Goal: Task Accomplishment & Management: Manage account settings

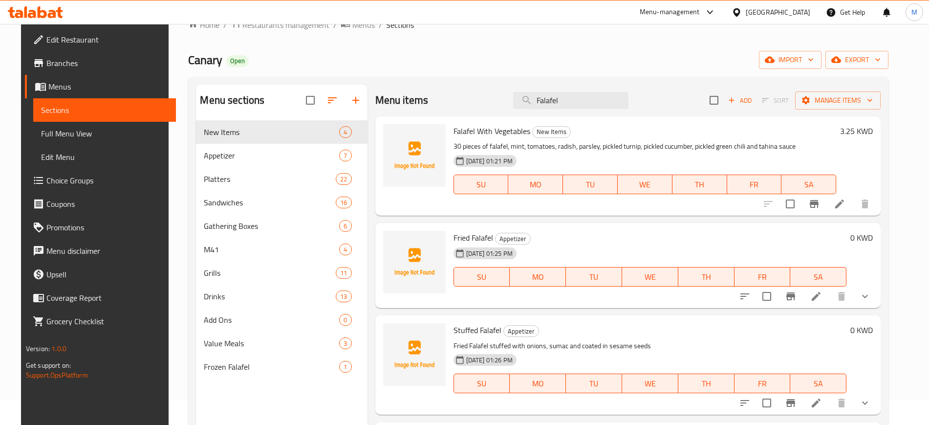
scroll to position [638, 0]
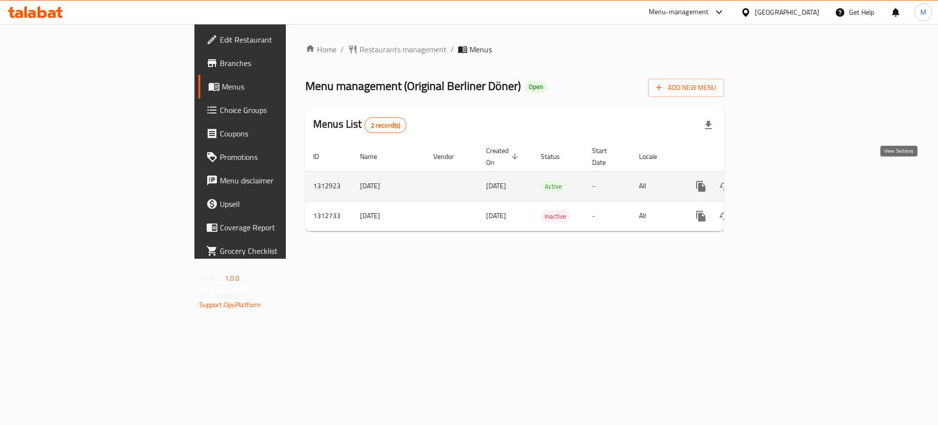
click at [778, 180] on icon "enhanced table" at bounding box center [772, 186] width 12 height 12
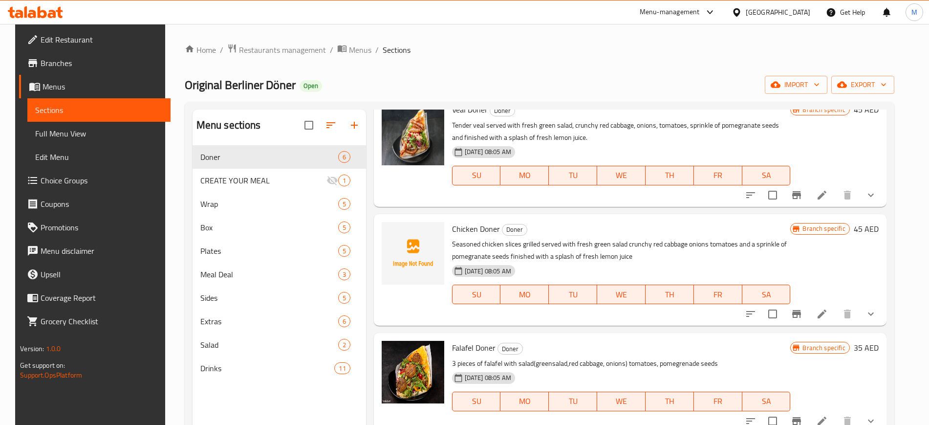
scroll to position [173, 0]
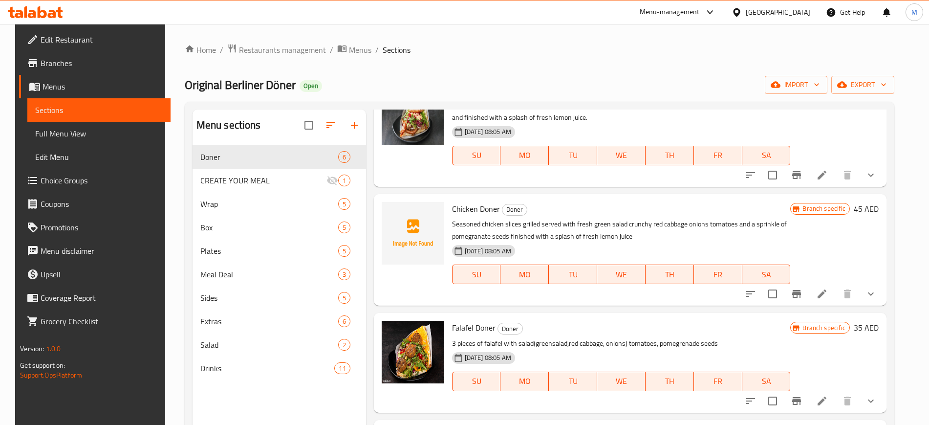
click at [543, 319] on div "Falafel Doner Doner 3 pieces of falafel with salad(greensalad,red cabbage, onio…" at bounding box center [621, 362] width 347 height 91
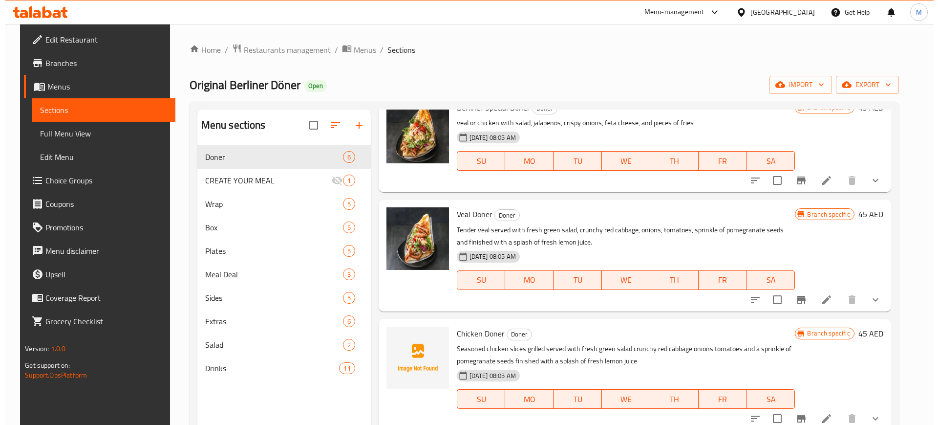
scroll to position [0, 0]
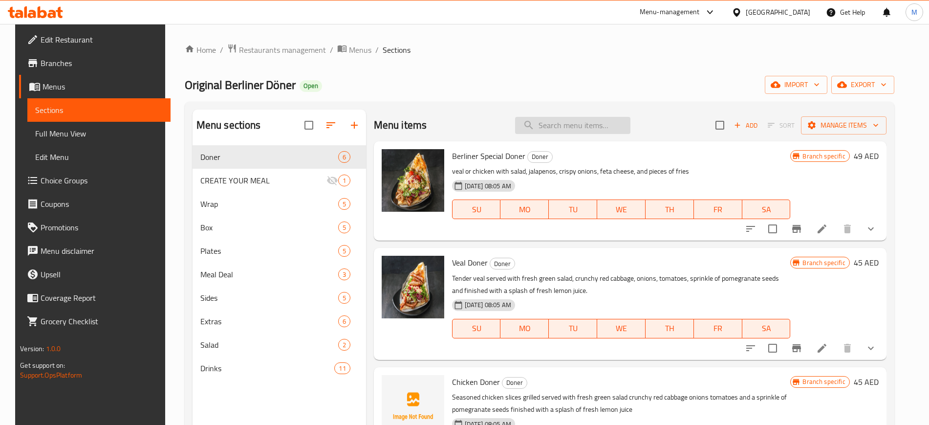
paste input "Chicken Doner"
click at [549, 130] on input "search" at bounding box center [572, 125] width 115 height 17
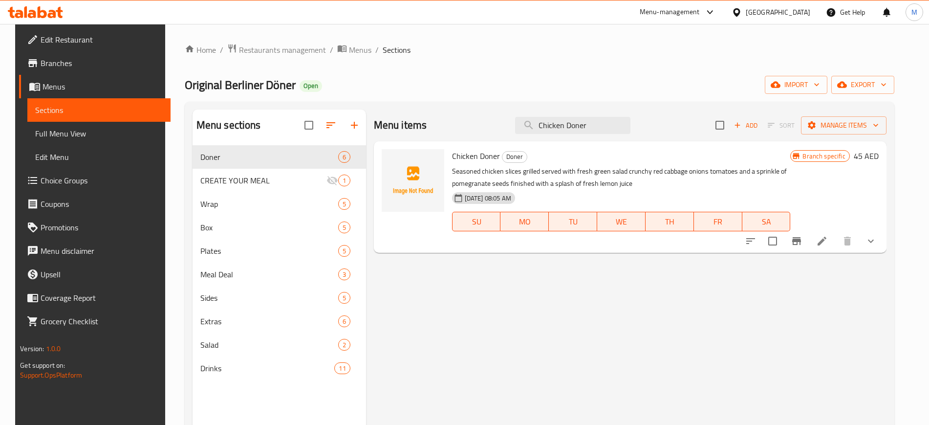
click at [427, 242] on div at bounding box center [413, 197] width 70 height 104
click at [390, 161] on icon "upload picture" at bounding box center [396, 163] width 12 height 12
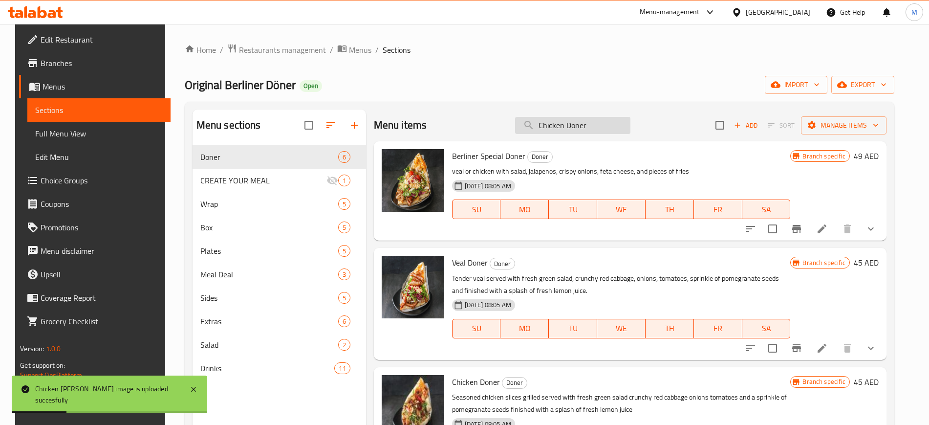
click at [609, 128] on input "Chicken Doner" at bounding box center [572, 125] width 115 height 17
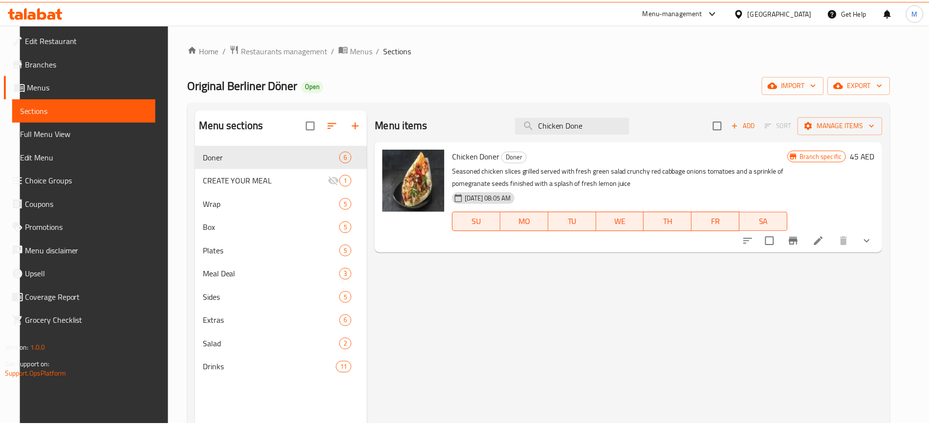
scroll to position [137, 0]
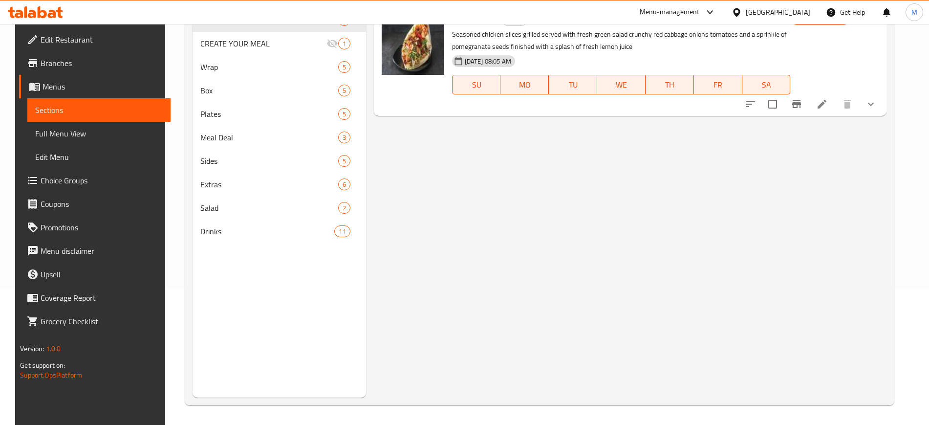
click at [552, 356] on div "Menu items Chicken Done Add Sort Manage items Chicken Doner Doner Seasoned chic…" at bounding box center [626, 185] width 521 height 425
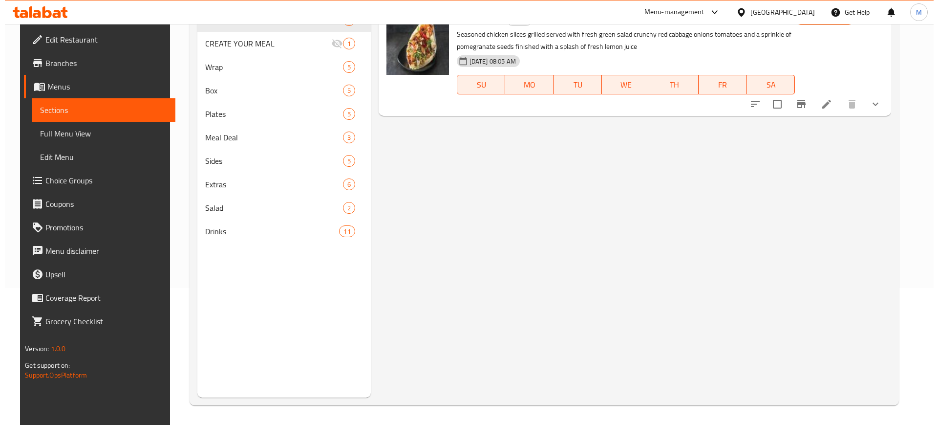
scroll to position [0, 0]
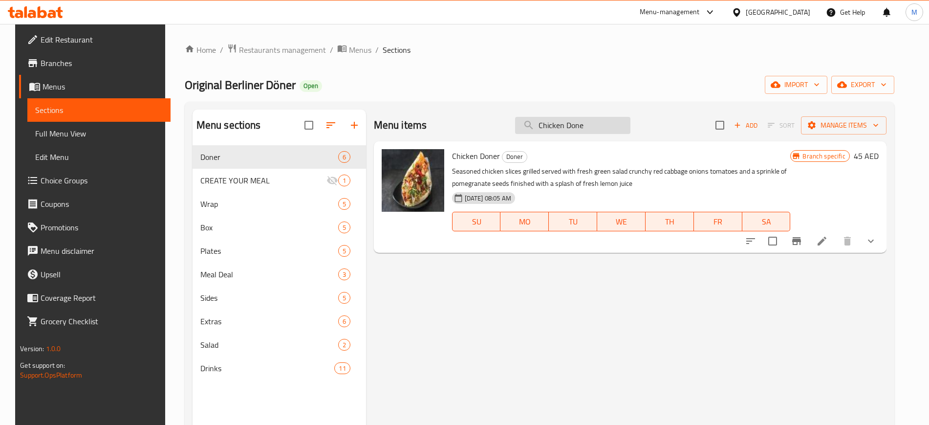
click at [576, 121] on input "Chicken Done" at bounding box center [572, 125] width 115 height 17
paste input "Grilled Chicken Box"
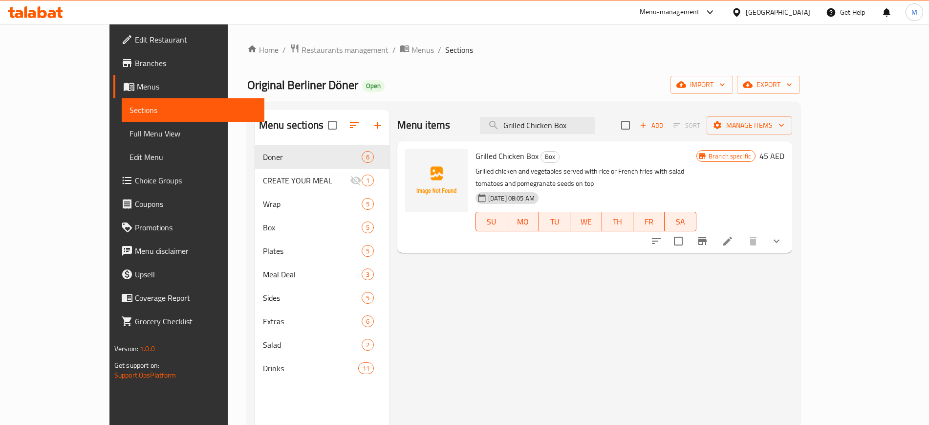
type input "Grilled Chicken Box"
click at [420, 236] on div at bounding box center [436, 197] width 70 height 104
click at [413, 166] on icon "upload picture" at bounding box center [419, 163] width 12 height 12
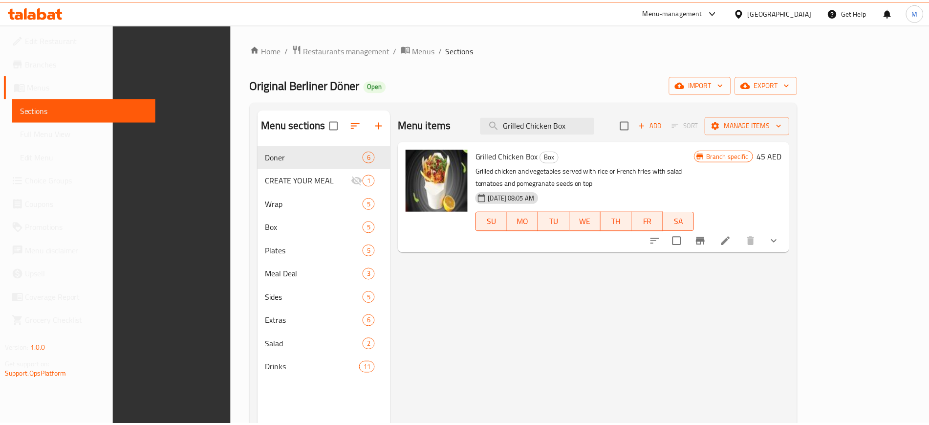
scroll to position [137, 0]
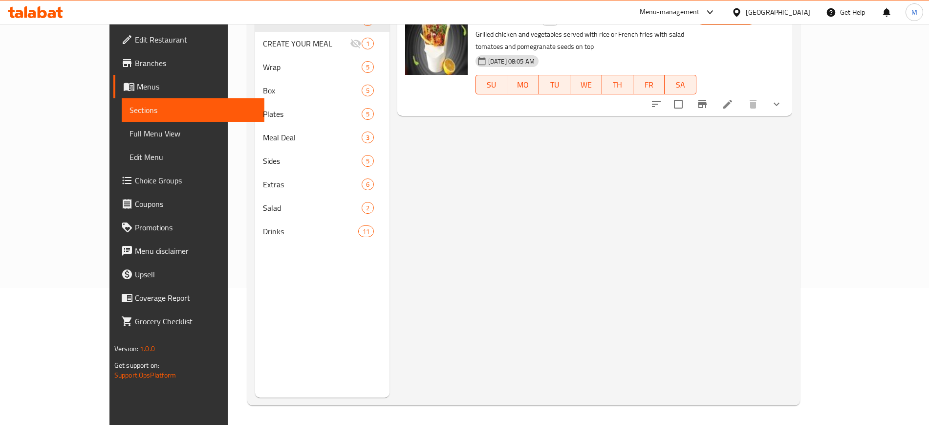
click at [540, 181] on div "Menu items Grilled Chicken Box Add Sort Manage items Grilled Chicken Box Box Gr…" at bounding box center [591, 185] width 403 height 425
click at [481, 264] on div "Menu items Grilled Chicken Box Add Sort Manage items Grilled Chicken Box Box Gr…" at bounding box center [591, 185] width 403 height 425
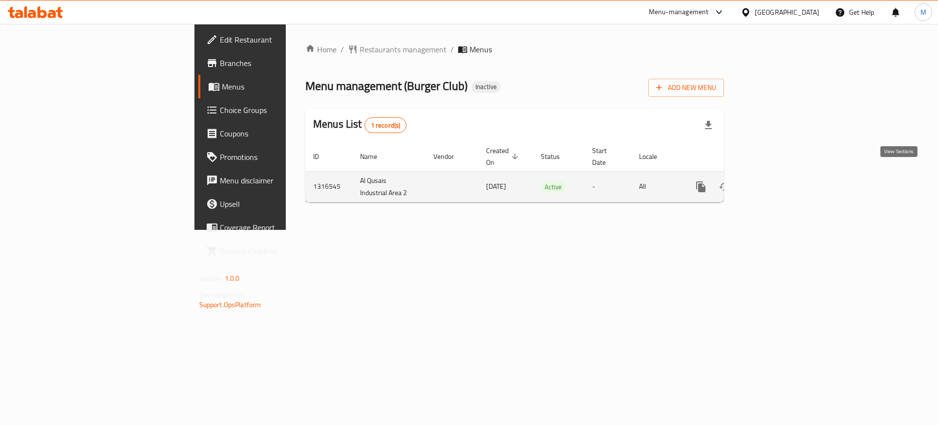
click at [778, 181] on icon "enhanced table" at bounding box center [772, 187] width 12 height 12
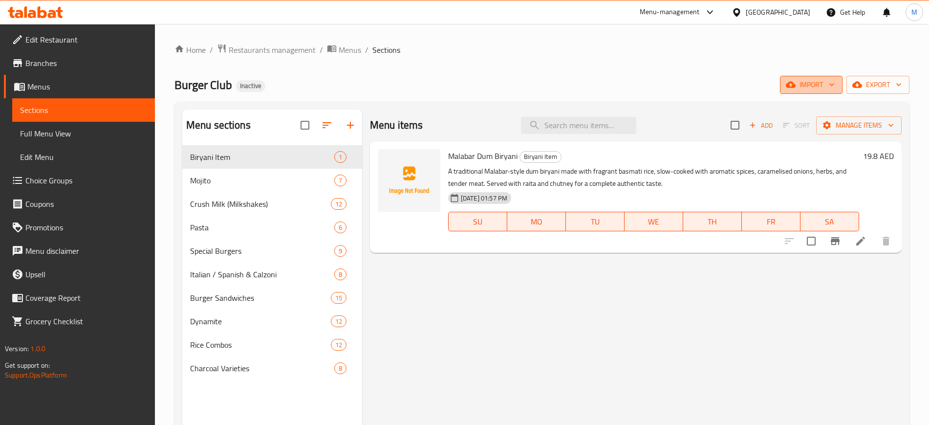
click at [794, 89] on icon "button" at bounding box center [791, 85] width 10 height 10
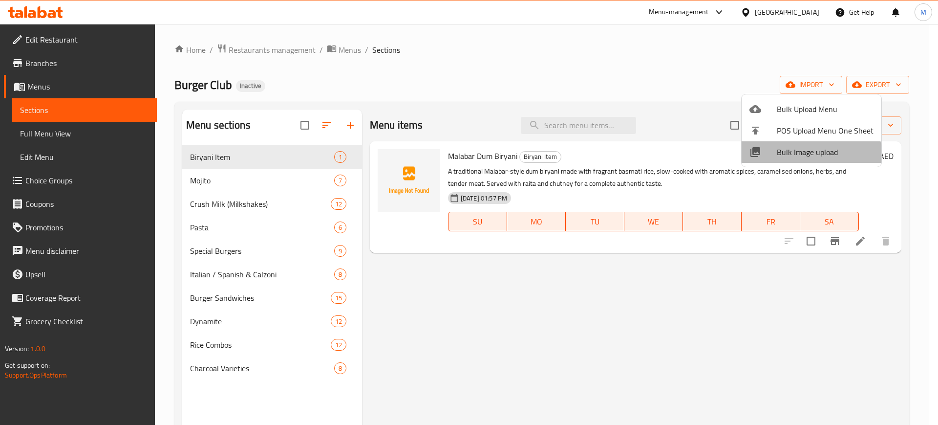
click at [807, 157] on span "Bulk Image upload" at bounding box center [825, 152] width 97 height 12
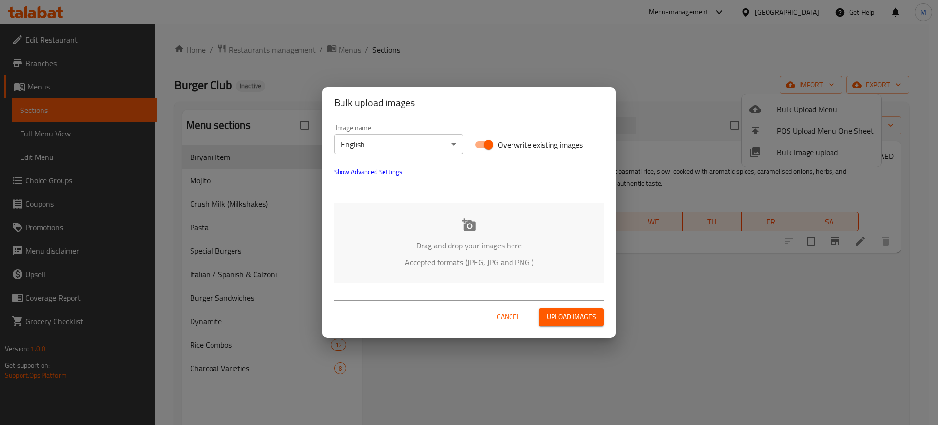
click at [458, 249] on p "Drag and drop your images here" at bounding box center [469, 246] width 240 height 12
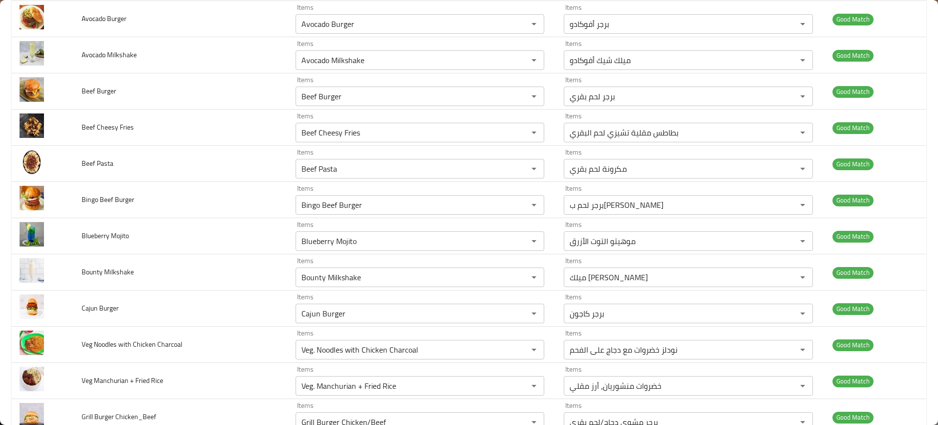
scroll to position [2891, 0]
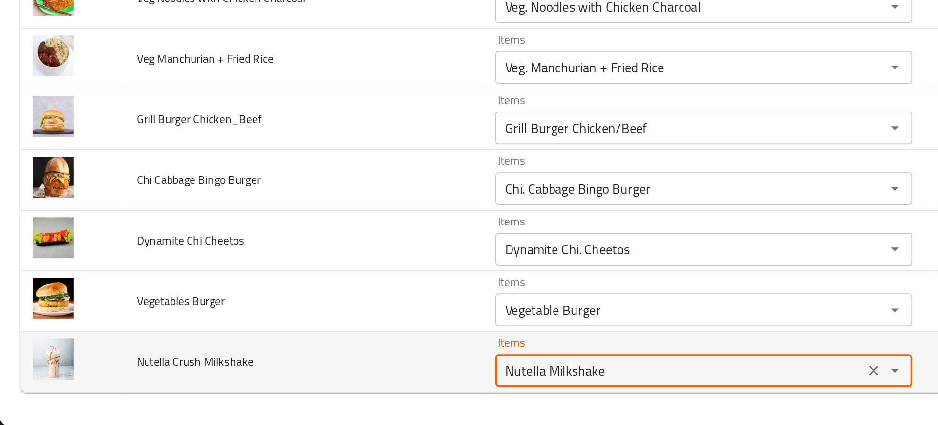
click at [327, 393] on Milkshake "Nutella Milkshake" at bounding box center [406, 392] width 214 height 14
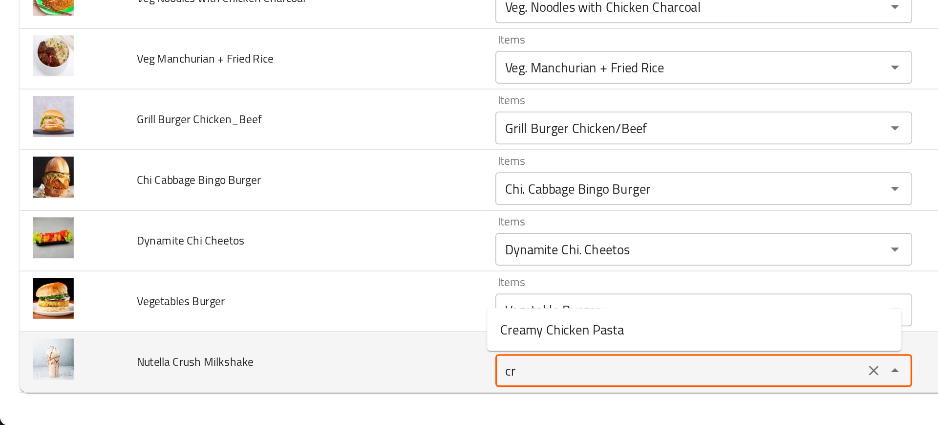
type Milkshake "c"
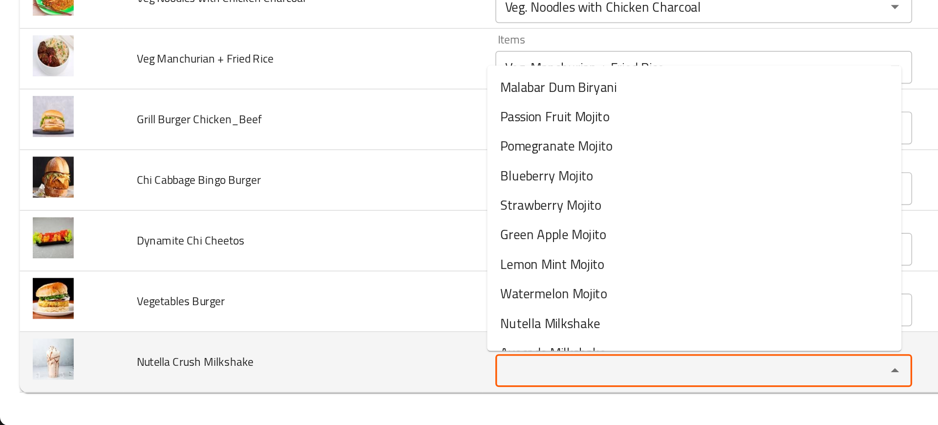
paste Milkshake "Nutella Milkshake"
type Milkshake "Nutella Milkshake"
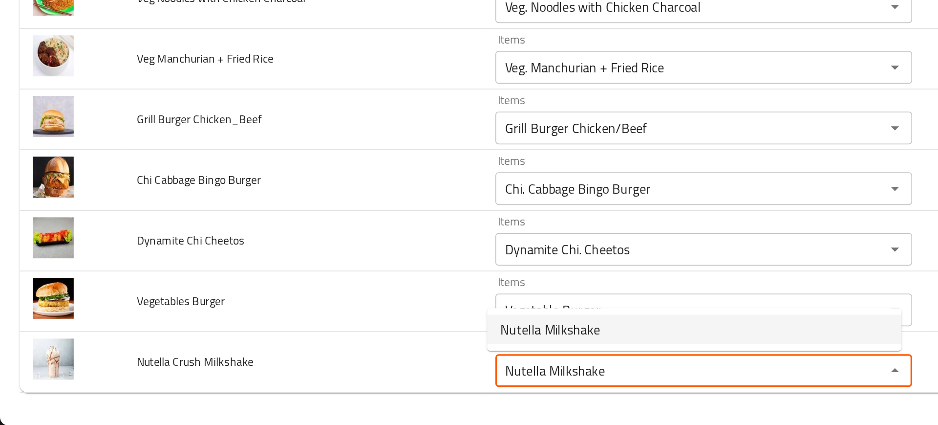
click at [325, 367] on span "Nutella Milkshake" at bounding box center [329, 368] width 60 height 12
type Milkshake-ar "ميلك شيك نوتيلا"
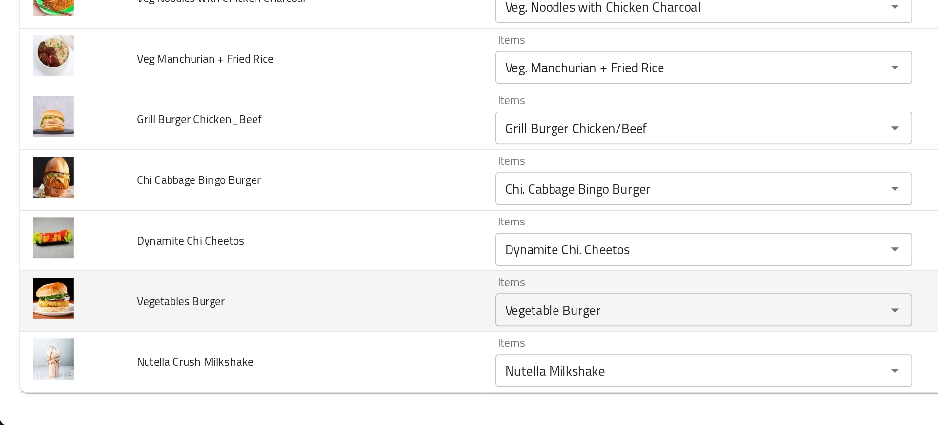
click at [218, 358] on td "Vegetables Burger" at bounding box center [181, 351] width 214 height 36
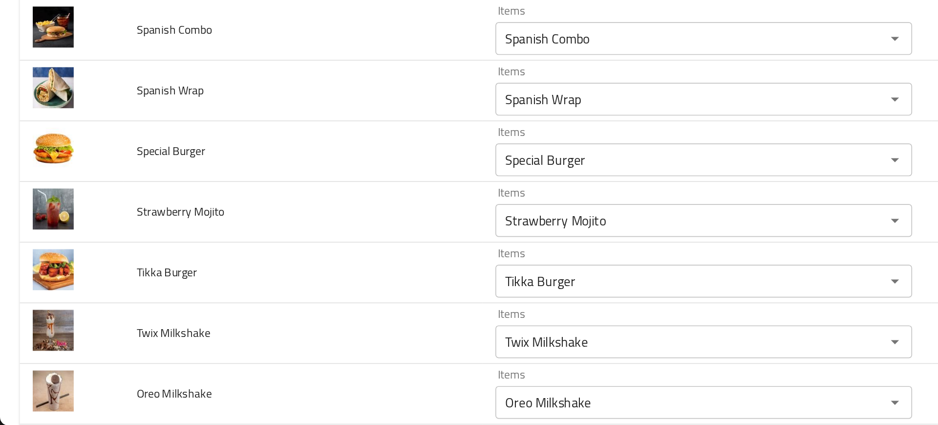
scroll to position [0, 0]
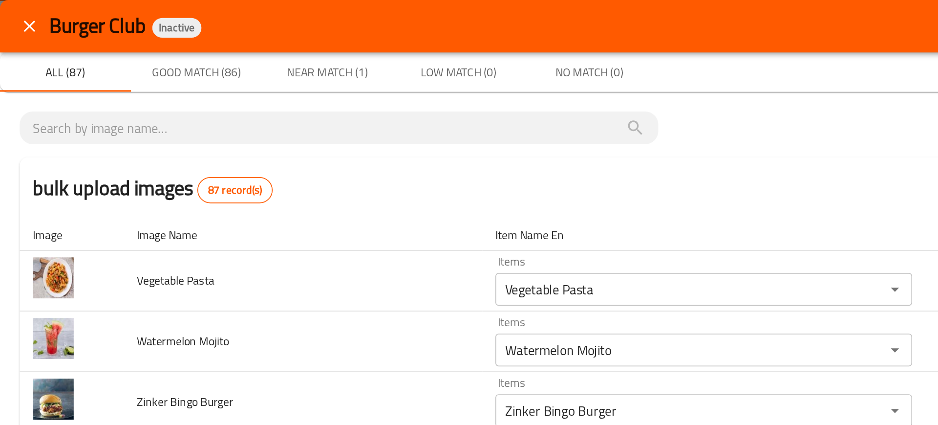
click at [177, 103] on div "bulk upload images 87 record(s)" at bounding box center [469, 112] width 915 height 37
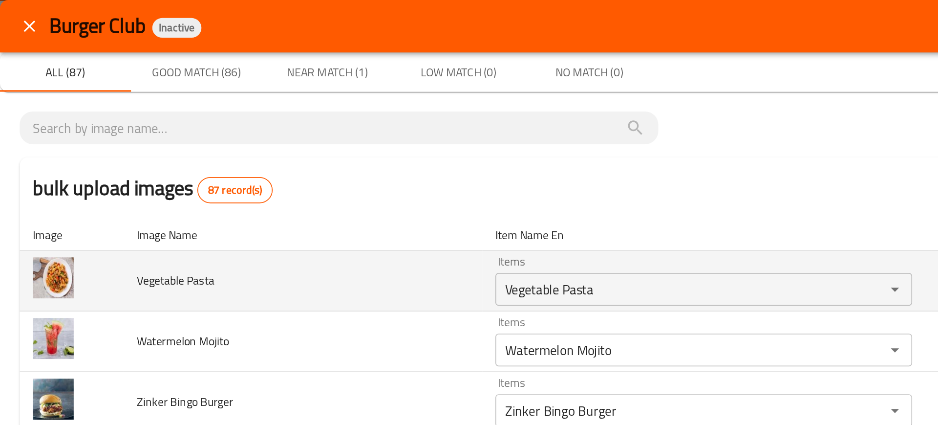
click at [217, 171] on td "Vegetable Pasta" at bounding box center [181, 168] width 214 height 36
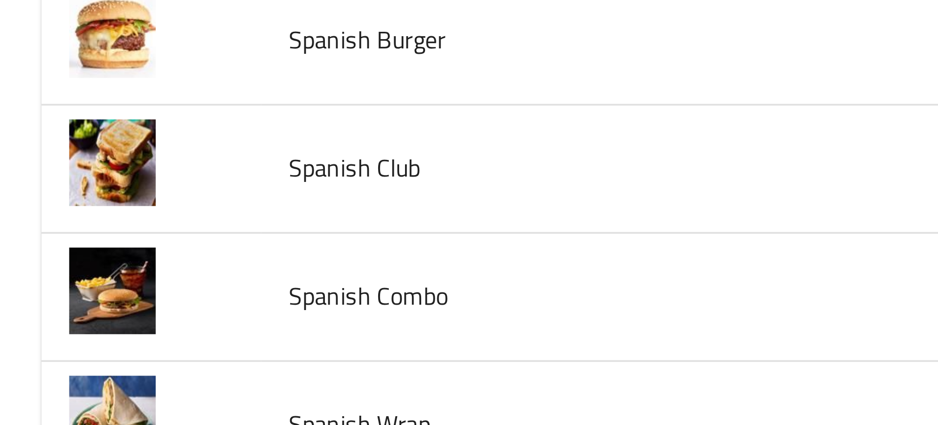
scroll to position [225, 0]
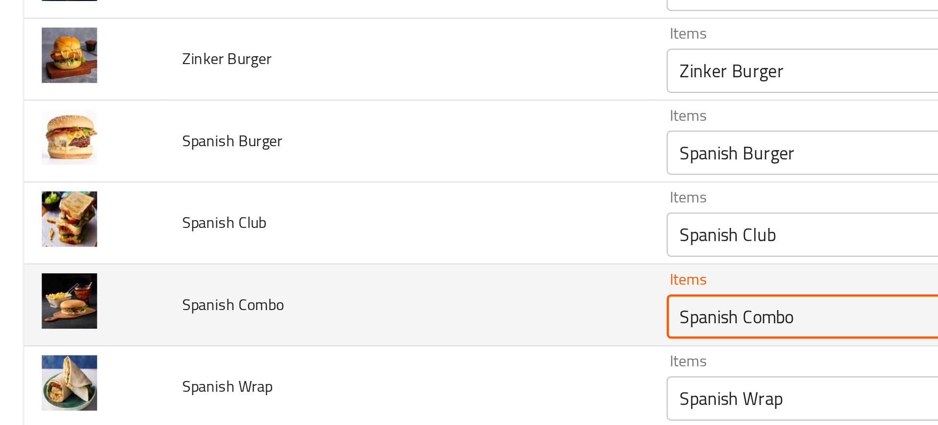
click at [311, 163] on Combo "Spanish Combo" at bounding box center [406, 164] width 214 height 14
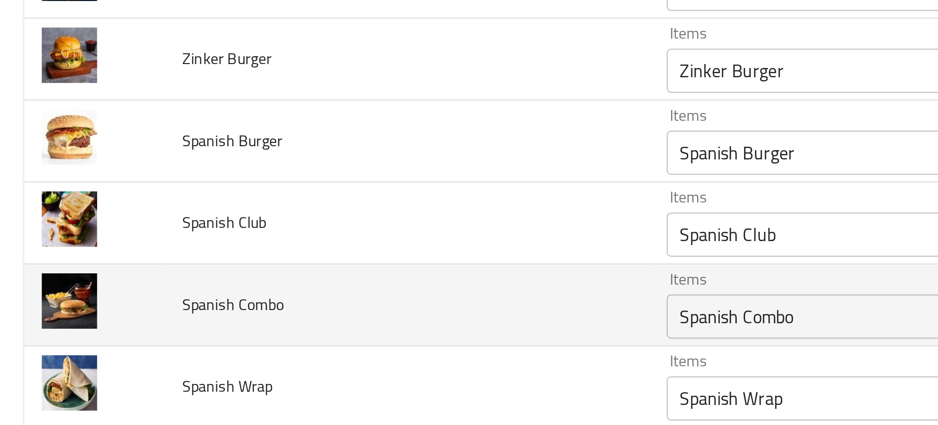
click at [264, 163] on td "Spanish Combo" at bounding box center [181, 159] width 214 height 36
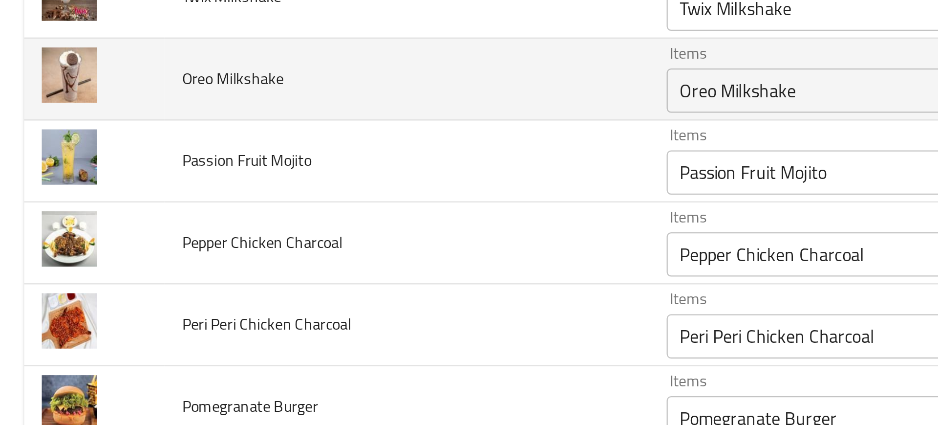
scroll to position [542, 0]
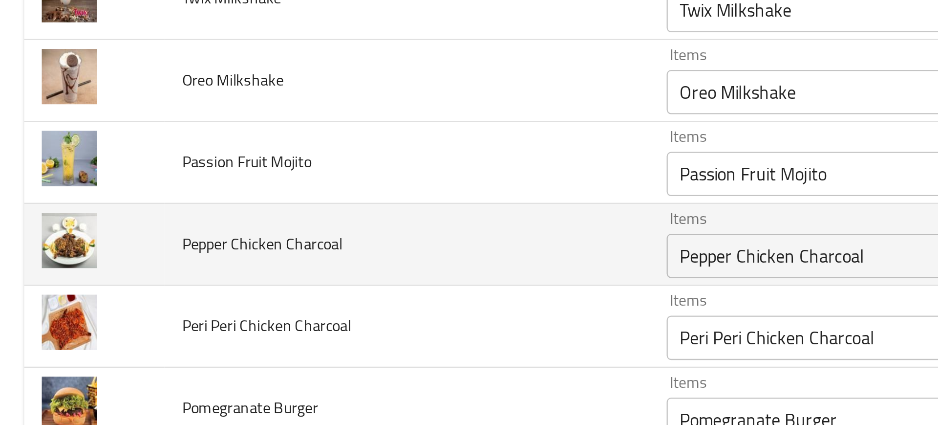
click at [305, 140] on Charcoal "Pepper Chicken Charcoal" at bounding box center [406, 138] width 214 height 14
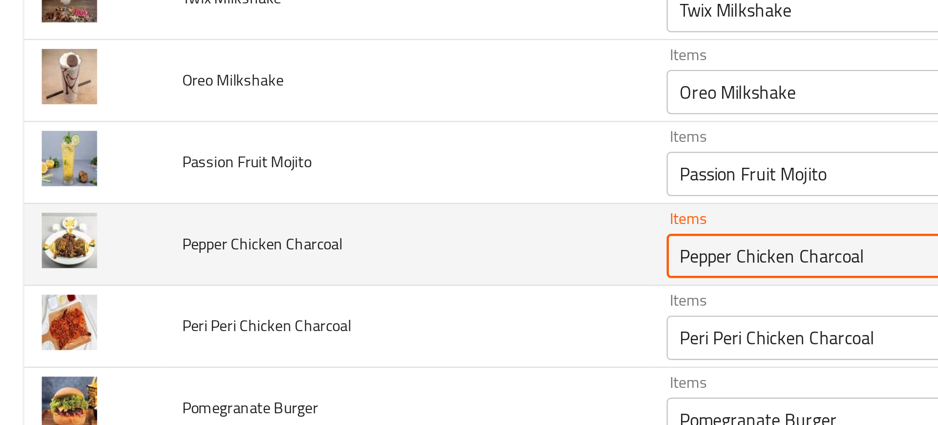
click at [314, 141] on Charcoal "Pepper Chicken Charcoal" at bounding box center [406, 138] width 214 height 14
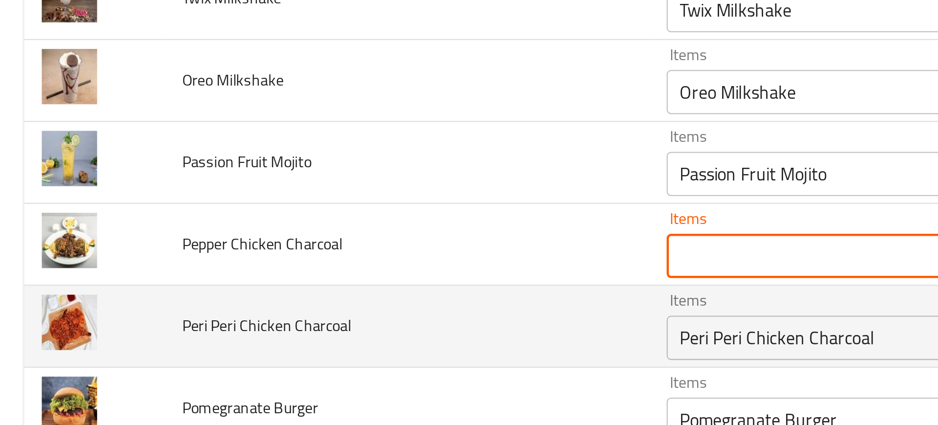
click at [218, 165] on td "Peri Peri Chicken Charcoal" at bounding box center [181, 169] width 214 height 36
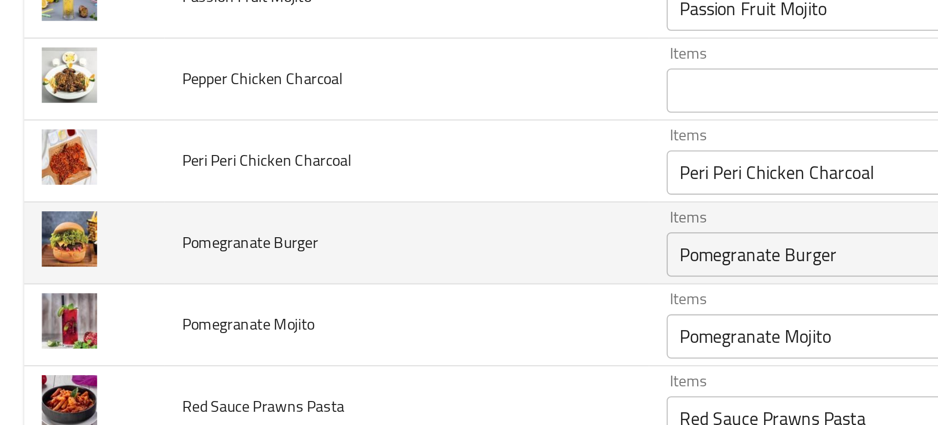
scroll to position [642, 0]
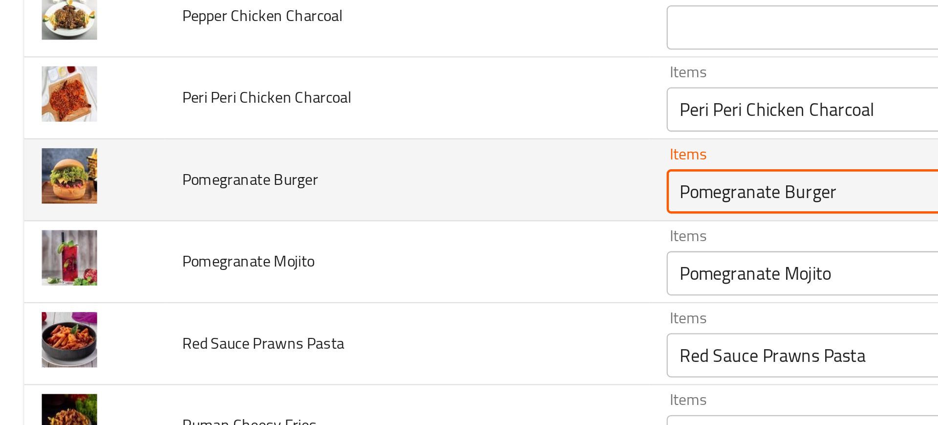
click at [324, 108] on Burger "Pomegranate Burger" at bounding box center [406, 109] width 214 height 14
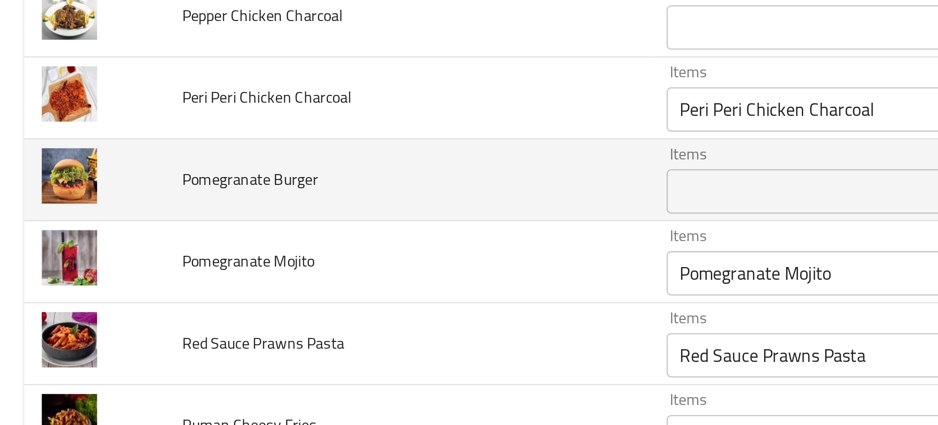
click at [150, 116] on td "Pomegranate Burger" at bounding box center [181, 104] width 214 height 36
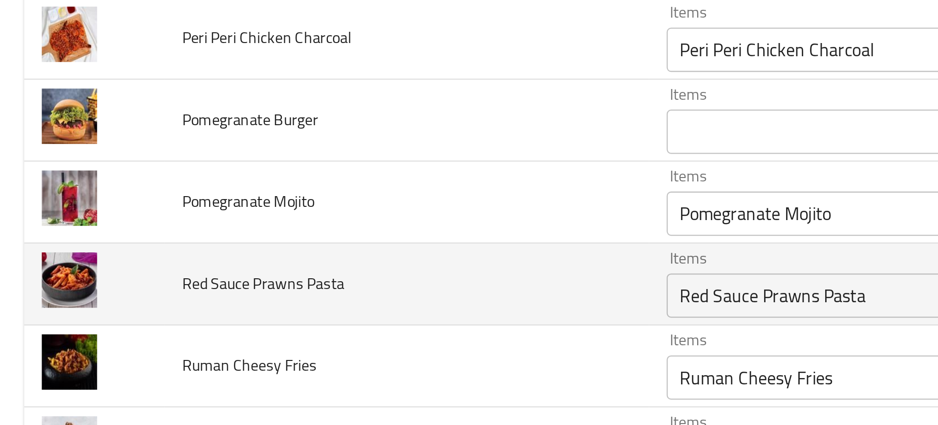
scroll to position [727, 0]
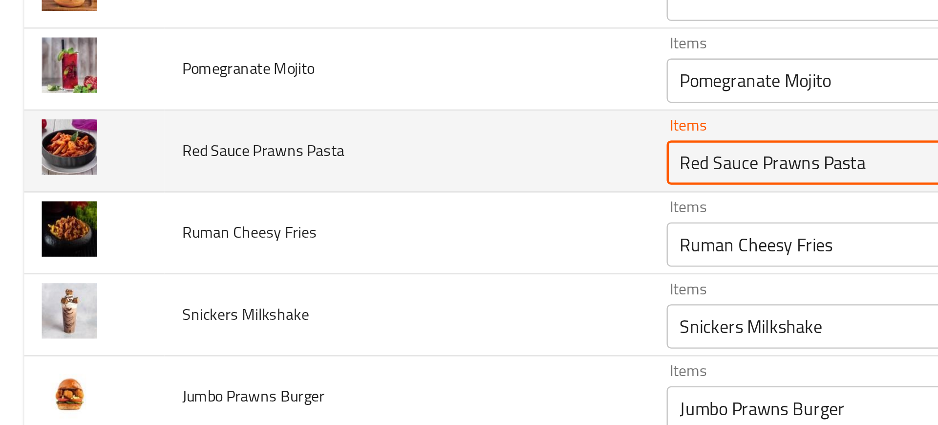
click at [338, 89] on Pasta "Red Sauce Prawns Pasta" at bounding box center [406, 96] width 214 height 14
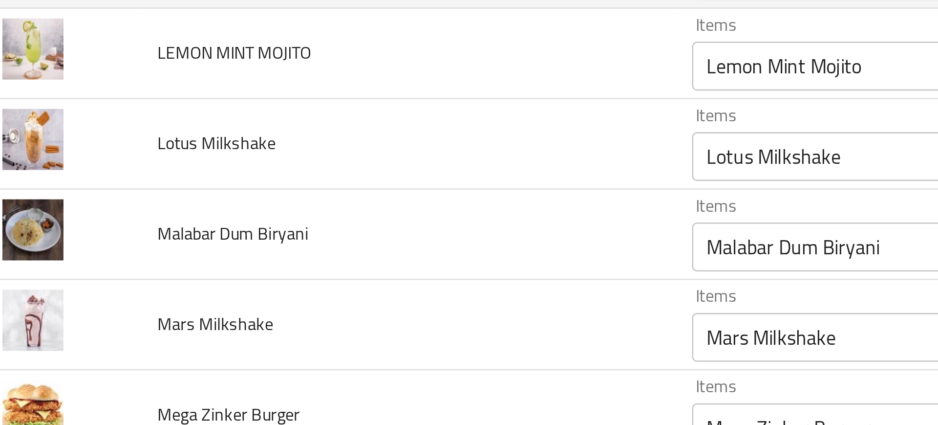
scroll to position [1017, 0]
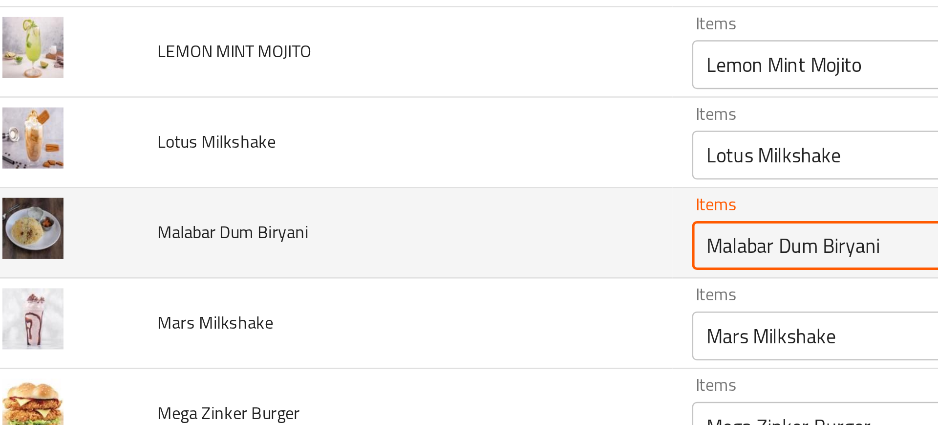
click at [329, 129] on Biryani "Malabar Dum Biryani" at bounding box center [406, 132] width 214 height 14
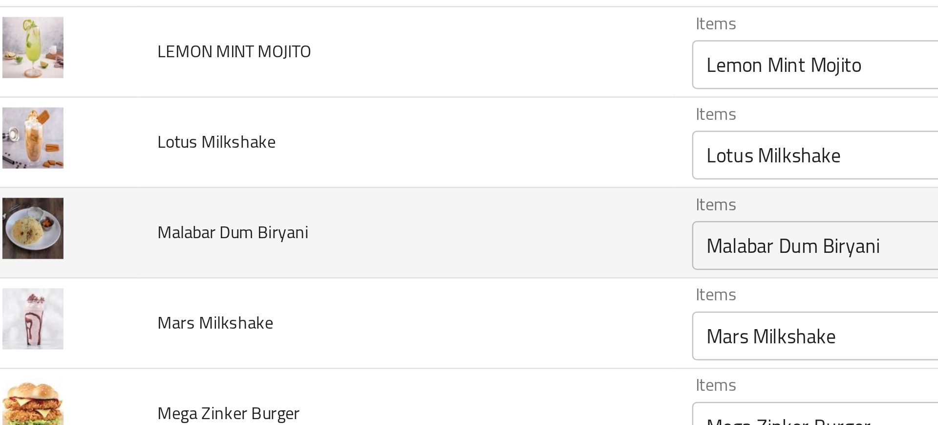
click at [221, 140] on td "Malabar Dum Biryani" at bounding box center [181, 127] width 214 height 36
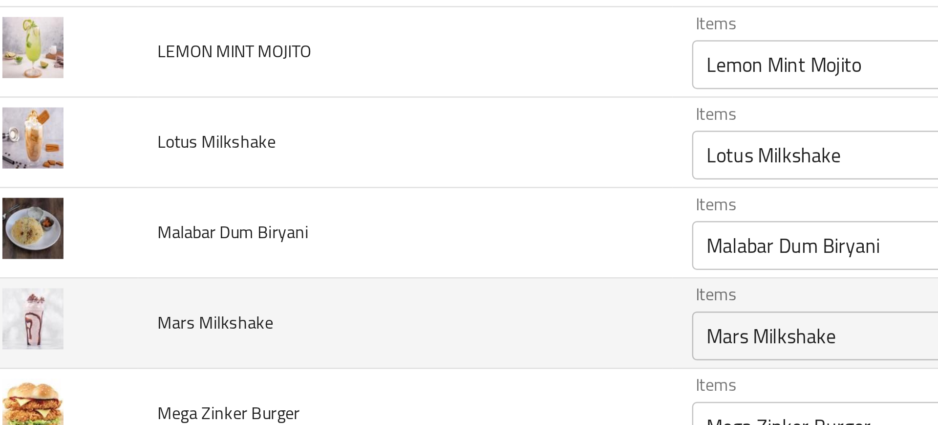
click at [219, 151] on td "Mars Milkshake" at bounding box center [181, 163] width 214 height 36
click at [194, 146] on td "Mars Milkshake" at bounding box center [181, 163] width 214 height 36
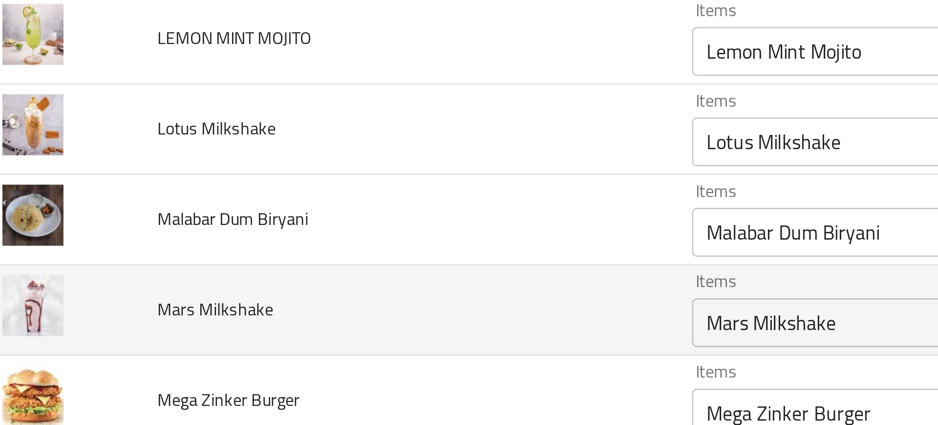
scroll to position [1023, 0]
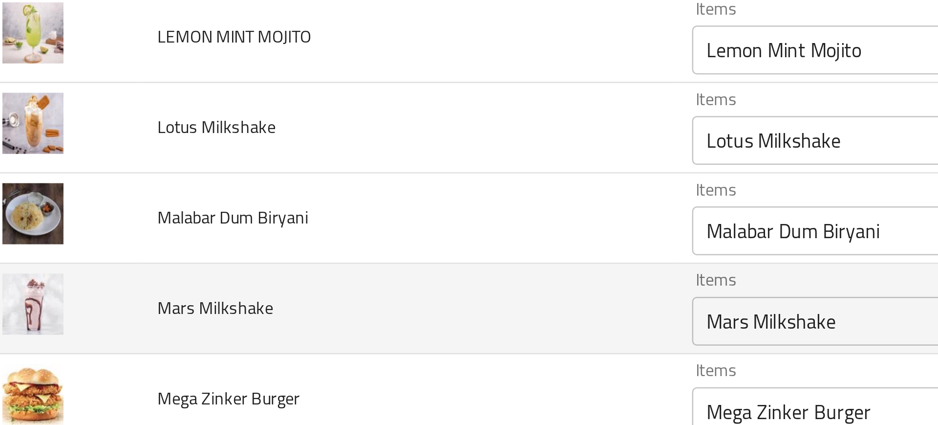
click at [182, 153] on td "Mars Milkshake" at bounding box center [181, 157] width 214 height 36
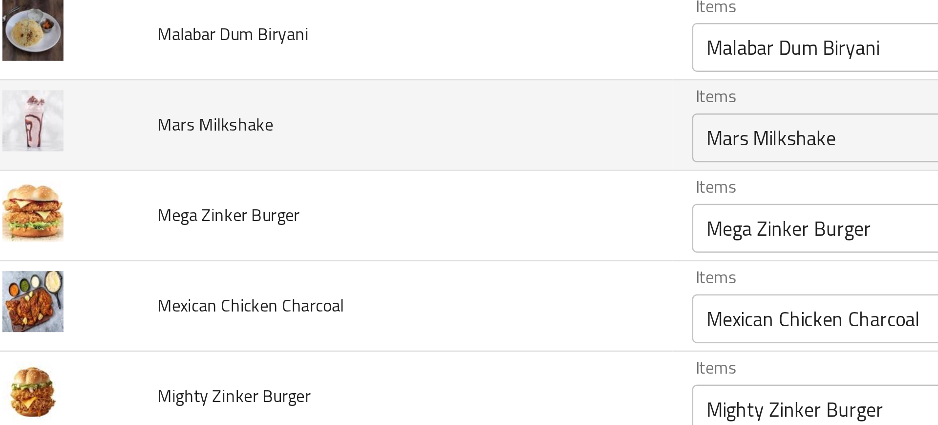
scroll to position [1100, 0]
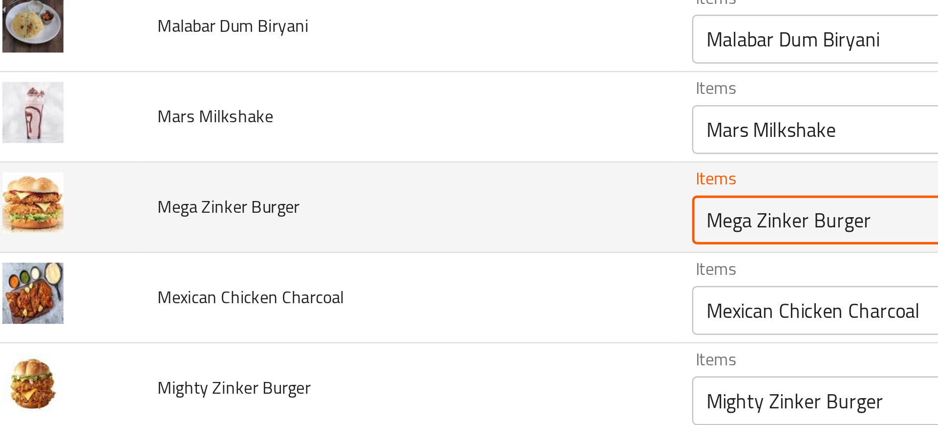
click at [345, 127] on Burger "Mega Zinker Burger" at bounding box center [406, 122] width 214 height 14
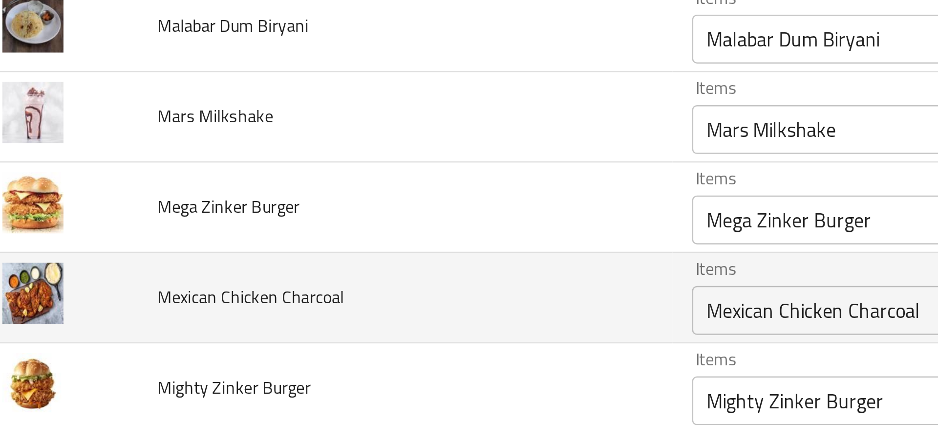
click at [213, 145] on td "Mexican Chicken Charcoal" at bounding box center [181, 153] width 214 height 36
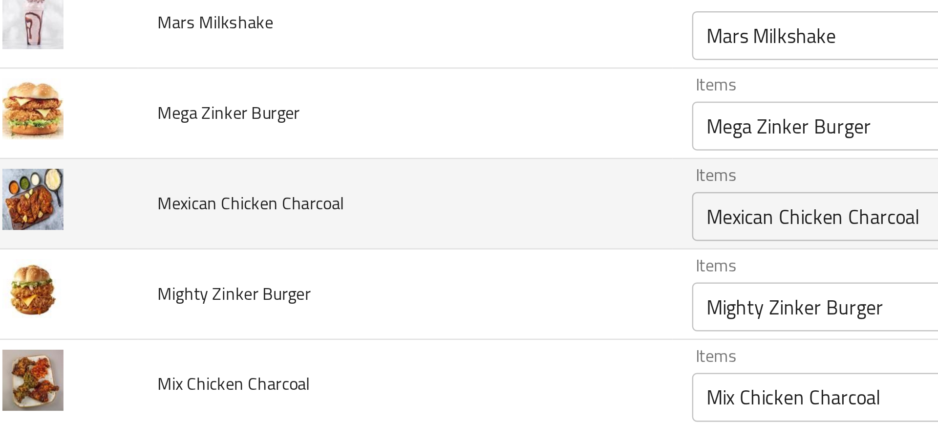
scroll to position [1138, 0]
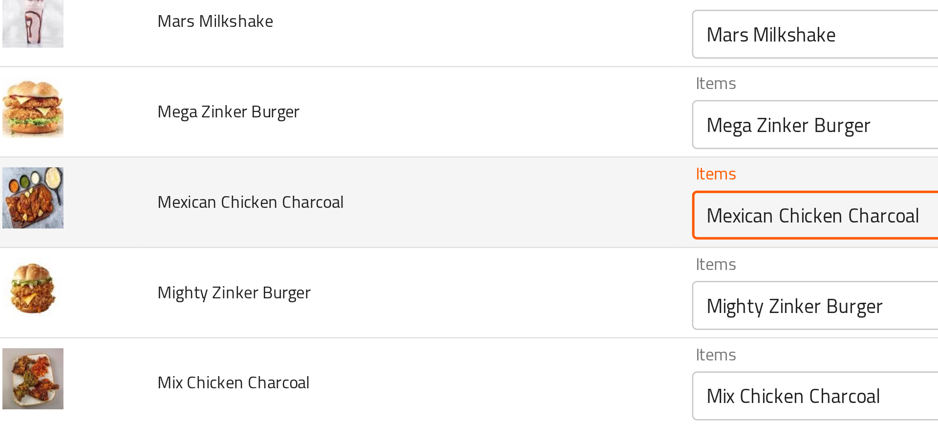
click at [320, 125] on Charcoal "Mexican Chicken Charcoal" at bounding box center [406, 120] width 214 height 14
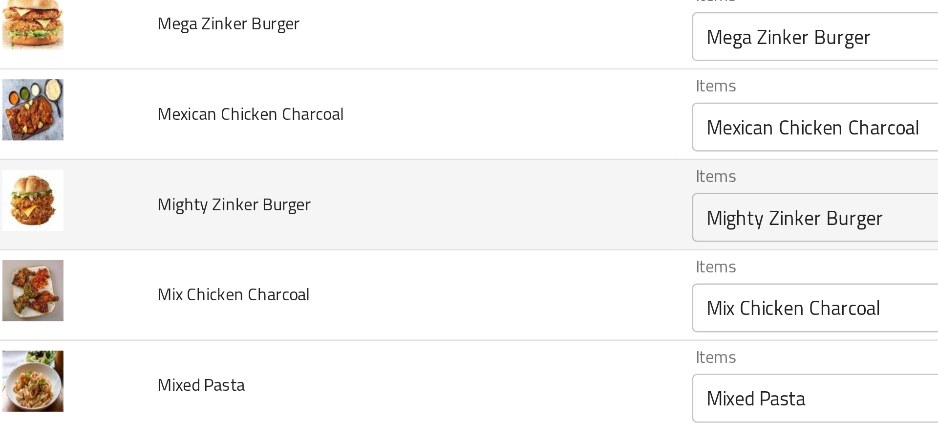
scroll to position [1191, 0]
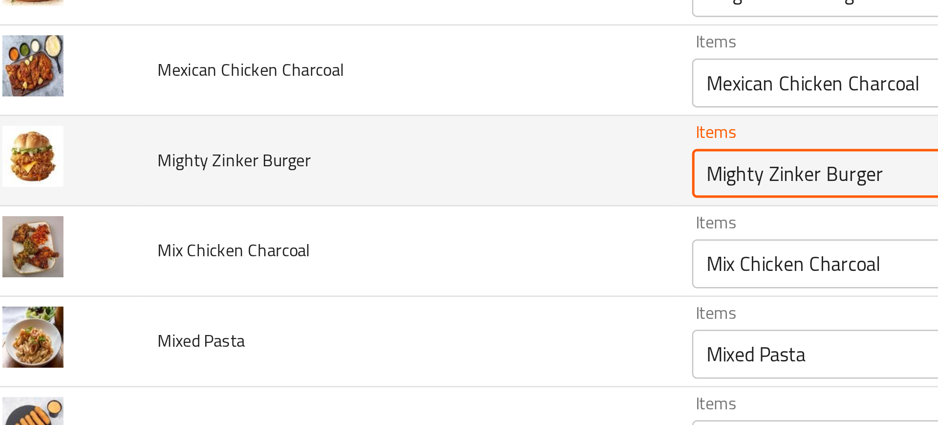
click at [322, 105] on Burger "Mighty Zinker Burger" at bounding box center [406, 103] width 214 height 14
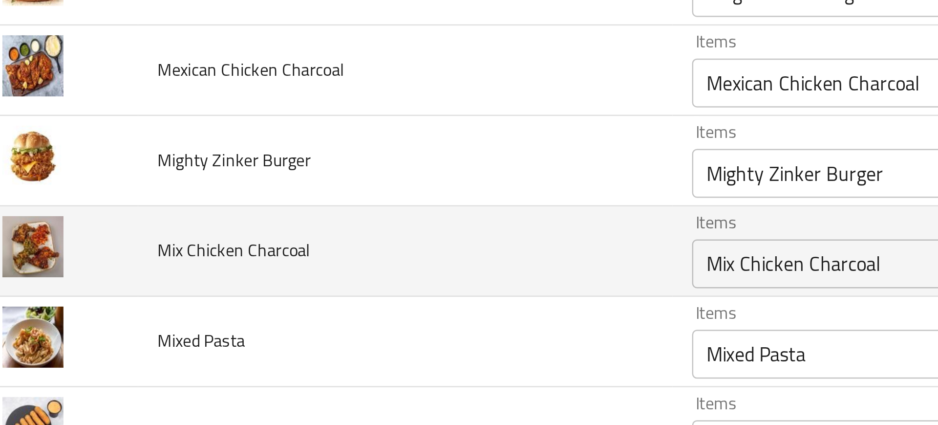
click at [196, 127] on td "Mix Chicken Charcoal" at bounding box center [181, 134] width 214 height 36
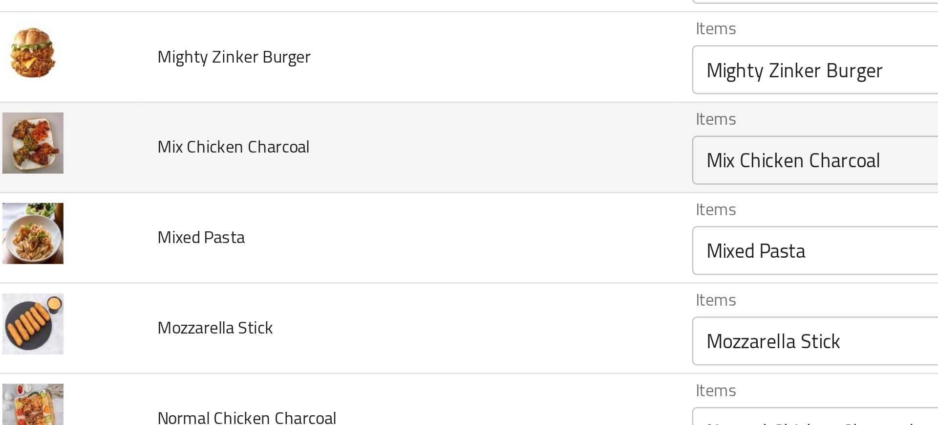
scroll to position [1234, 0]
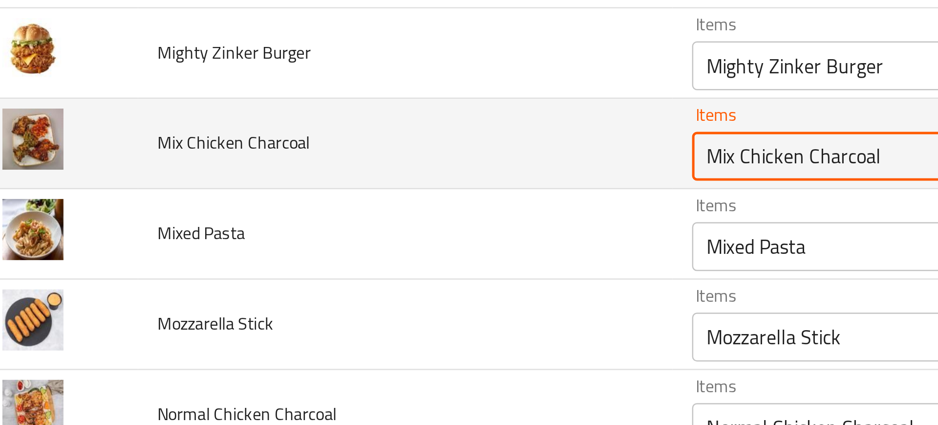
click at [323, 98] on Charcoal "Mix Chicken Charcoal" at bounding box center [406, 96] width 214 height 14
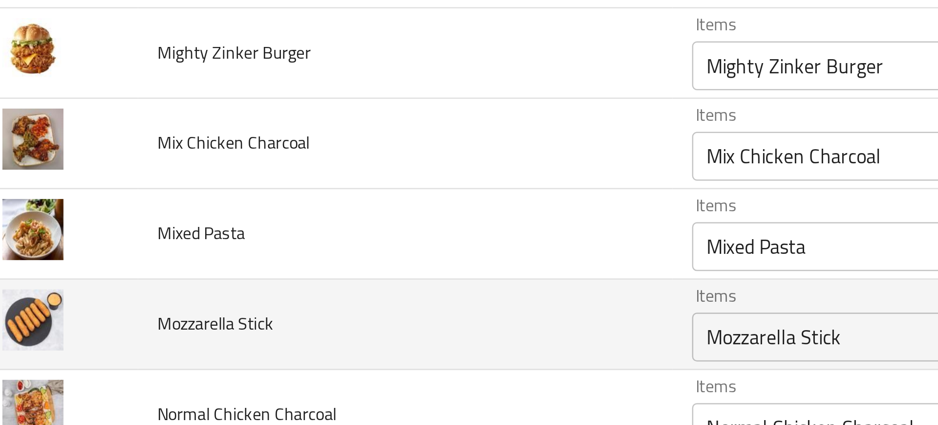
click at [218, 153] on td "Mozzarella Stick" at bounding box center [181, 164] width 214 height 36
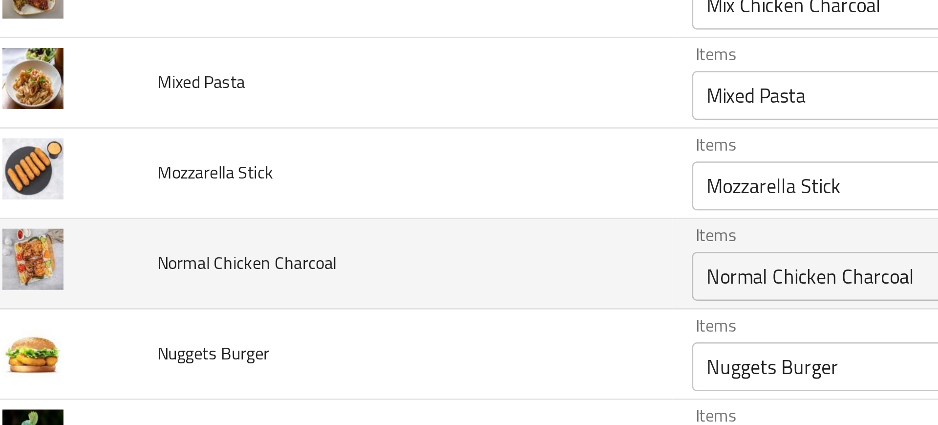
click at [207, 141] on td "Normal Chicken Charcoal" at bounding box center [181, 139] width 214 height 36
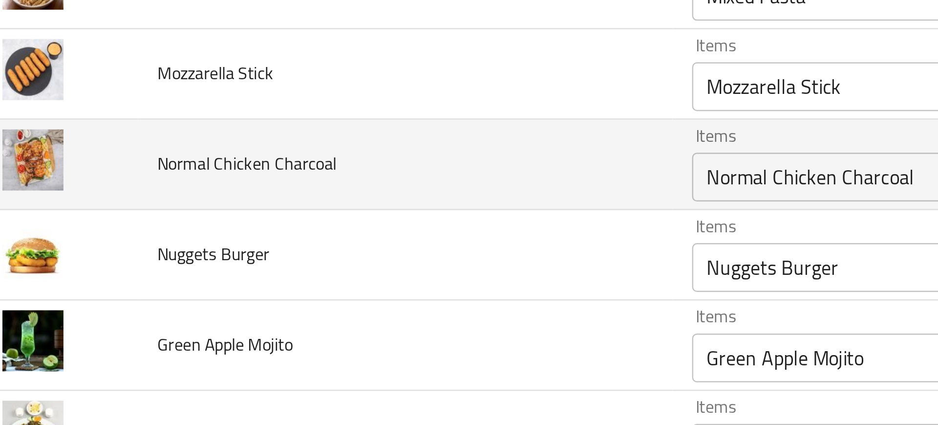
scroll to position [1334, 0]
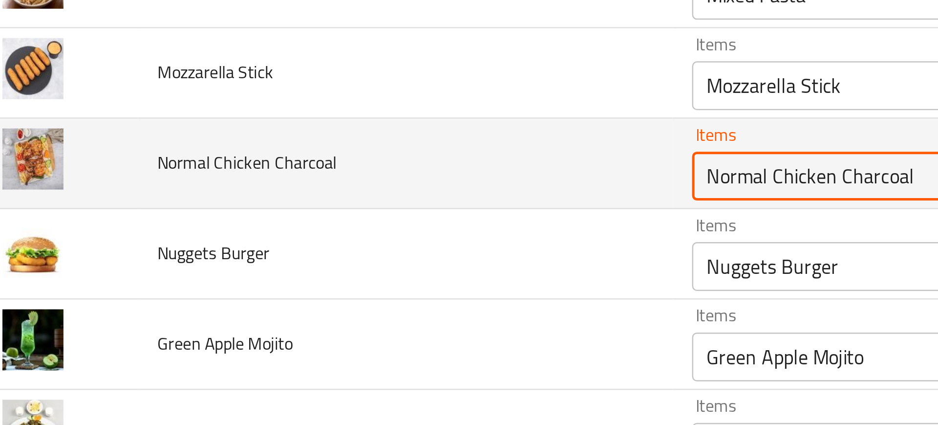
click at [344, 109] on Charcoal "Normal Chicken Charcoal" at bounding box center [406, 104] width 214 height 14
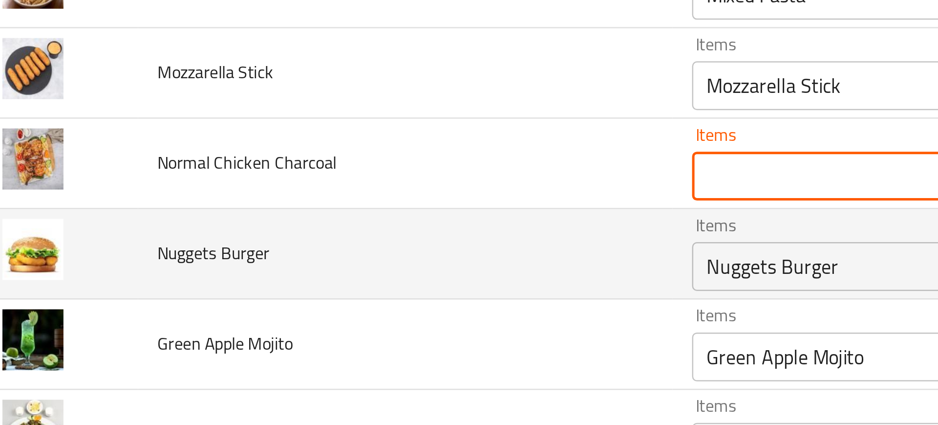
click at [211, 152] on td "Nuggets Burger" at bounding box center [181, 135] width 214 height 36
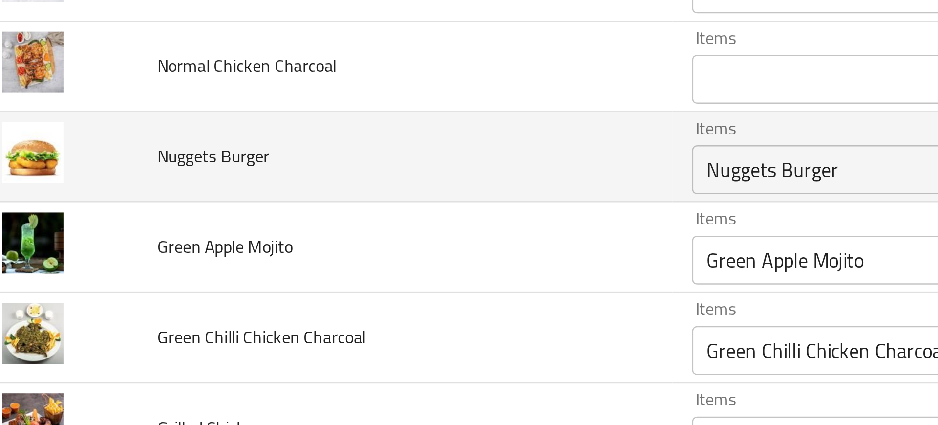
scroll to position [1372, 0]
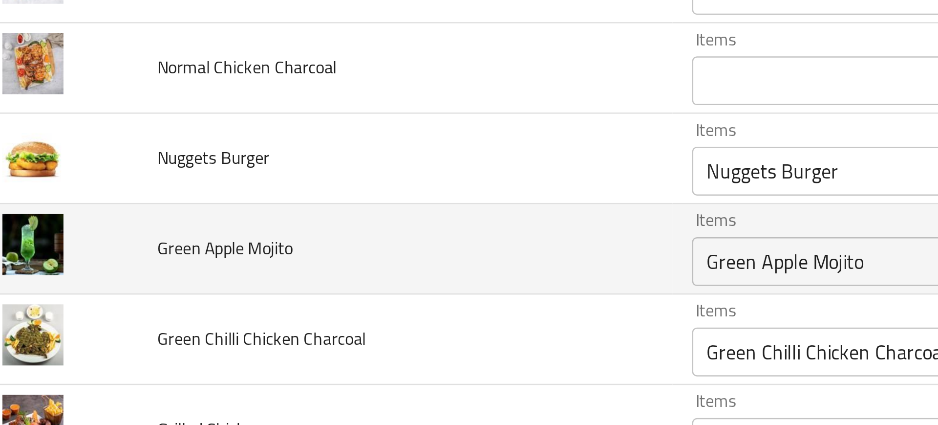
click at [240, 122] on td "Green Apple Mojito" at bounding box center [181, 133] width 214 height 36
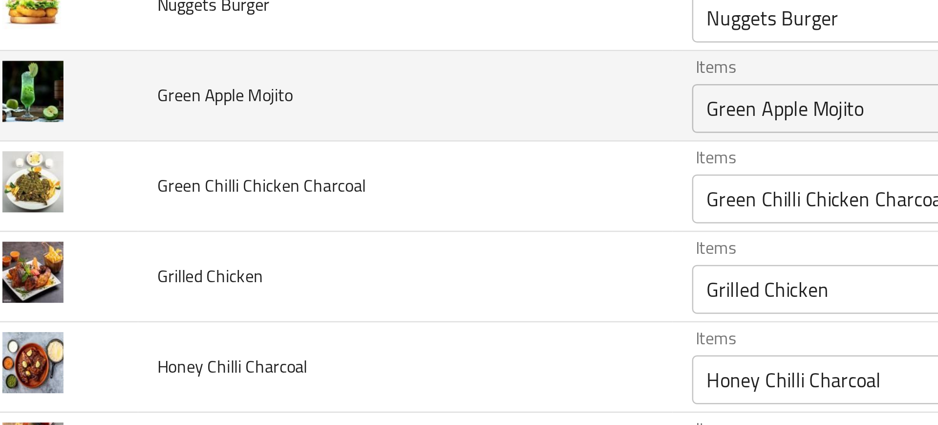
scroll to position [1433, 0]
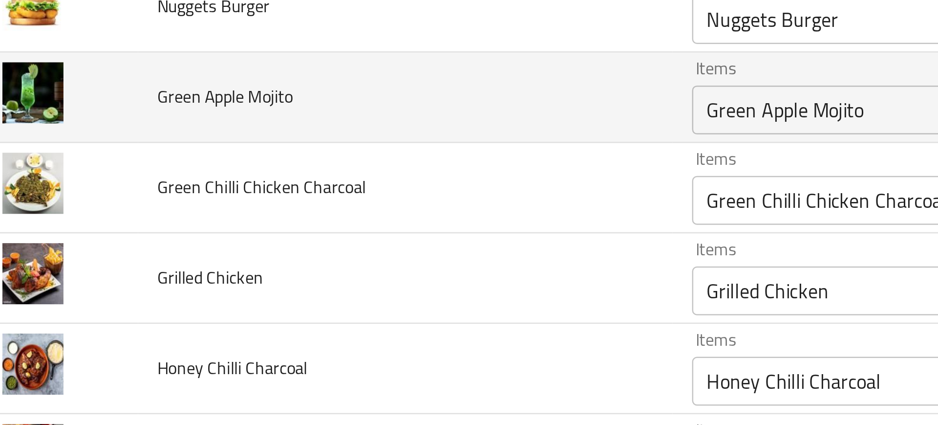
click at [240, 122] on td "Green Chilli Chicken Charcoal" at bounding box center [181, 109] width 214 height 36
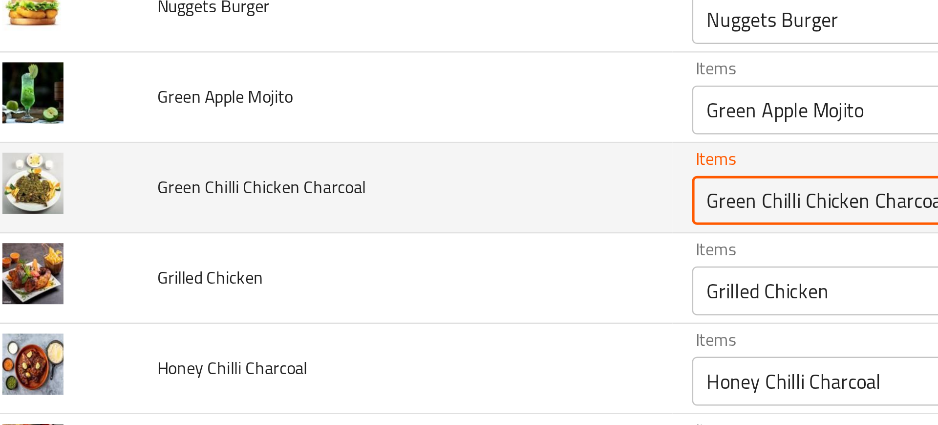
click at [324, 109] on Charcoal "Green Chilli Chicken Charcoal" at bounding box center [406, 114] width 214 height 14
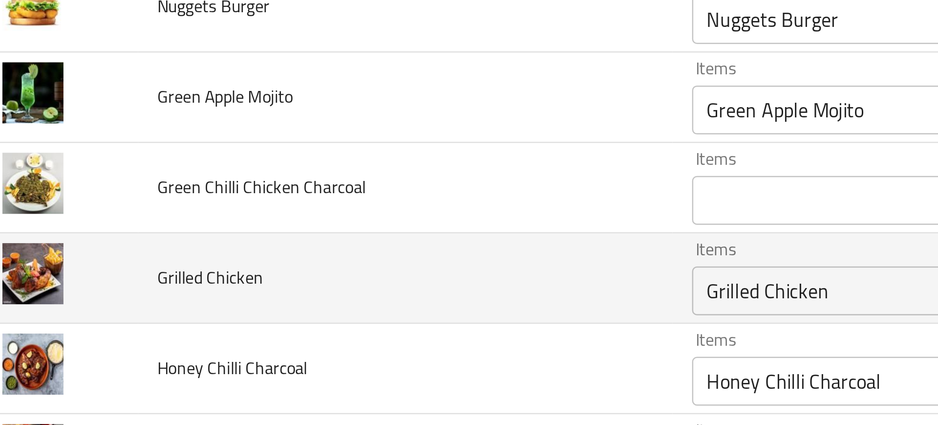
click at [226, 142] on td "Grilled Chicken" at bounding box center [181, 145] width 214 height 36
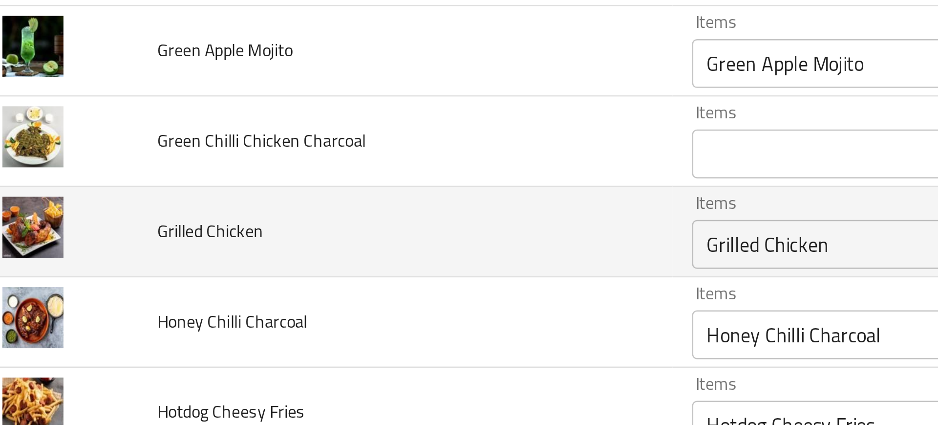
click at [305, 138] on div "Grilled Chicken Items" at bounding box center [420, 132] width 249 height 20
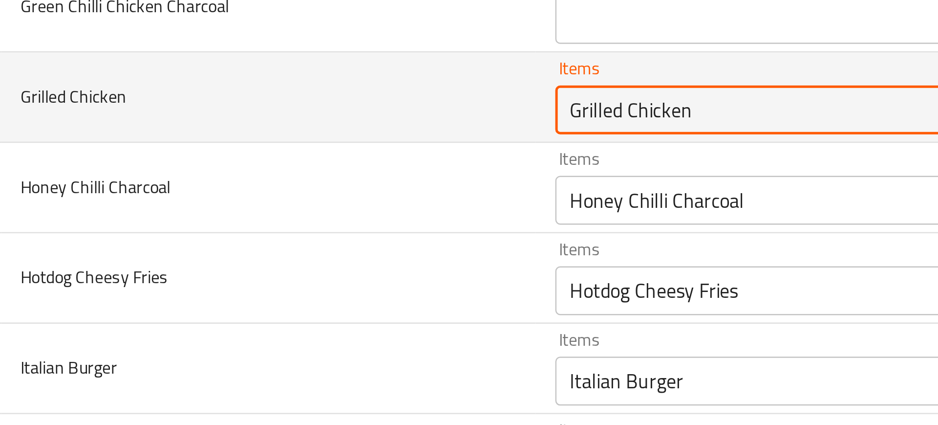
scroll to position [1505, 0]
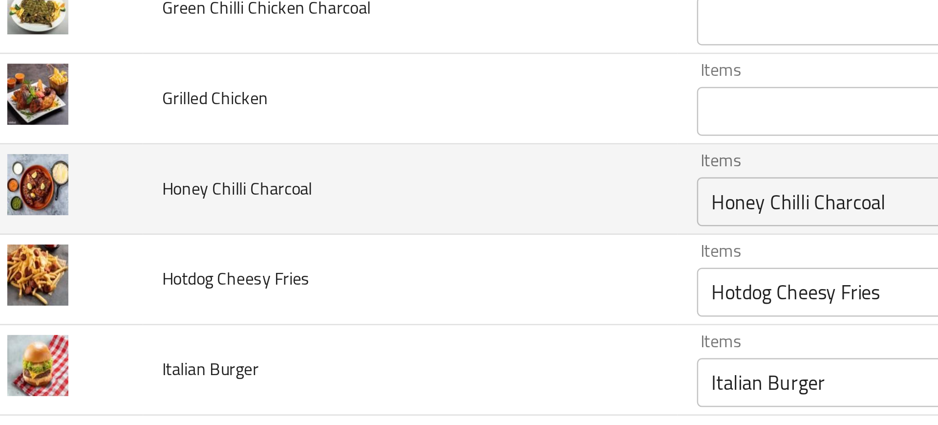
click at [263, 110] on td "Honey Chilli Charcoal" at bounding box center [181, 109] width 214 height 36
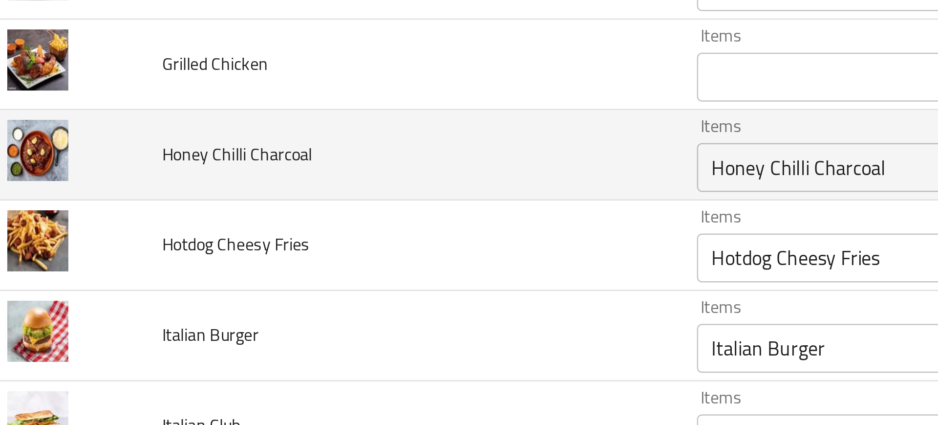
scroll to position [1527, 0]
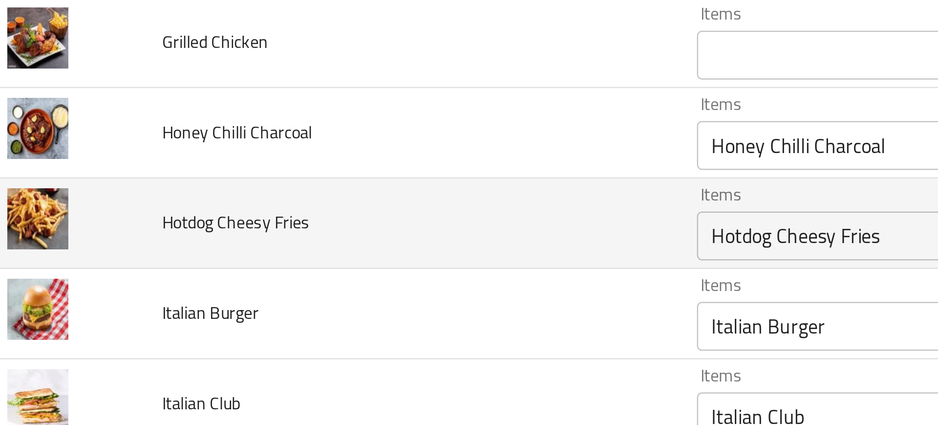
click at [288, 118] on td "Items Hotdog Cheesy Fries Items" at bounding box center [422, 123] width 268 height 36
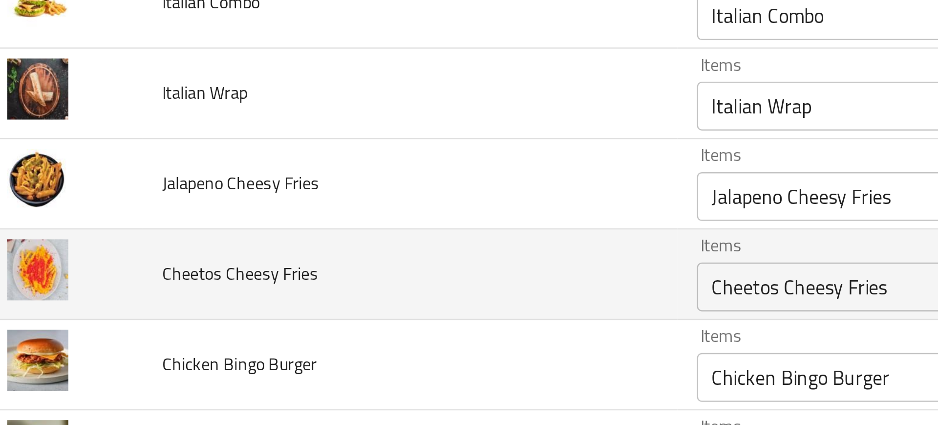
scroll to position [1748, 0]
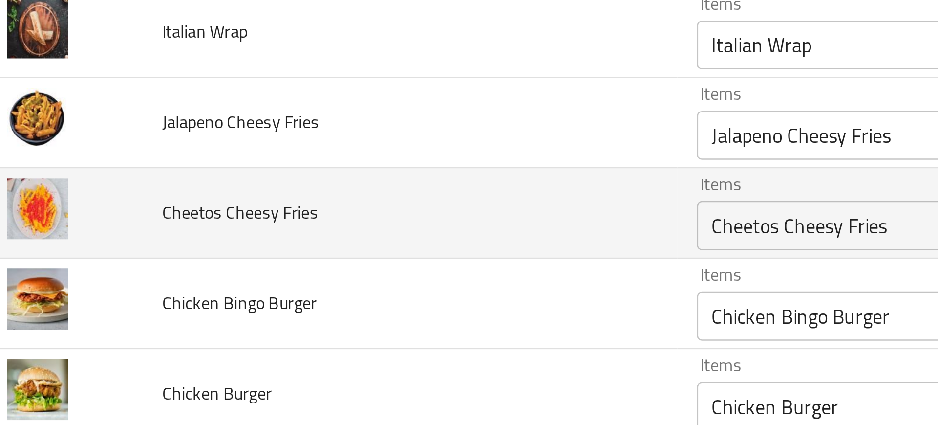
drag, startPoint x: 38, startPoint y: 113, endPoint x: 63, endPoint y: 108, distance: 25.1
click at [63, 108] on td "enhanced table" at bounding box center [43, 119] width 62 height 36
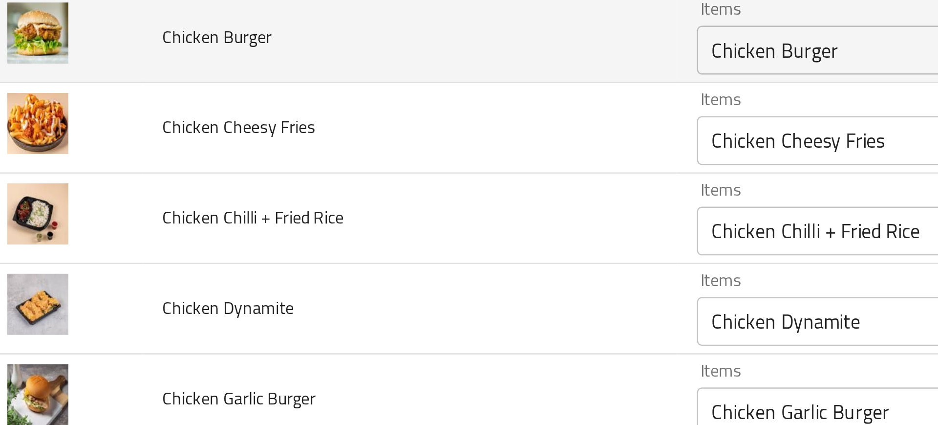
scroll to position [1962, 0]
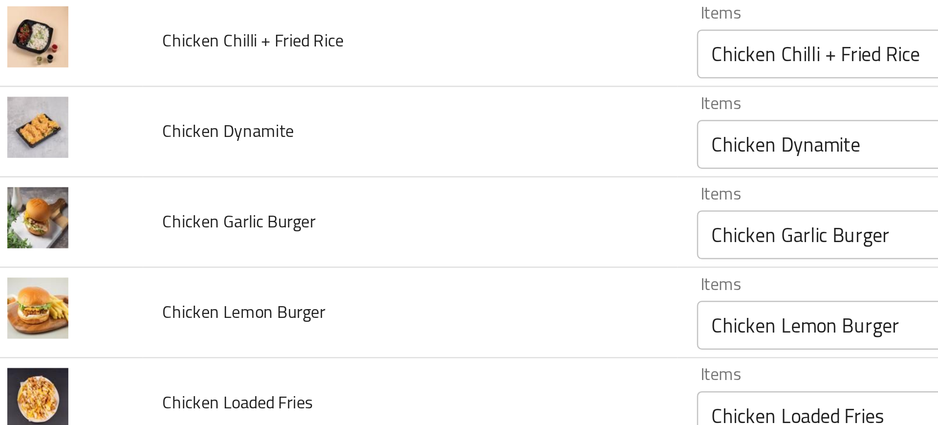
click at [65, 129] on td "enhanced table" at bounding box center [43, 123] width 62 height 36
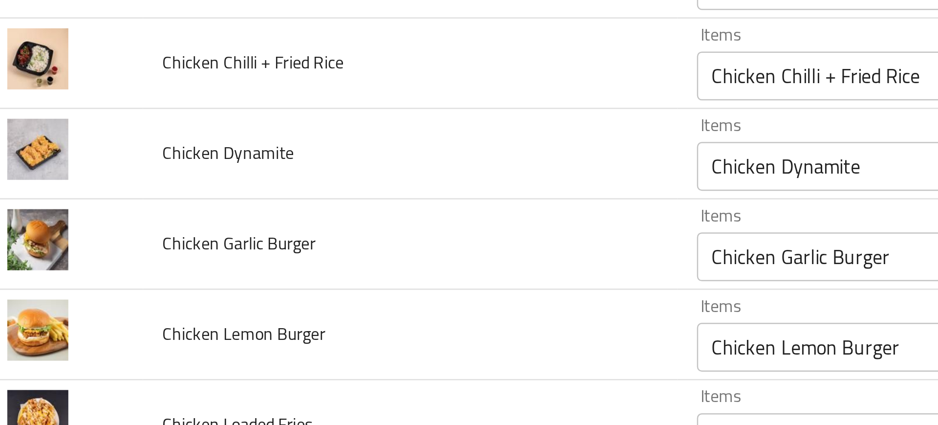
scroll to position [1992, 0]
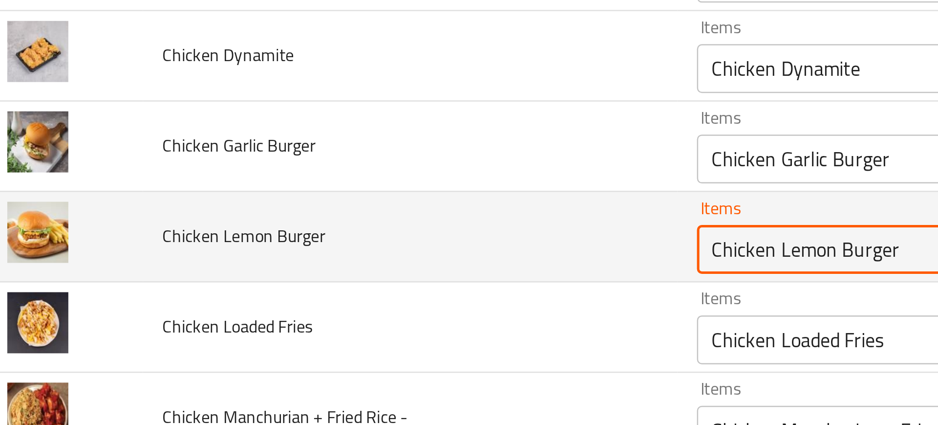
click at [361, 135] on Burger "Chicken Lemon Burger" at bounding box center [406, 134] width 214 height 14
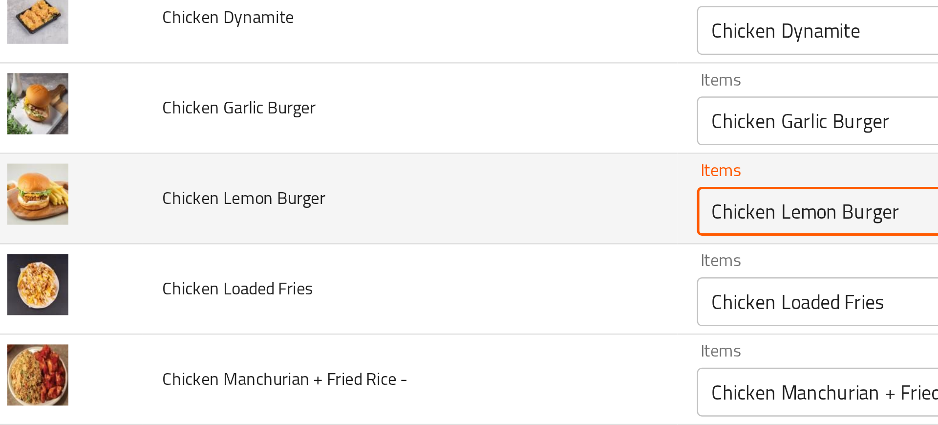
click at [334, 121] on Burger "Chicken Lemon Burger" at bounding box center [406, 118] width 214 height 14
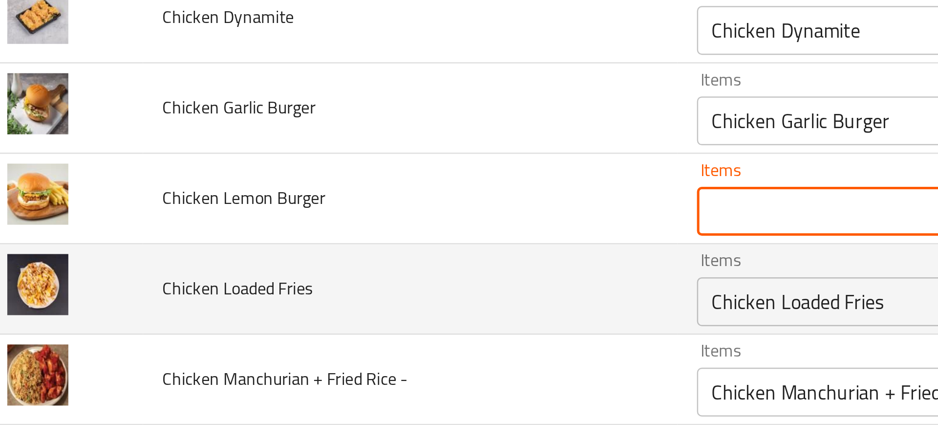
click at [255, 134] on td "Chicken Loaded Fries" at bounding box center [181, 149] width 214 height 36
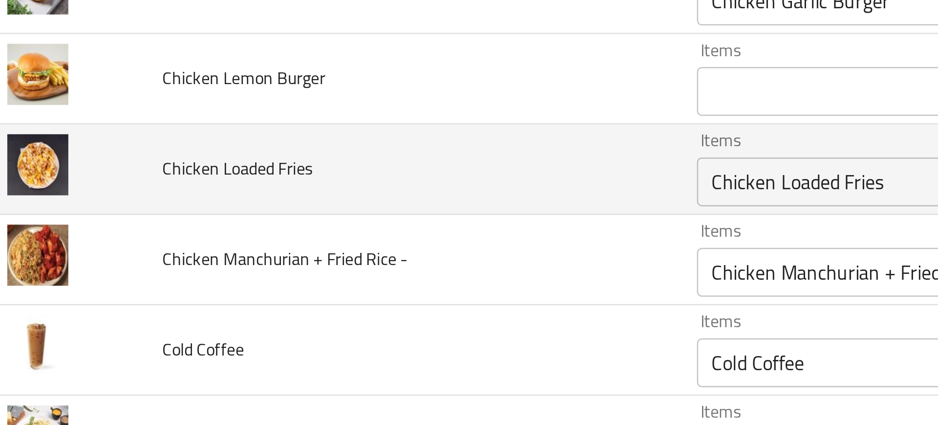
scroll to position [2056, 0]
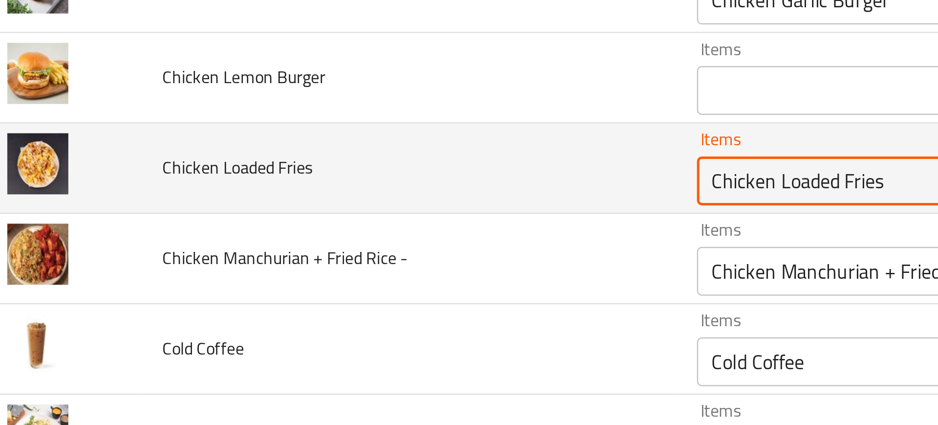
click at [306, 110] on Fries "Chicken Loaded Fries" at bounding box center [406, 106] width 214 height 14
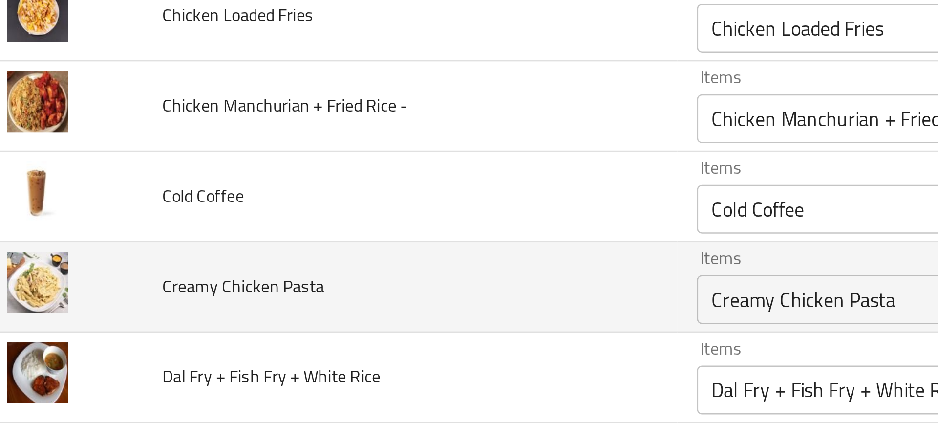
scroll to position [2116, 0]
click at [91, 143] on span "Creamy Chicken Pasta" at bounding box center [114, 148] width 65 height 13
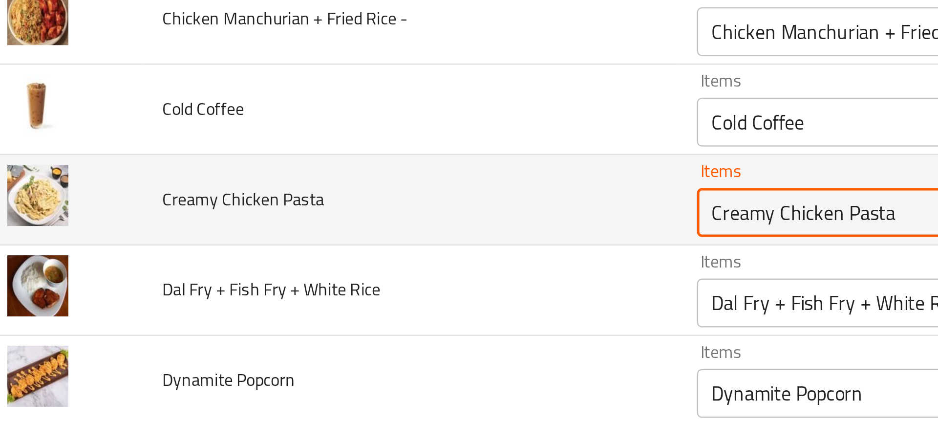
click at [301, 117] on Pasta "Creamy Chicken Pasta" at bounding box center [406, 119] width 214 height 14
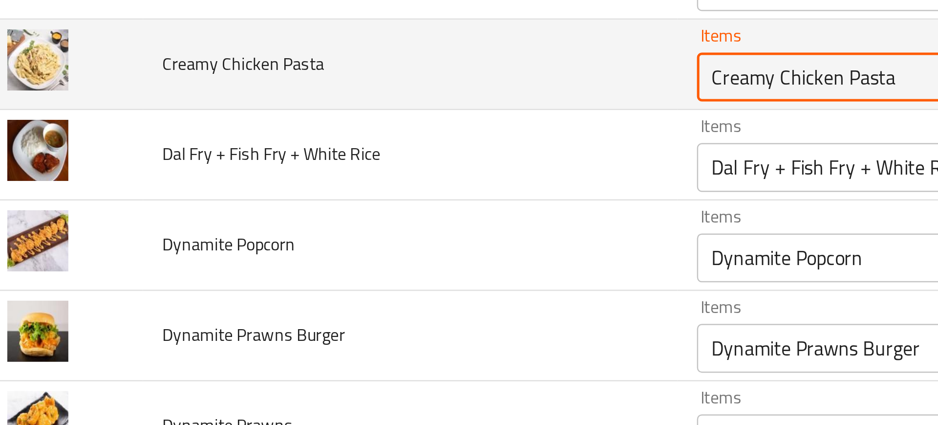
scroll to position [2208, 0]
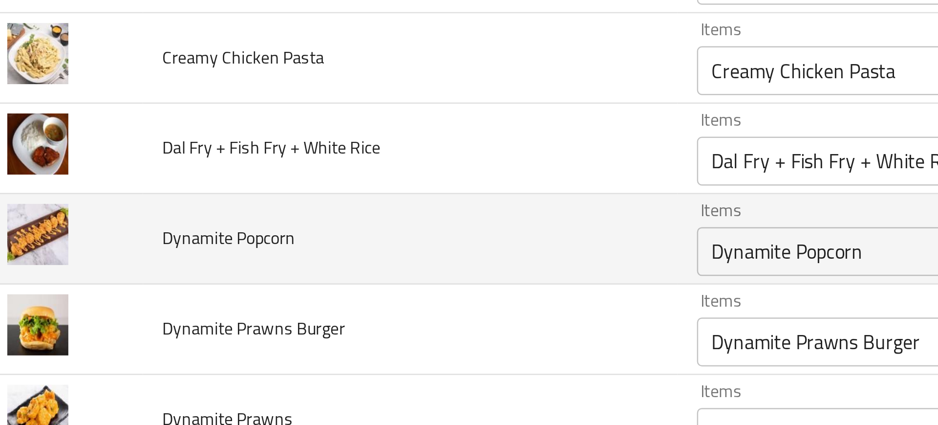
click at [250, 116] on td "Dynamite Popcorn" at bounding box center [181, 129] width 214 height 36
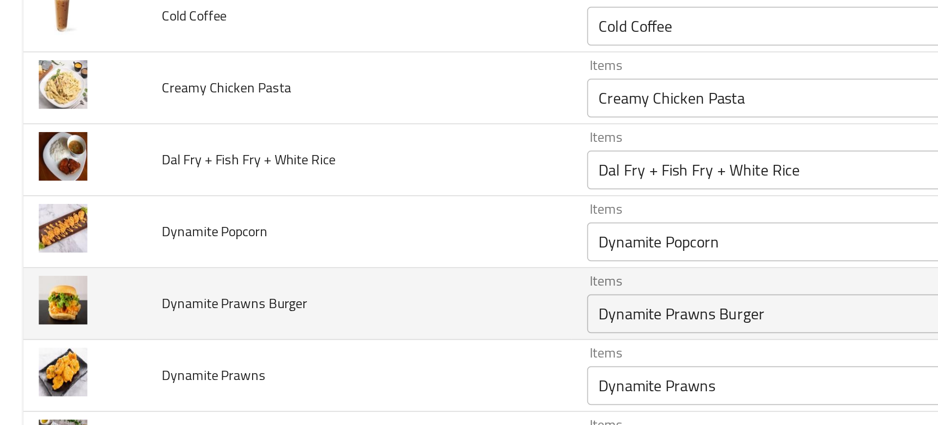
click at [218, 152] on td "Dynamite Prawns Burger" at bounding box center [181, 166] width 214 height 36
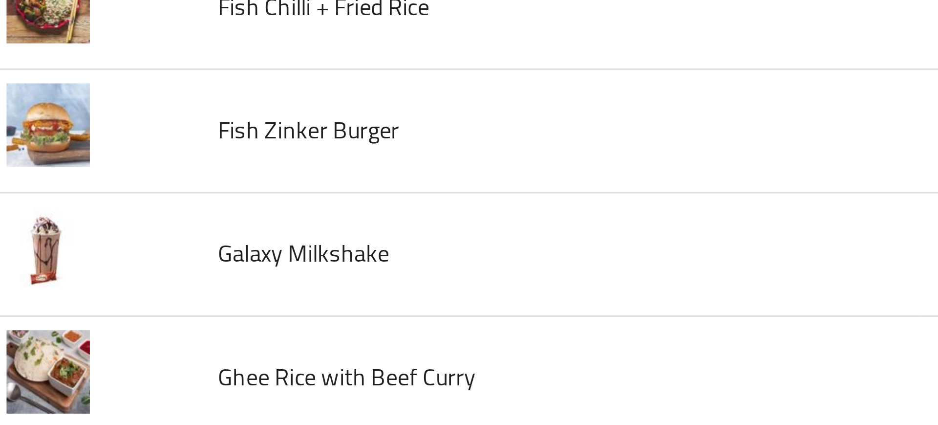
scroll to position [2463, 0]
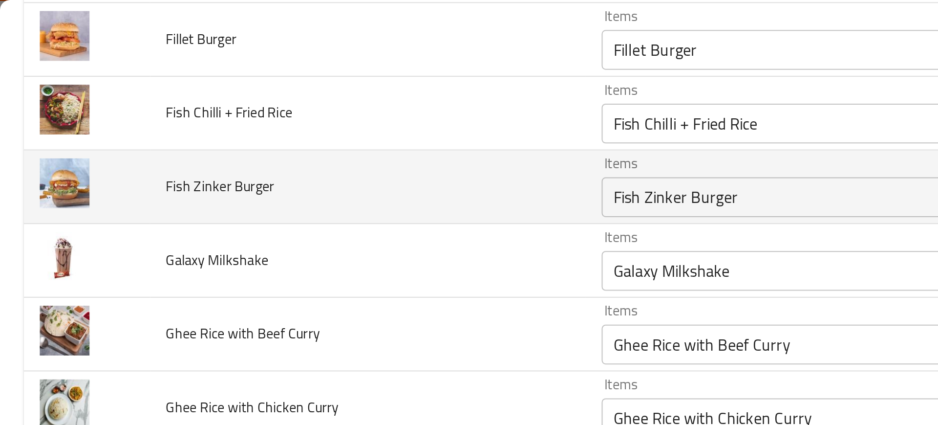
click at [317, 103] on Burger "Fish Zinker Burger" at bounding box center [406, 97] width 214 height 14
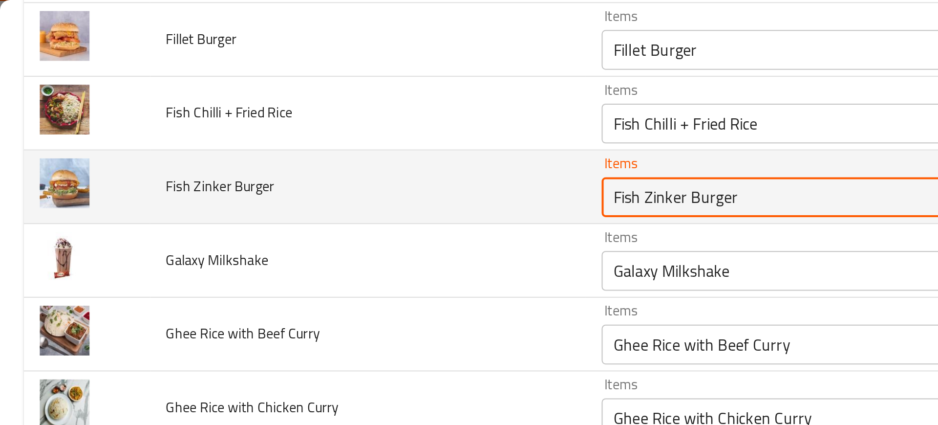
click at [317, 103] on Burger "Fish Zinker Burger" at bounding box center [406, 97] width 214 height 14
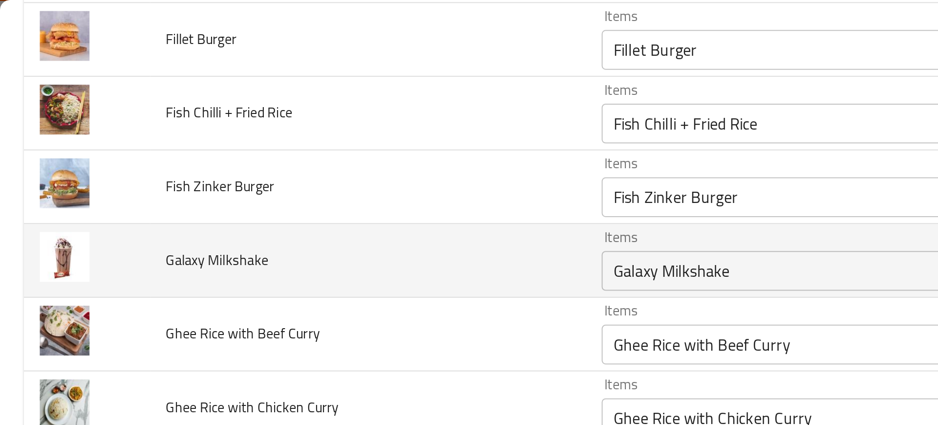
click at [227, 119] on td "Galaxy Milkshake" at bounding box center [181, 128] width 214 height 36
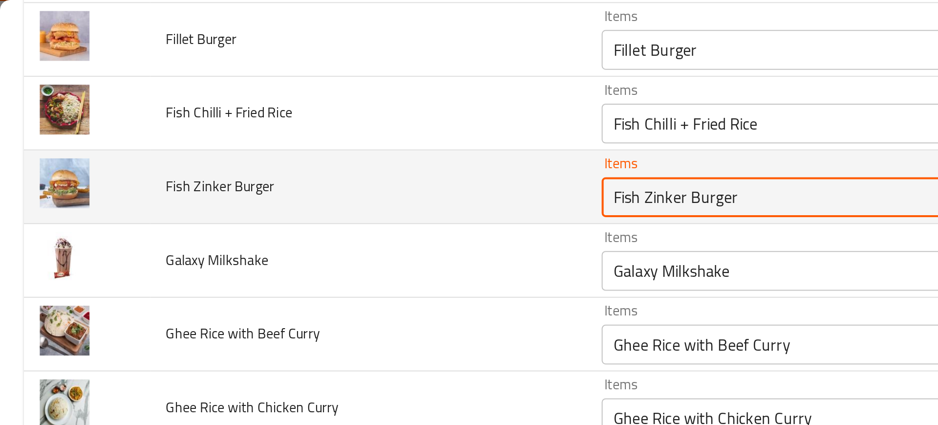
click at [313, 102] on Burger "Fish Zinker Burger" at bounding box center [406, 97] width 214 height 14
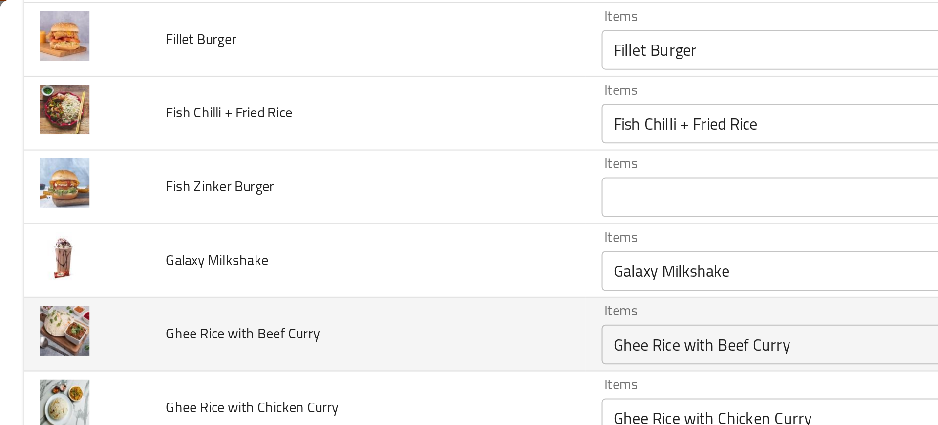
click at [178, 146] on td "Ghee Rice with Beef Curry" at bounding box center [181, 164] width 214 height 36
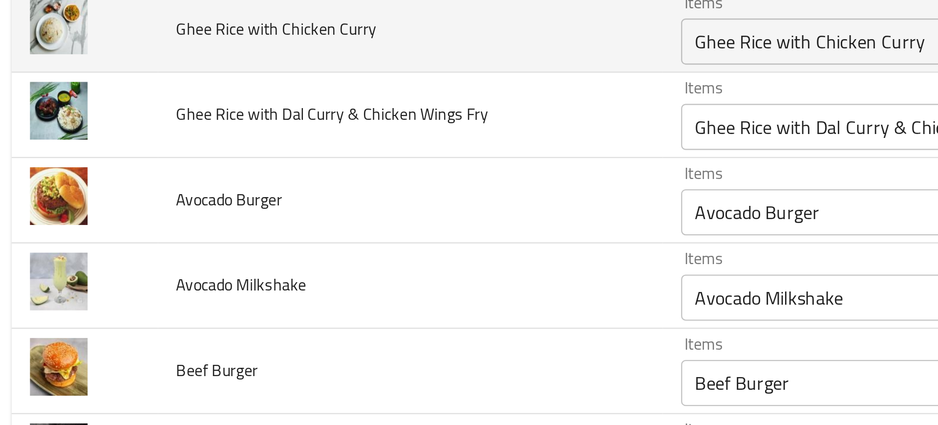
scroll to position [2626, 0]
click at [189, 94] on td "Avocado Burger" at bounding box center [181, 109] width 214 height 36
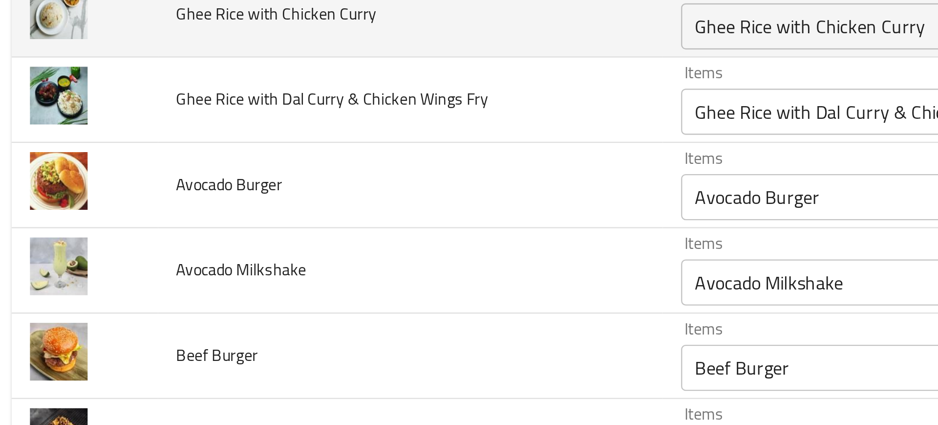
scroll to position [2632, 0]
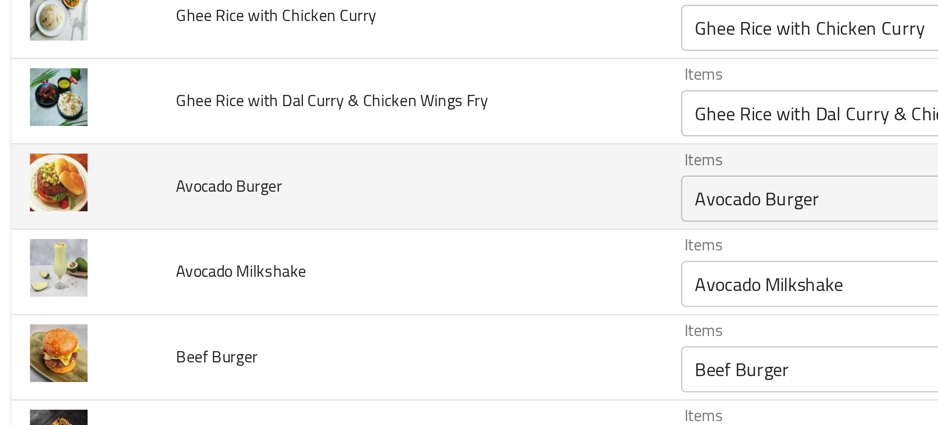
click at [202, 96] on td "Avocado Burger" at bounding box center [181, 104] width 214 height 36
click at [191, 99] on td "Avocado Burger" at bounding box center [181, 104] width 214 height 36
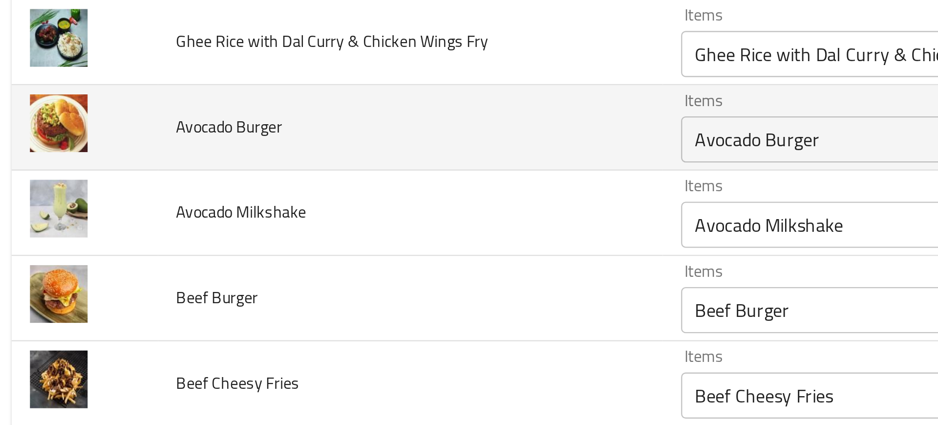
click at [162, 95] on td "Avocado Burger" at bounding box center [181, 79] width 214 height 36
click at [135, 85] on td "Avocado Burger" at bounding box center [181, 79] width 214 height 36
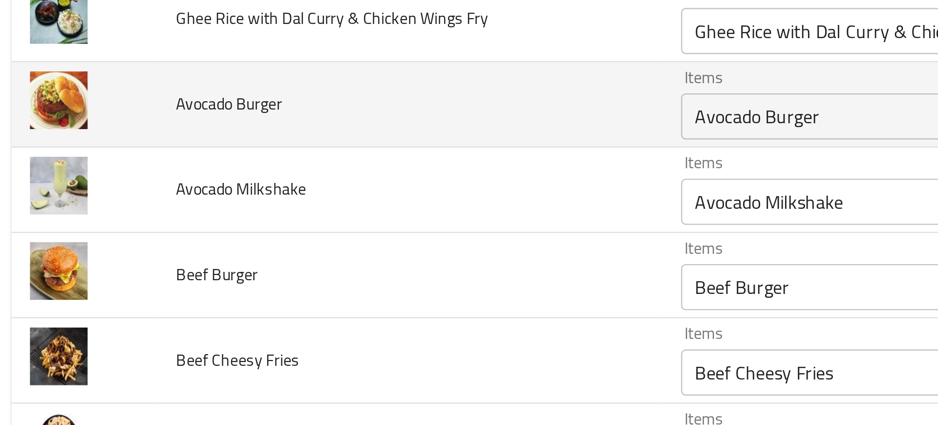
scroll to position [2666, 0]
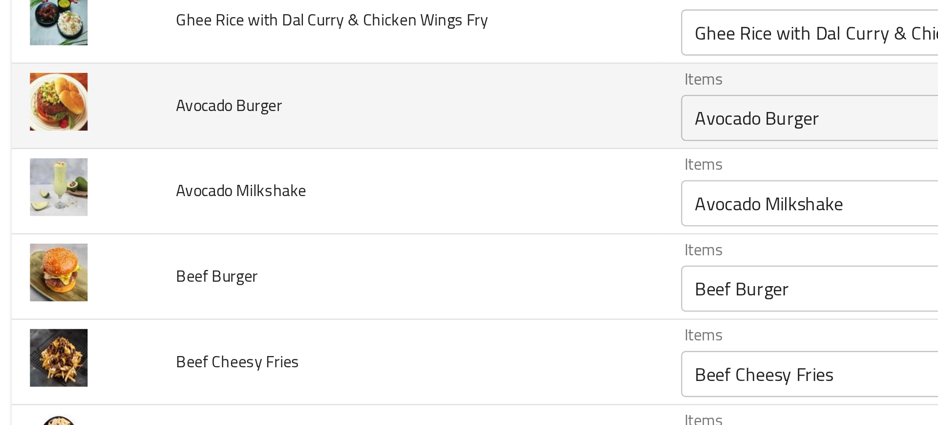
click at [135, 85] on td "Avocado Burger" at bounding box center [181, 70] width 214 height 36
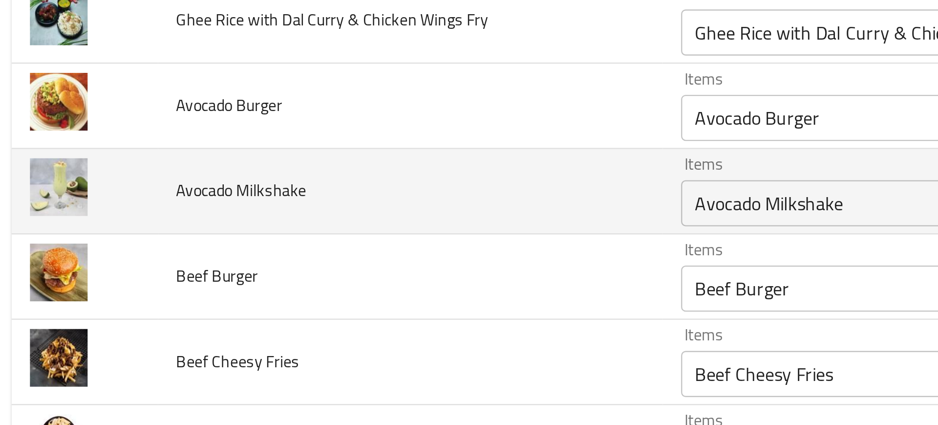
click at [145, 103] on td "Avocado Milkshake" at bounding box center [181, 106] width 214 height 36
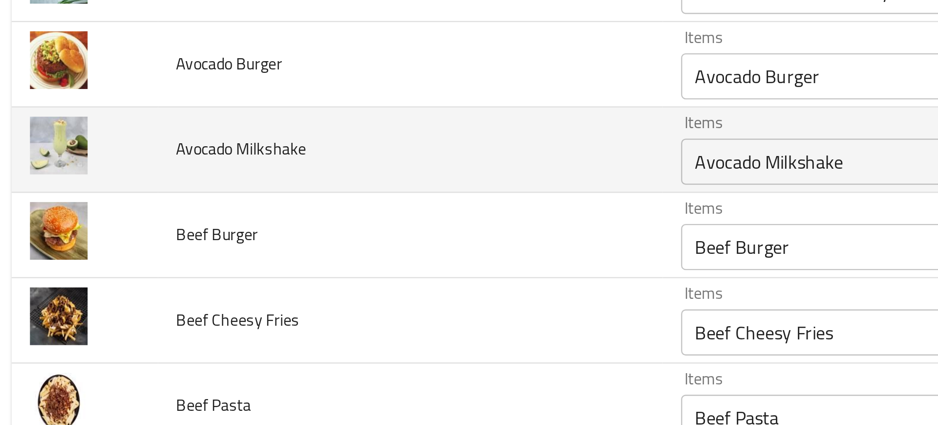
scroll to position [2686, 0]
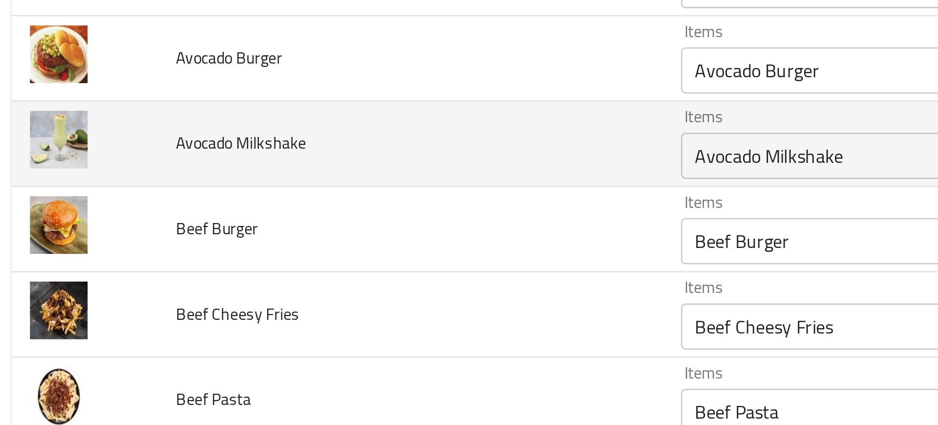
click at [173, 97] on td "Avocado Milkshake" at bounding box center [181, 86] width 214 height 36
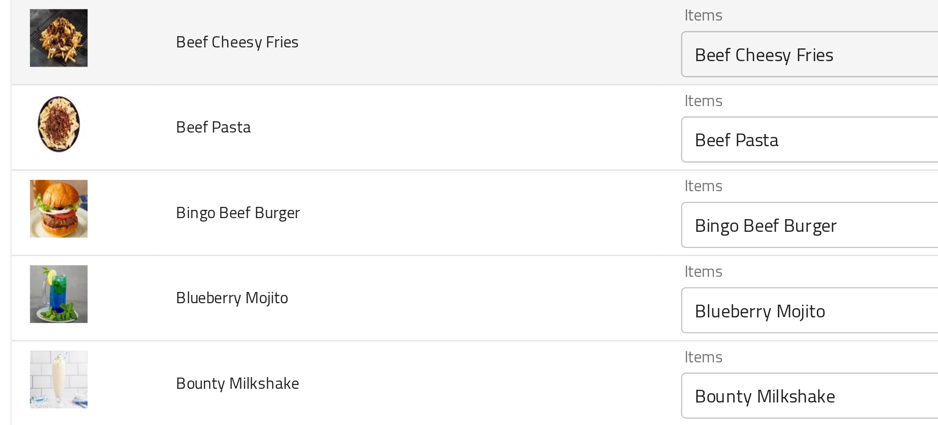
scroll to position [2801, 0]
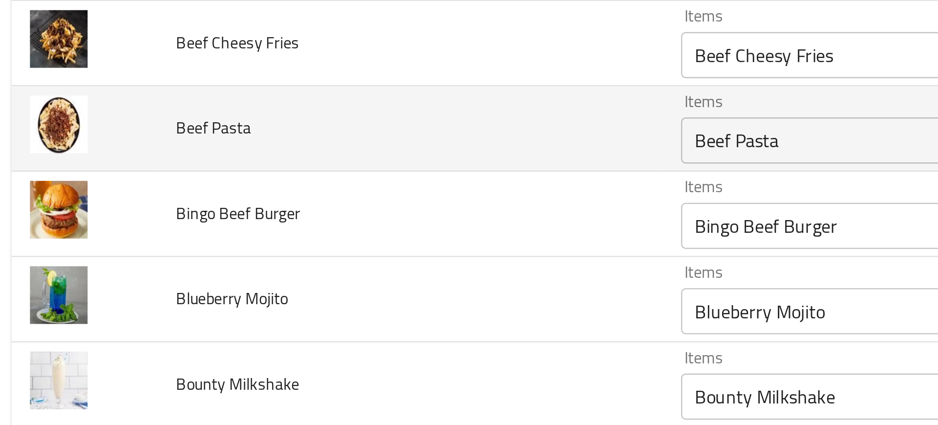
click at [98, 89] on td "Beef Pasta" at bounding box center [181, 80] width 214 height 36
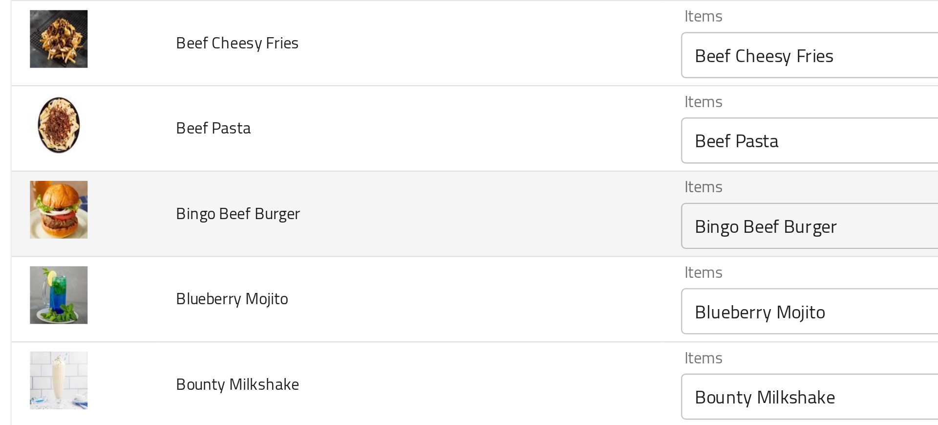
click at [229, 103] on td "Bingo Beef Burger" at bounding box center [181, 116] width 214 height 36
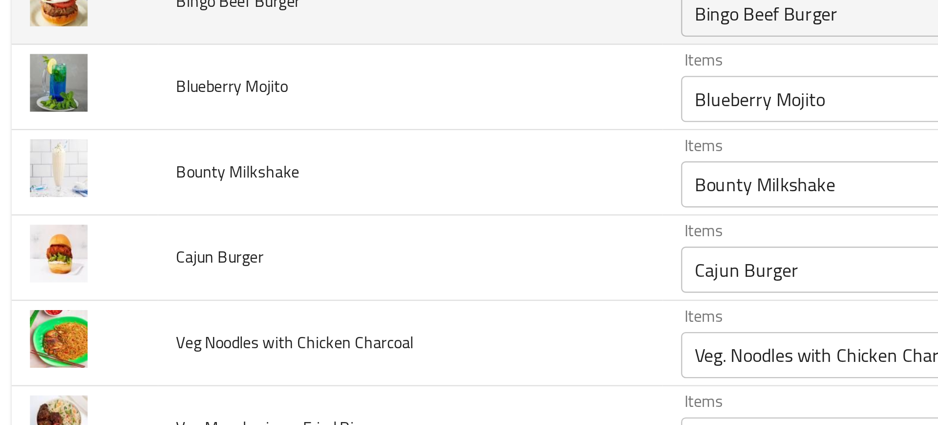
scroll to position [2891, 0]
click at [151, 129] on td "Cajun Burger" at bounding box center [181, 134] width 214 height 36
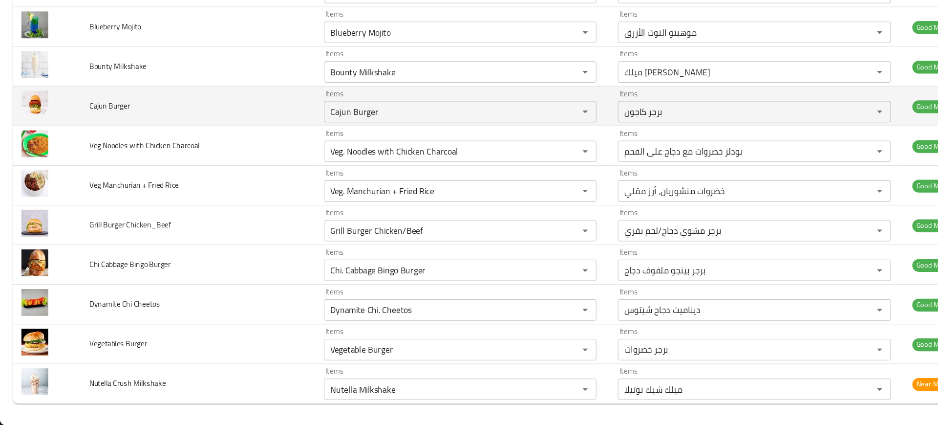
scroll to position [0, 0]
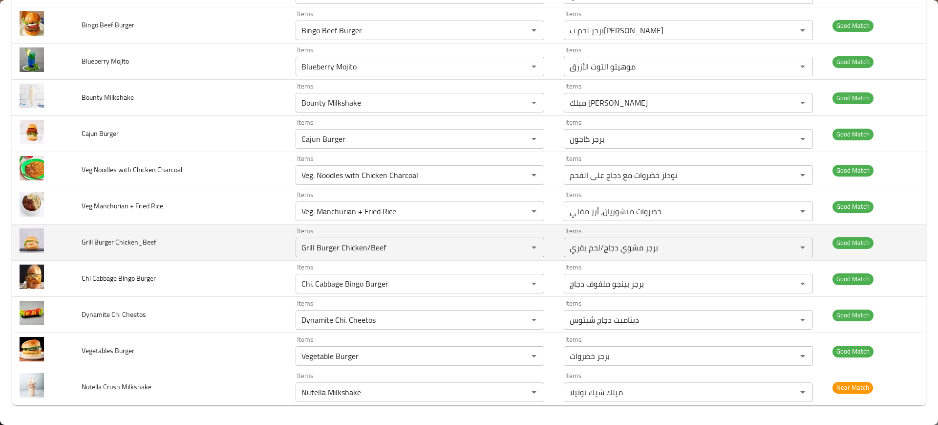
click at [217, 241] on td "Grill Burger Chicken_Beef" at bounding box center [181, 242] width 214 height 36
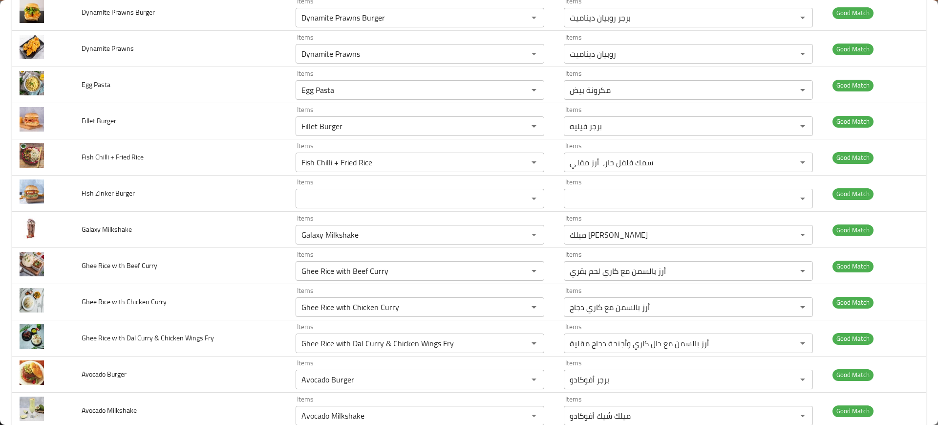
scroll to position [2351, 0]
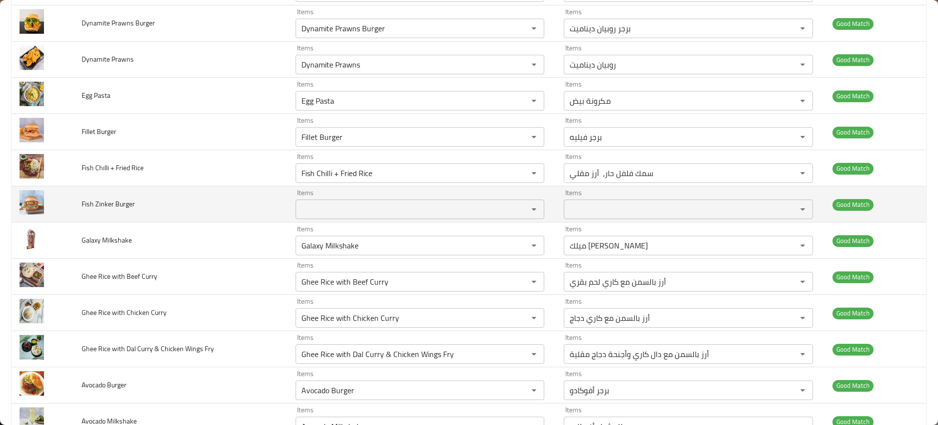
click at [108, 204] on span "Fish Zinker Burger" at bounding box center [108, 203] width 53 height 13
copy span "Fish Zinker Burger"
click at [214, 218] on td "Fish Zinker Burger" at bounding box center [181, 204] width 214 height 36
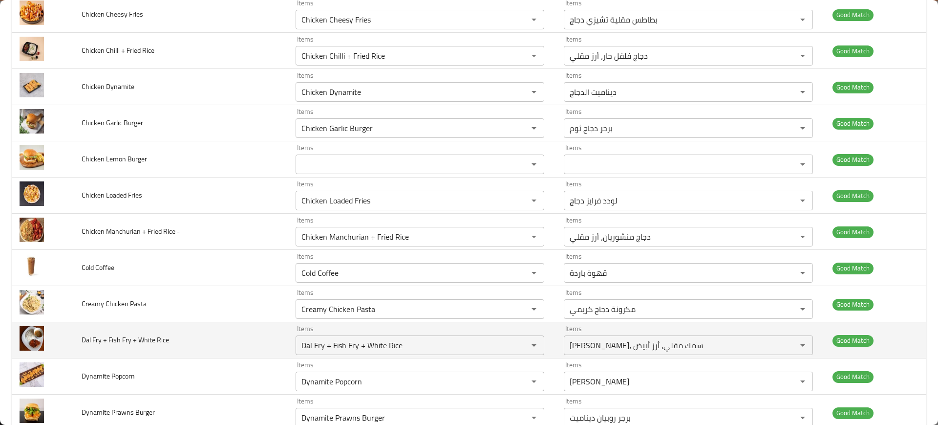
scroll to position [1957, 0]
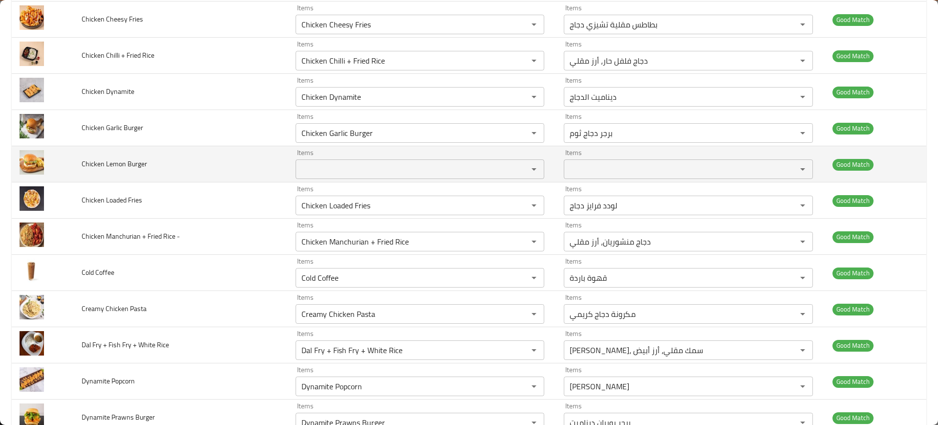
click at [94, 164] on span "Chicken Lemon Burger" at bounding box center [114, 163] width 65 height 13
copy span "Chicken Lemon Burger"
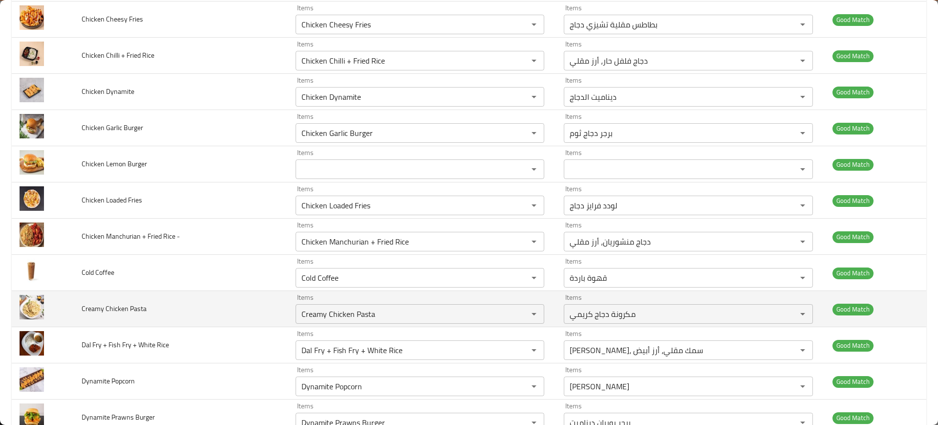
click at [210, 303] on td "Creamy Chicken Pasta" at bounding box center [181, 309] width 214 height 36
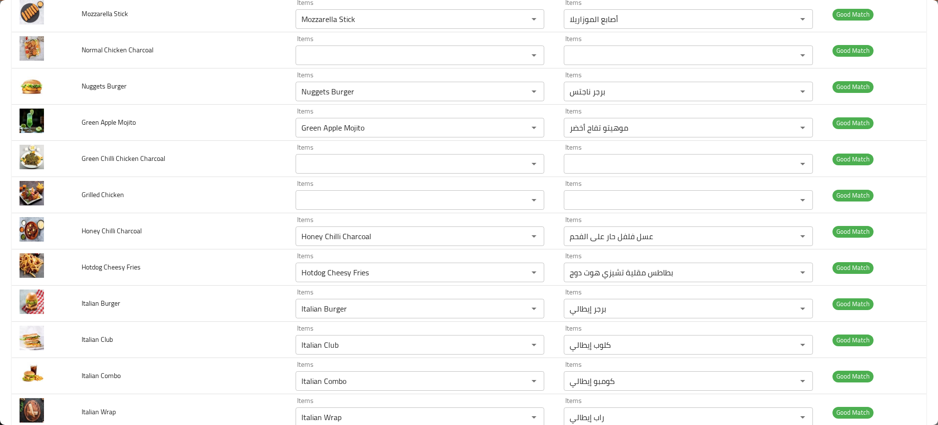
scroll to position [1338, 0]
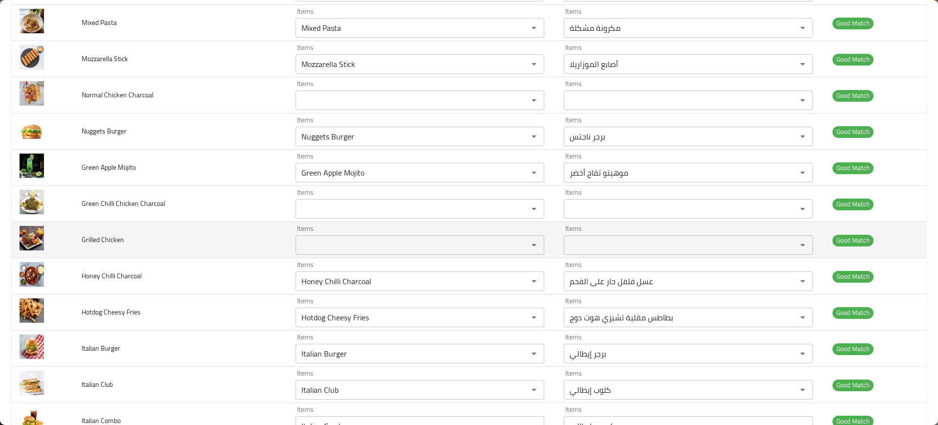
click at [92, 235] on span "Grilled Chicken" at bounding box center [103, 239] width 43 height 13
copy span "Grilled Chicken"
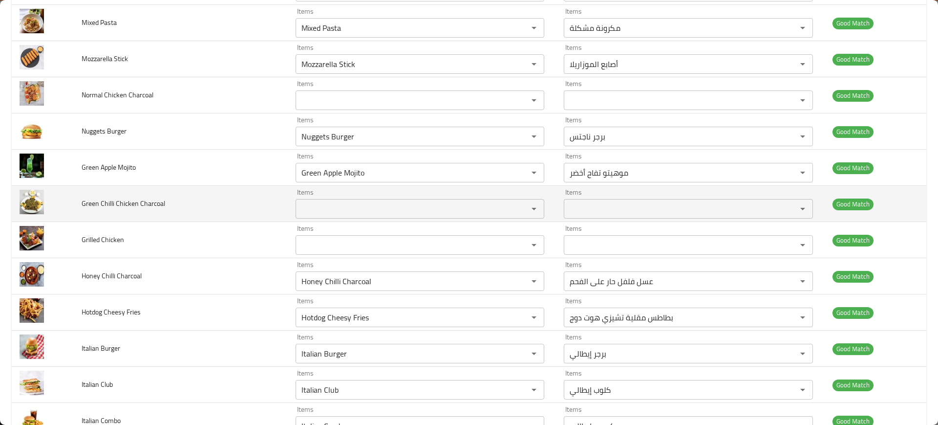
click at [113, 212] on td "Green Chilli Chicken Charcoal" at bounding box center [181, 204] width 214 height 36
click at [104, 206] on span "Green Chilli Chicken Charcoal" at bounding box center [124, 203] width 84 height 13
copy span "Green Chilli Chicken Charcoal"
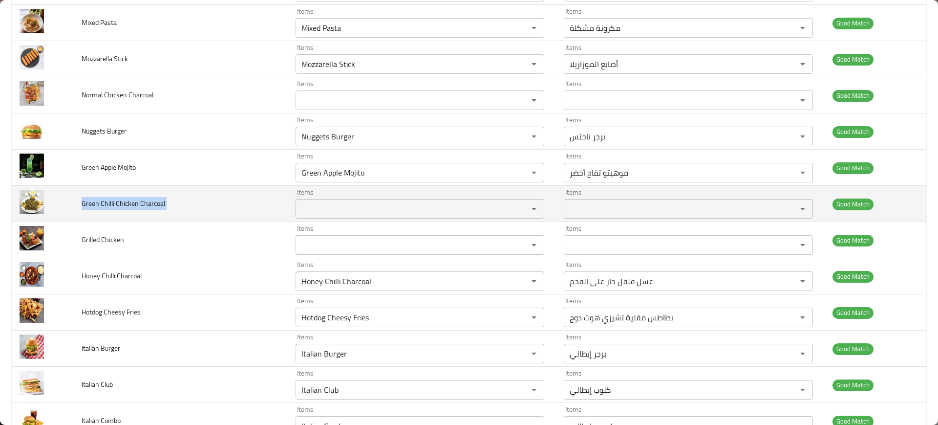
click at [249, 196] on td "Green Chilli Chicken Charcoal" at bounding box center [181, 204] width 214 height 36
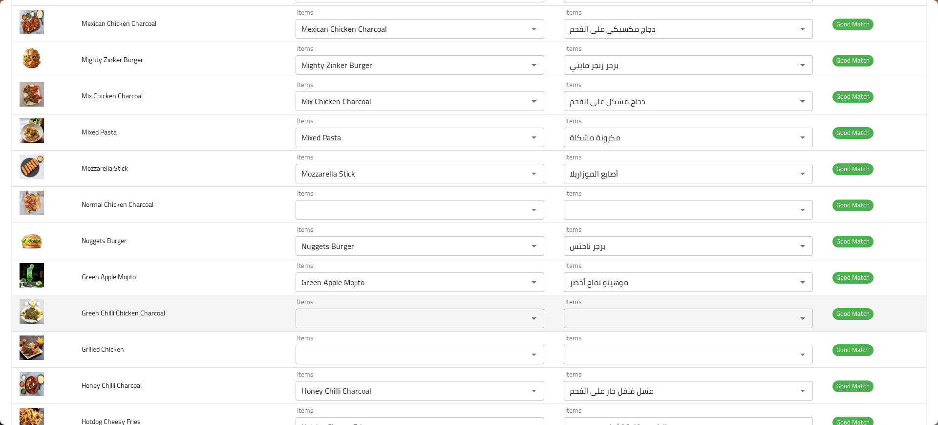
scroll to position [1201, 0]
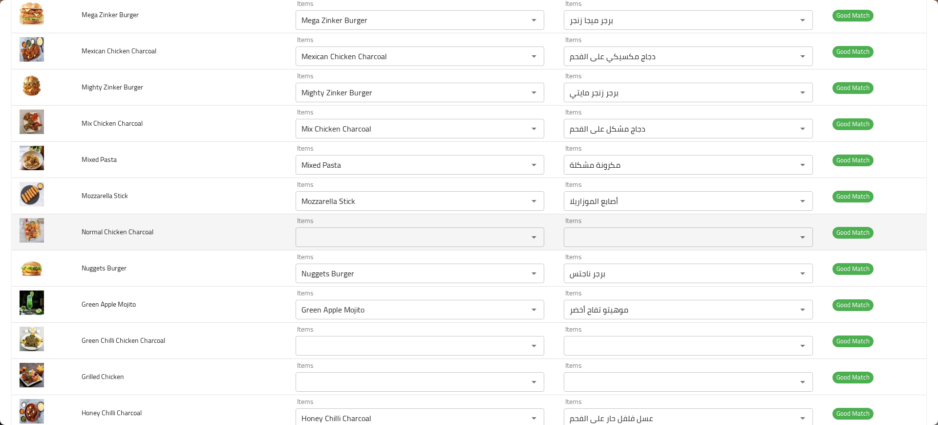
click at [115, 235] on span "Normal Chicken Charcoal" at bounding box center [118, 231] width 72 height 13
copy span "Normal Chicken Charcoal"
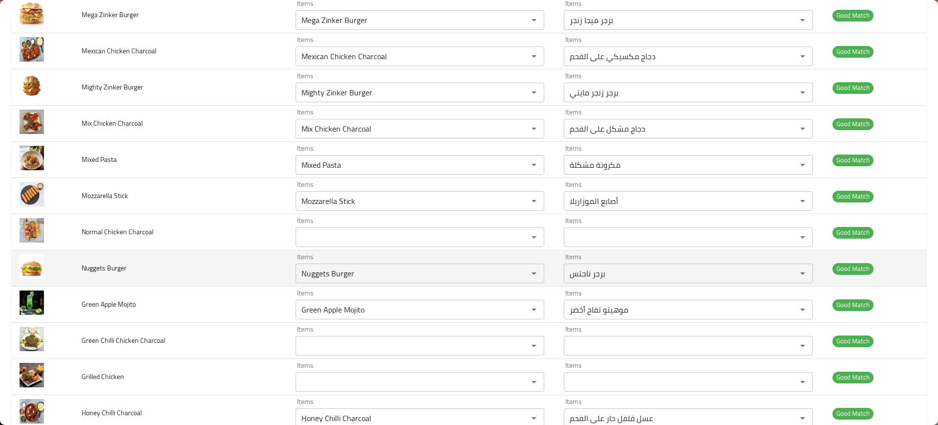
click at [235, 261] on td "Nuggets Burger" at bounding box center [181, 268] width 214 height 36
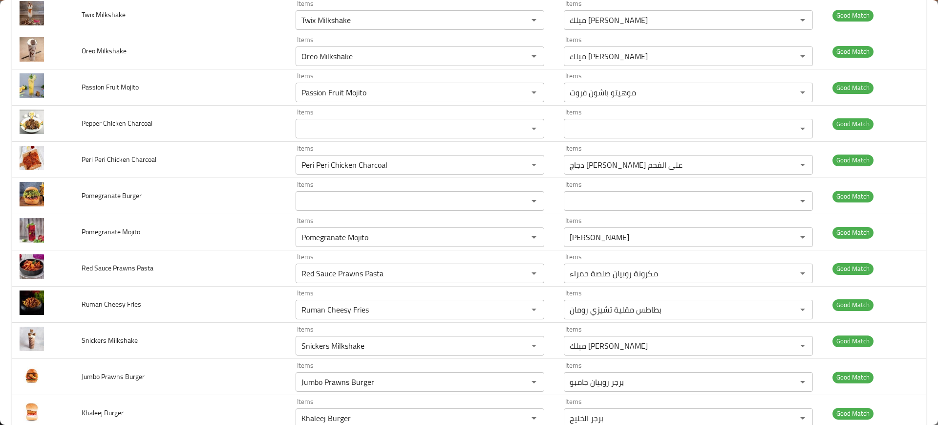
scroll to position [473, 0]
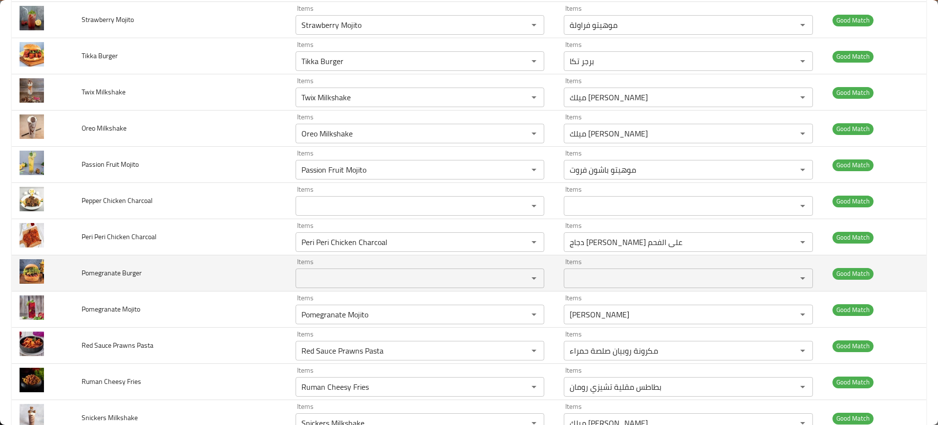
click at [127, 270] on span "Pomegranate Burger" at bounding box center [112, 272] width 60 height 13
copy span "Pomegranate Burger"
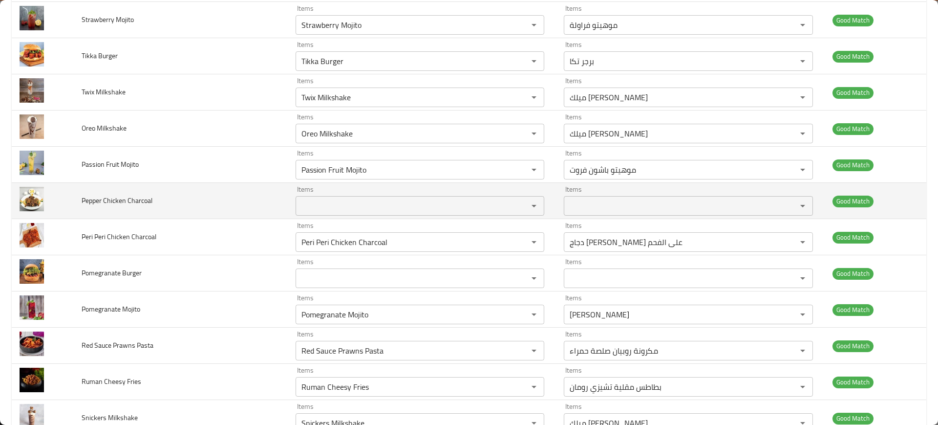
click at [131, 197] on span "Pepper Chicken Charcoal" at bounding box center [117, 200] width 71 height 13
copy span "Pepper Chicken Charcoal"
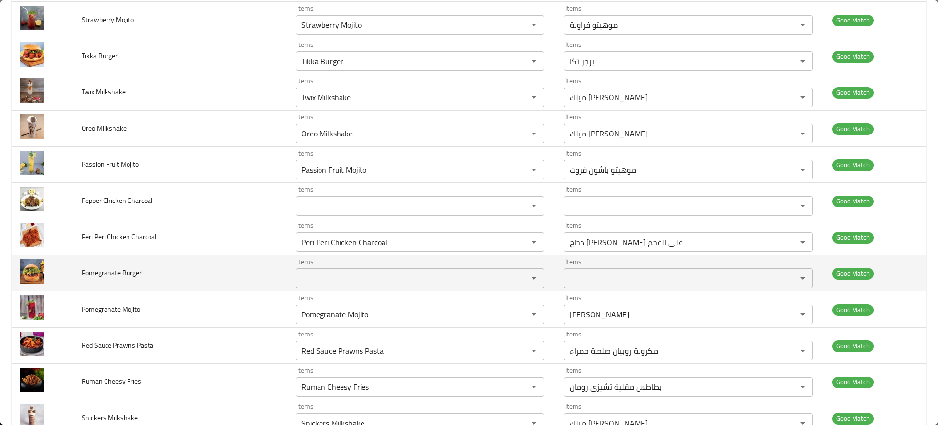
click at [263, 258] on td "Pomegranate Burger" at bounding box center [181, 273] width 214 height 36
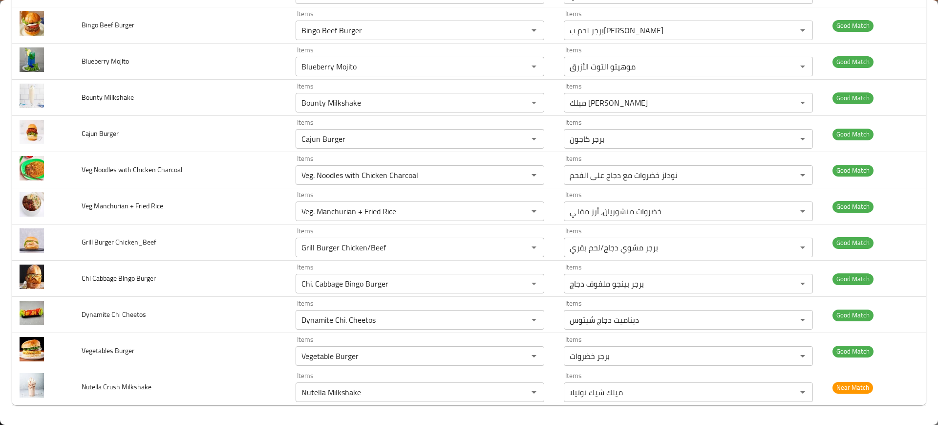
scroll to position [2891, 0]
click at [263, 258] on td "Grill Burger Chicken_Beef" at bounding box center [181, 243] width 214 height 36
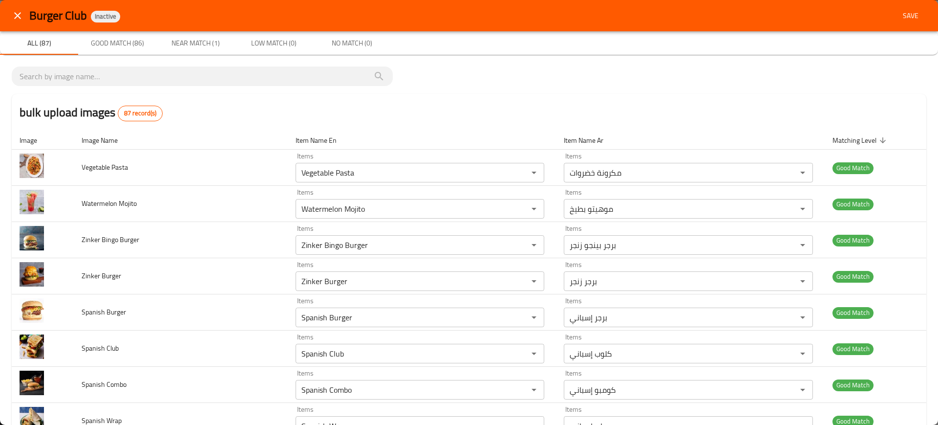
scroll to position [0, 0]
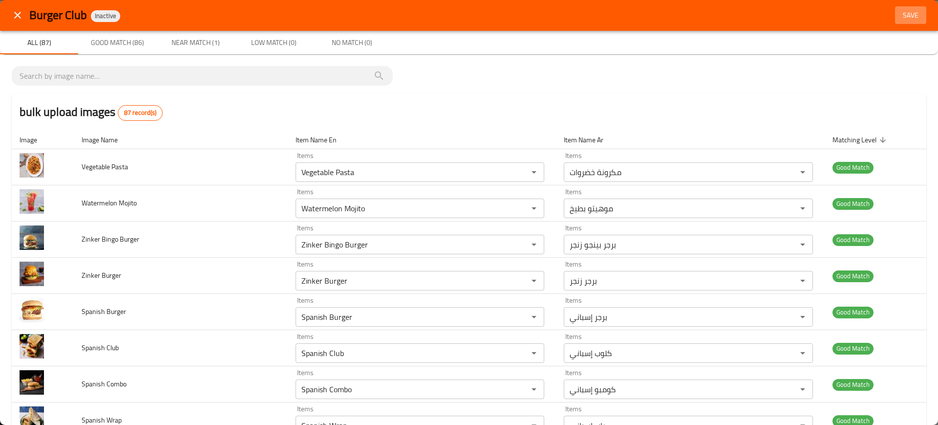
click at [906, 14] on span "Save" at bounding box center [910, 15] width 23 height 12
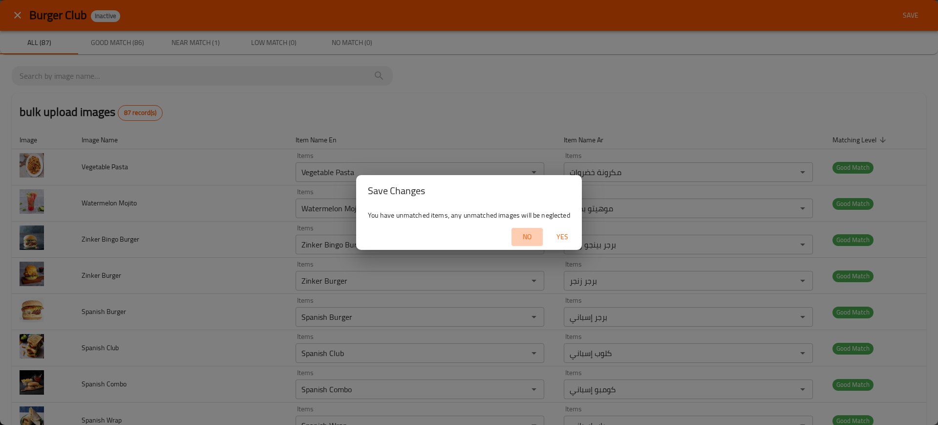
click at [525, 238] on span "No" at bounding box center [527, 237] width 23 height 12
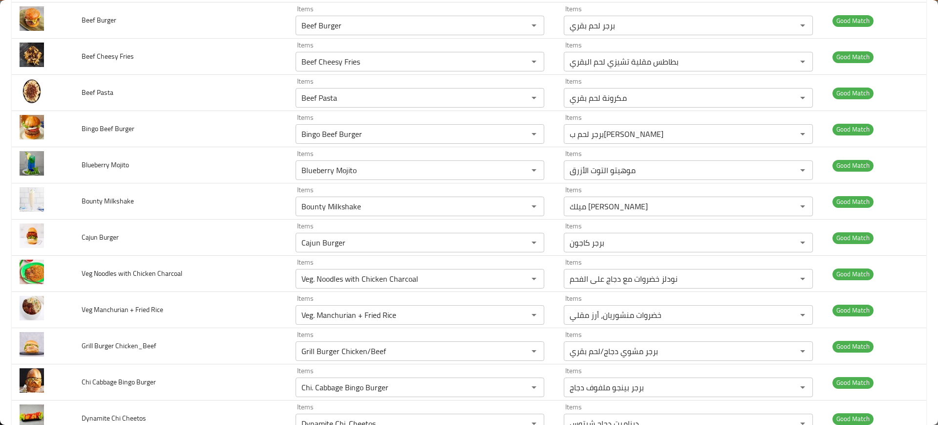
scroll to position [2891, 0]
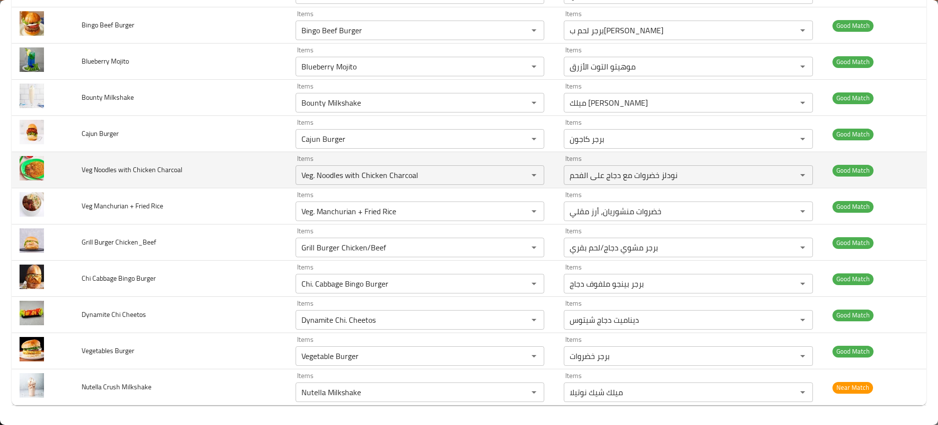
click at [250, 153] on td "Veg Noodles with Chicken Charcoal" at bounding box center [181, 170] width 214 height 36
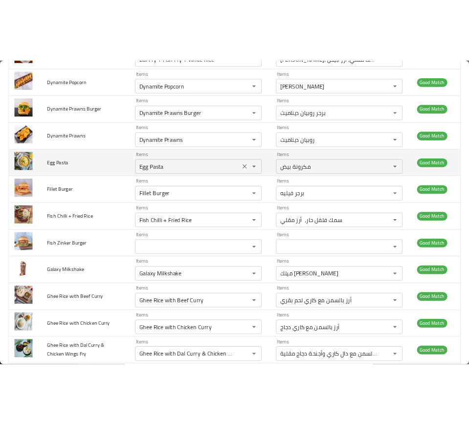
scroll to position [2391, 0]
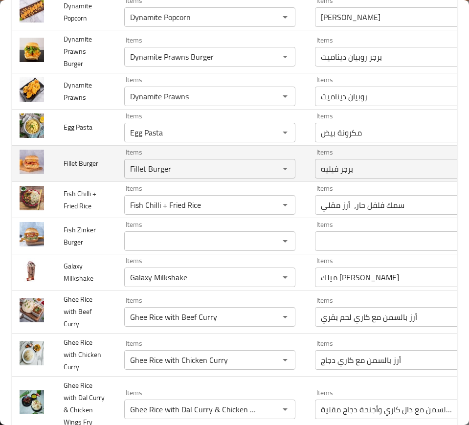
click at [447, 178] on div "برجر فيليه Items" at bounding box center [400, 169] width 171 height 20
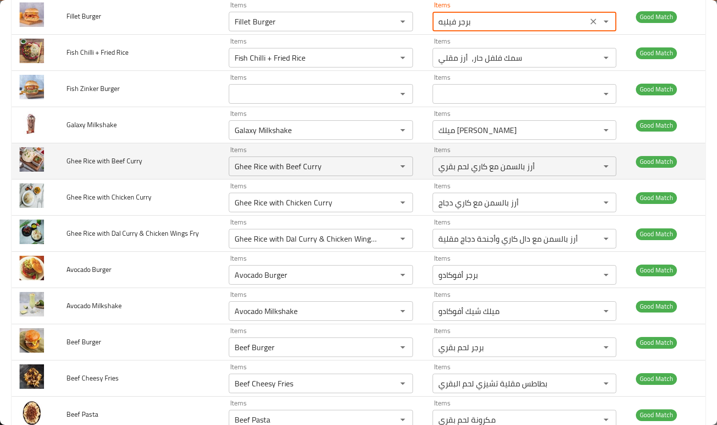
scroll to position [2361, 0]
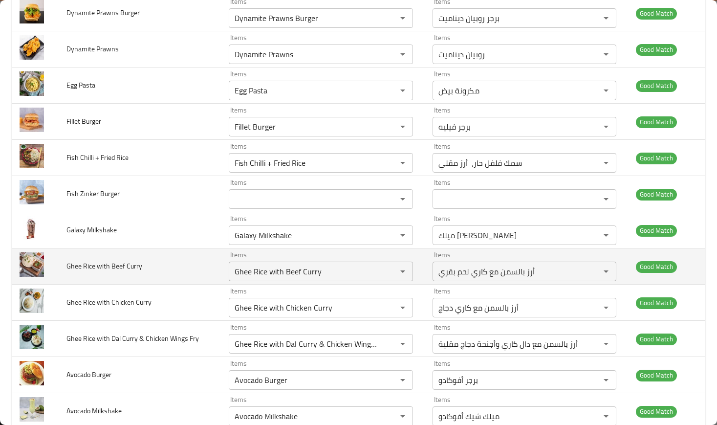
click at [158, 270] on td "Ghee Rice with Beef Curry" at bounding box center [140, 266] width 162 height 36
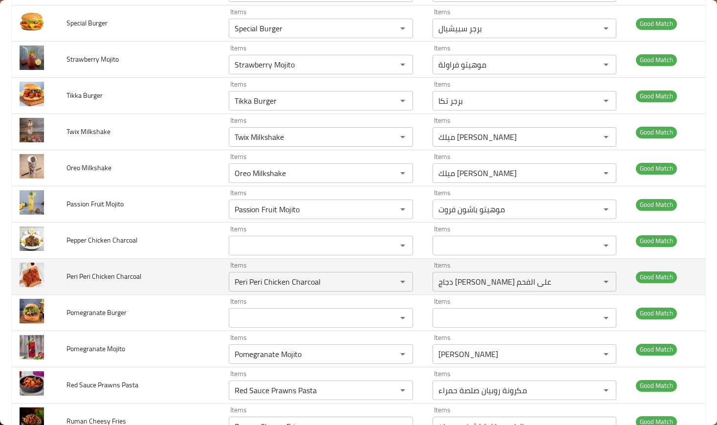
scroll to position [434, 0]
click at [134, 278] on span "Peri Peri Chicken Charcoal" at bounding box center [103, 275] width 75 height 13
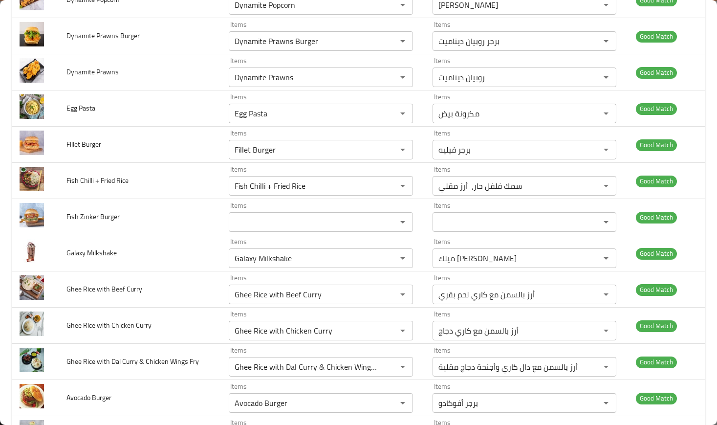
scroll to position [2330, 0]
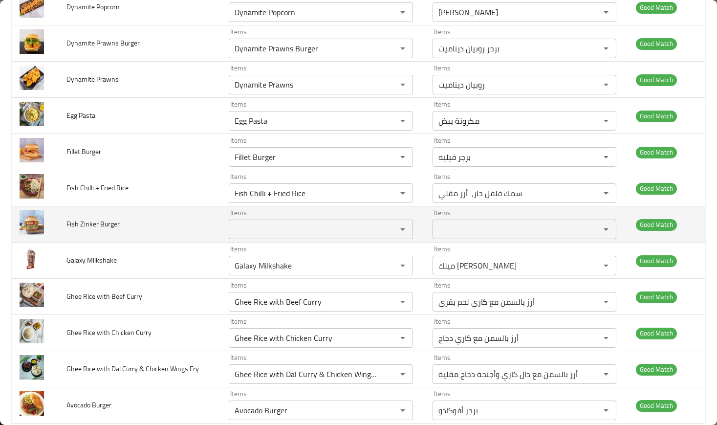
click at [87, 229] on span "Fish Zinker Burger" at bounding box center [92, 224] width 53 height 13
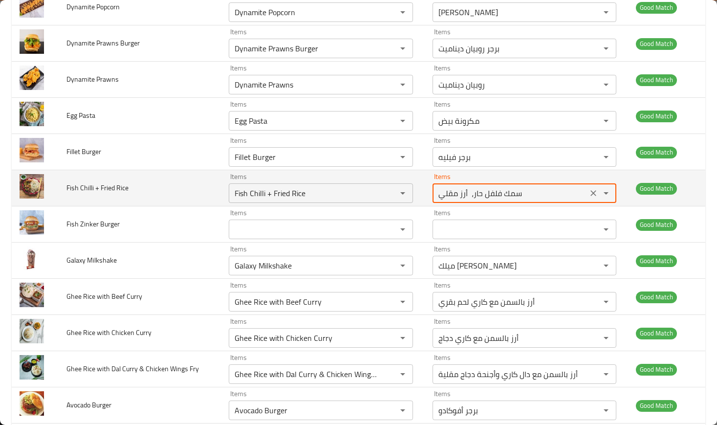
click at [465, 193] on Rice-ar "سمك فلفل حار، أرز مقلي" at bounding box center [510, 193] width 149 height 14
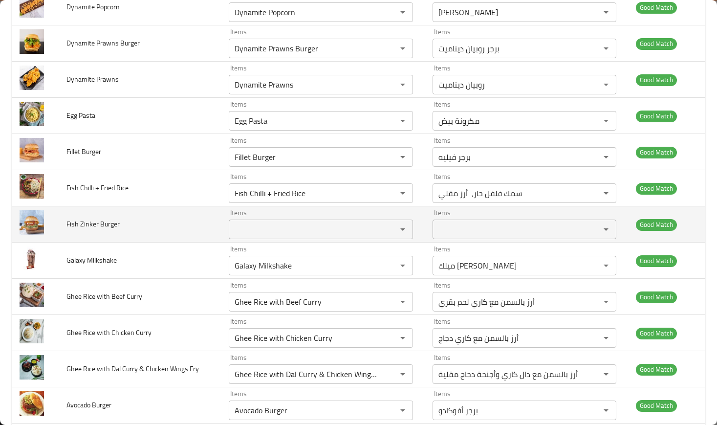
click at [91, 227] on span "Fish Zinker Burger" at bounding box center [92, 224] width 53 height 13
copy span "Fish Zinker Burger"
click at [91, 227] on span "Fish Zinker Burger" at bounding box center [92, 224] width 53 height 13
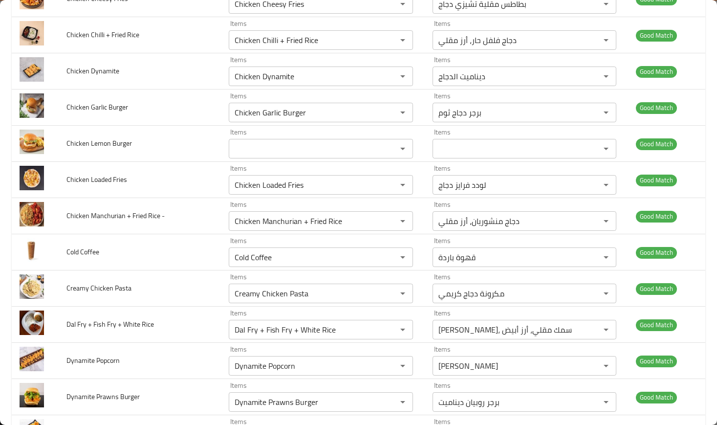
scroll to position [1977, 0]
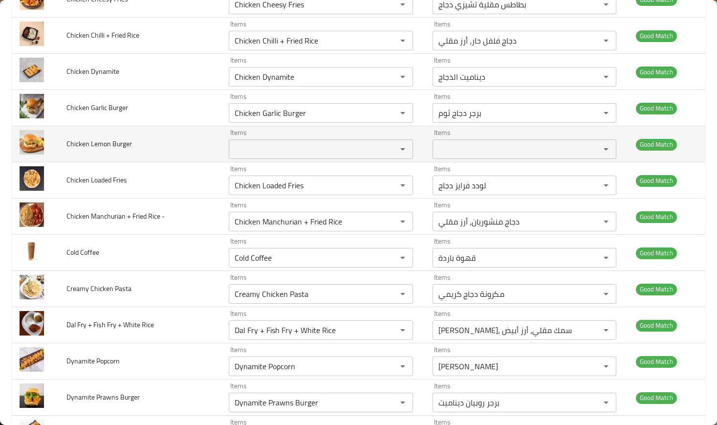
click at [89, 146] on span "Chicken Lemon Burger" at bounding box center [98, 143] width 65 height 13
copy span "Chicken Lemon Burger"
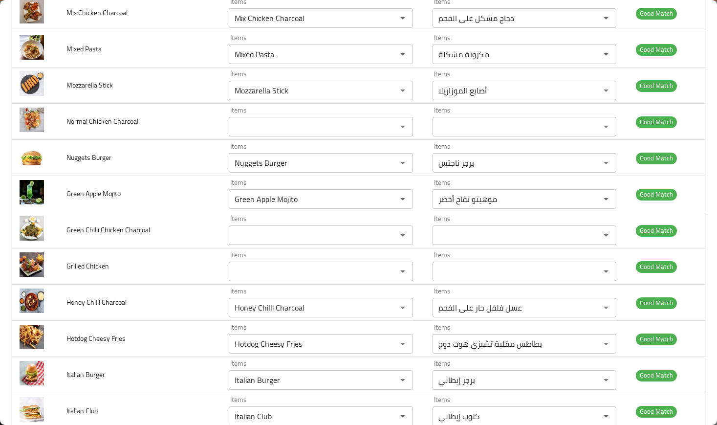
scroll to position [1309, 0]
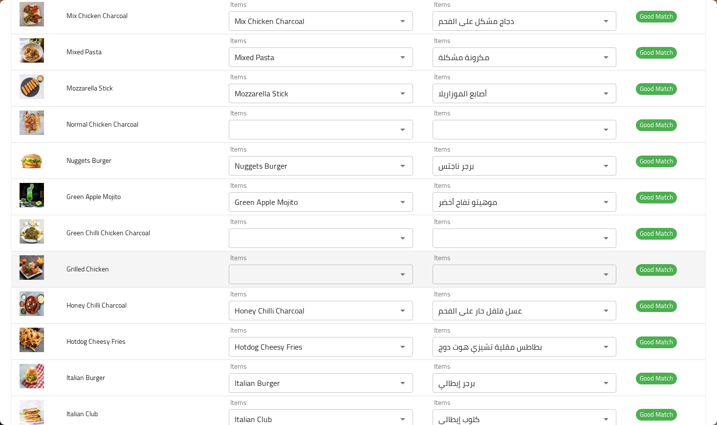
click at [92, 264] on span "Grilled Chicken" at bounding box center [87, 268] width 43 height 13
copy span "Grilled Chicken"
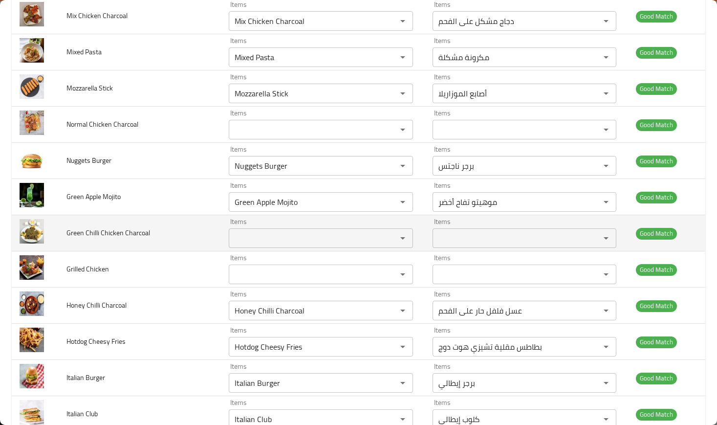
click at [78, 235] on span "Green Chilli Chicken Charcoal" at bounding box center [108, 232] width 84 height 13
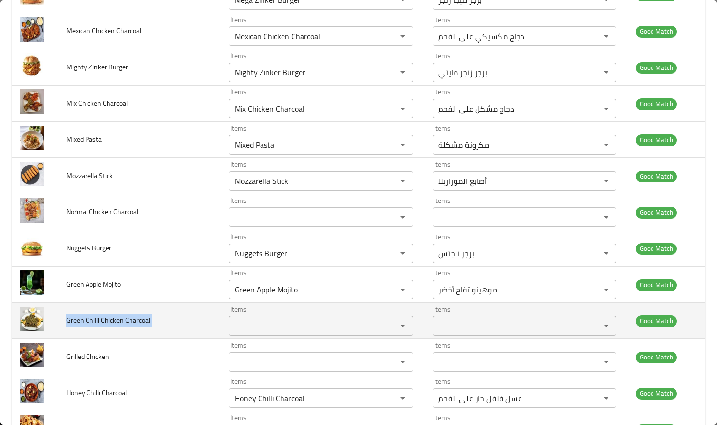
scroll to position [1221, 0]
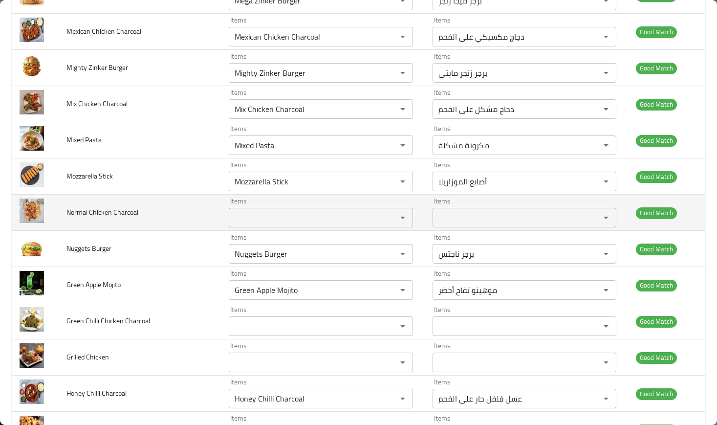
click at [87, 212] on span "Normal Chicken Charcoal" at bounding box center [102, 212] width 72 height 13
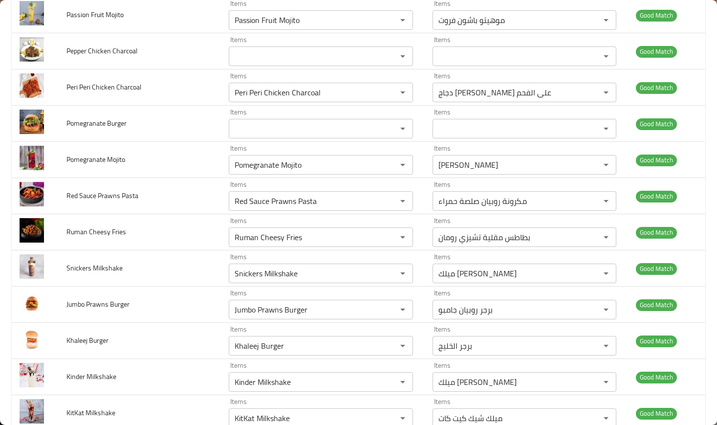
scroll to position [620, 0]
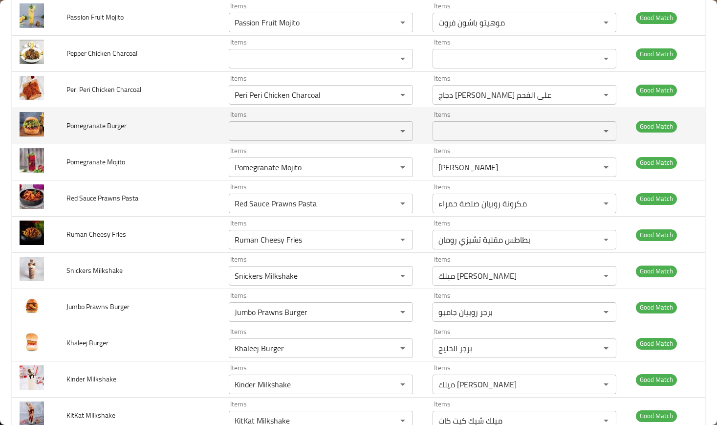
click at [97, 120] on span "Pomegranate Burger" at bounding box center [96, 125] width 60 height 13
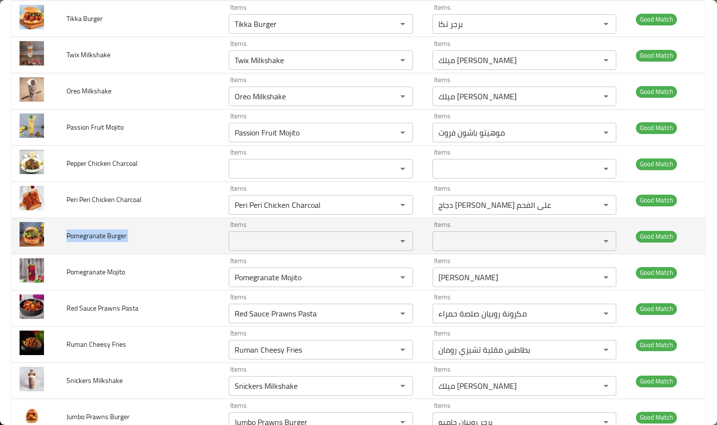
scroll to position [510, 0]
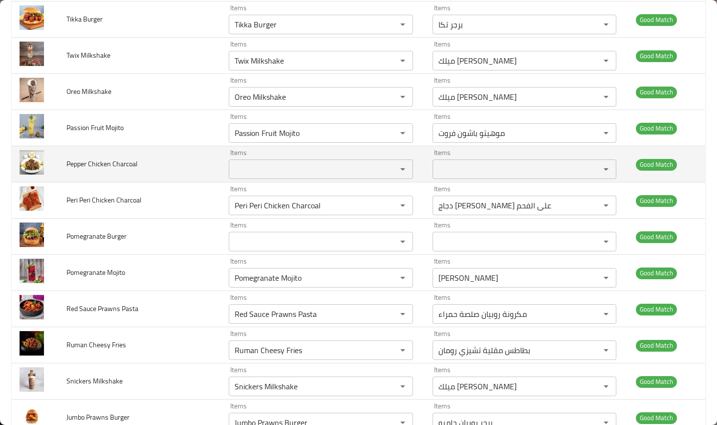
click at [77, 165] on span "Pepper Chicken Charcoal" at bounding box center [101, 163] width 71 height 13
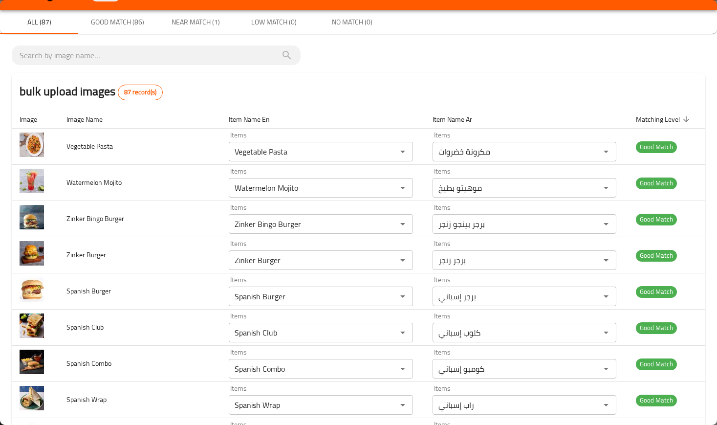
scroll to position [20, 0]
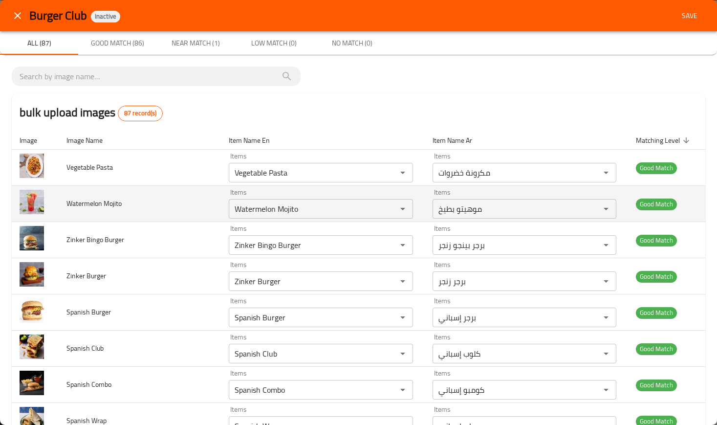
click at [158, 217] on td "Watermelon Mojito" at bounding box center [140, 204] width 162 height 36
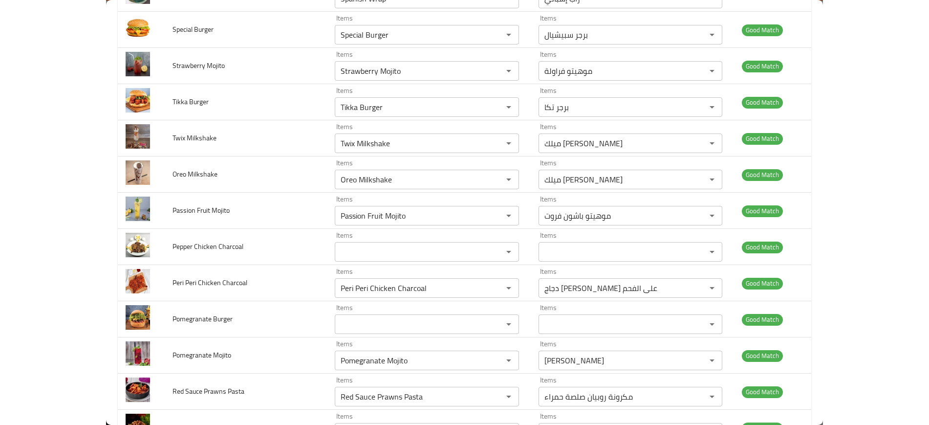
scroll to position [0, 0]
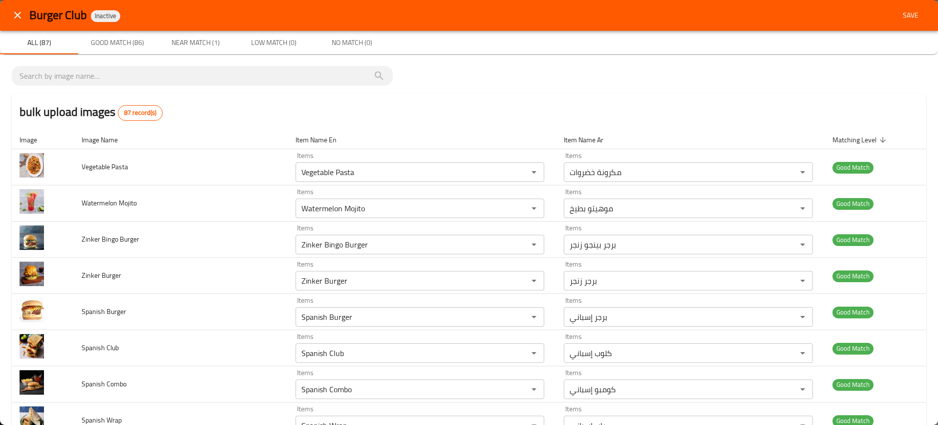
click at [739, 23] on div "Burger Club Inactive Save" at bounding box center [477, 15] width 897 height 18
click at [899, 20] on span "Save" at bounding box center [910, 15] width 23 height 12
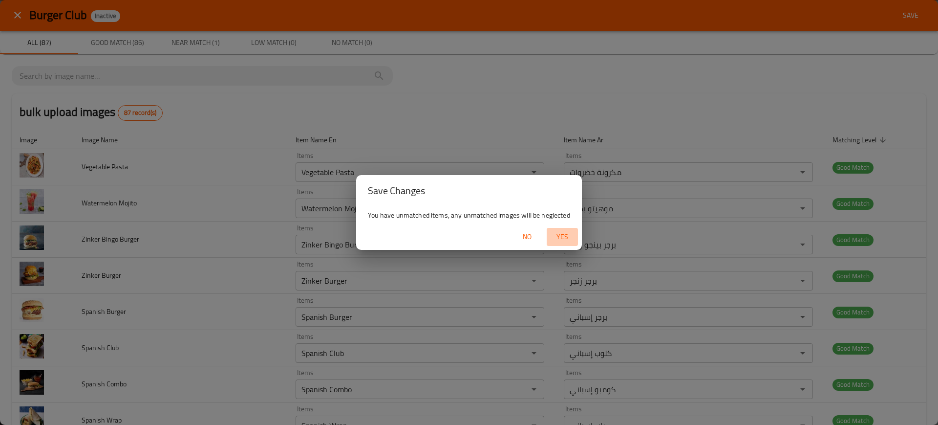
click at [559, 233] on span "Yes" at bounding box center [562, 237] width 23 height 12
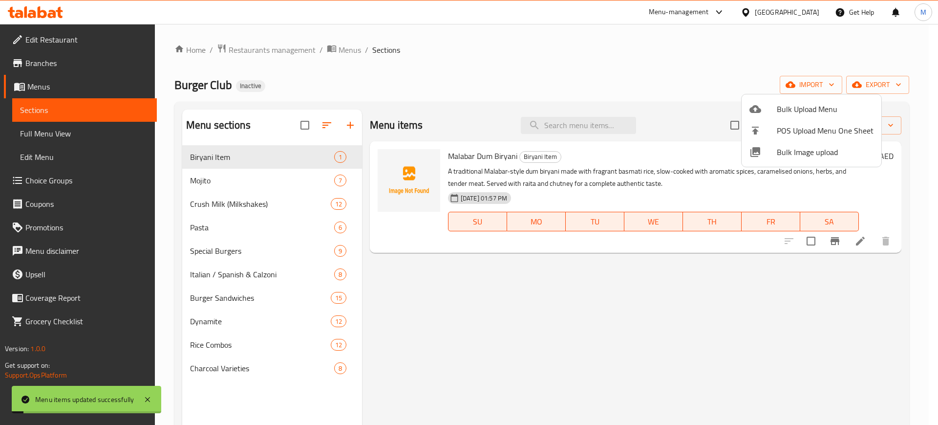
click at [487, 400] on div at bounding box center [469, 212] width 938 height 425
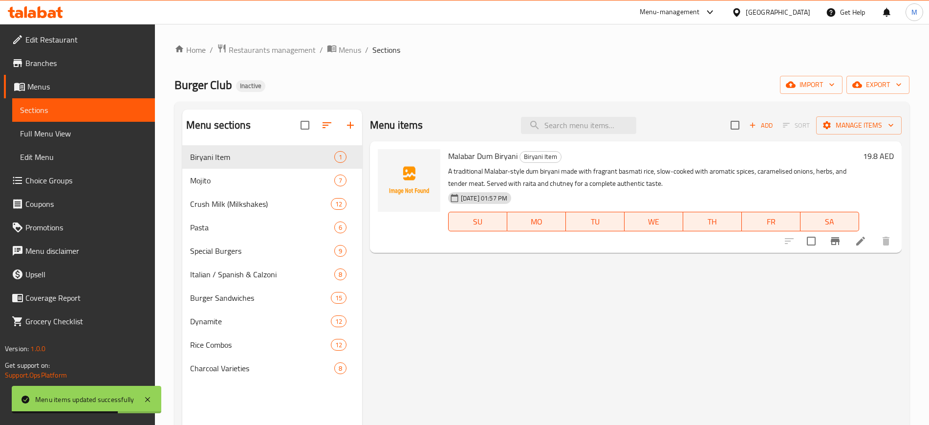
click at [427, 255] on div "Menu items Add Sort Manage items Malabar Dum Biryani Biryani Item A traditional…" at bounding box center [632, 321] width 540 height 425
click at [425, 120] on div "Menu items Add Sort Manage items" at bounding box center [636, 125] width 532 height 32
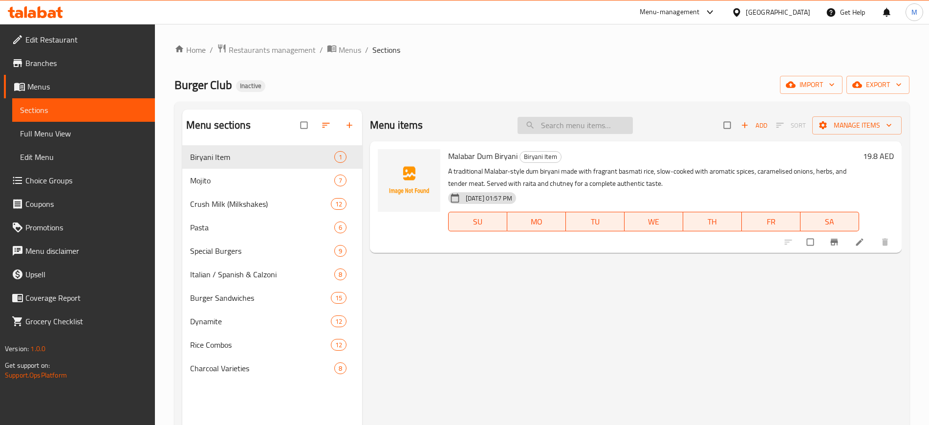
click at [546, 130] on input "search" at bounding box center [575, 125] width 115 height 17
paste input "Spanish Combo"
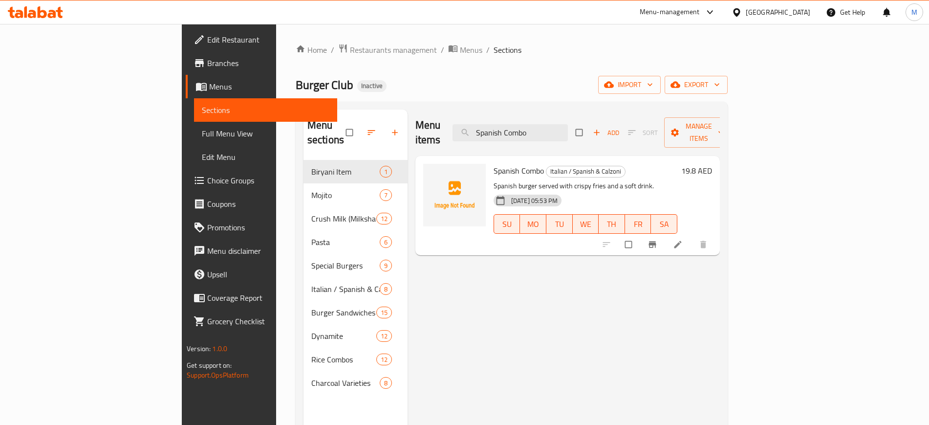
paste input "Pepper Chicken Charcoal"
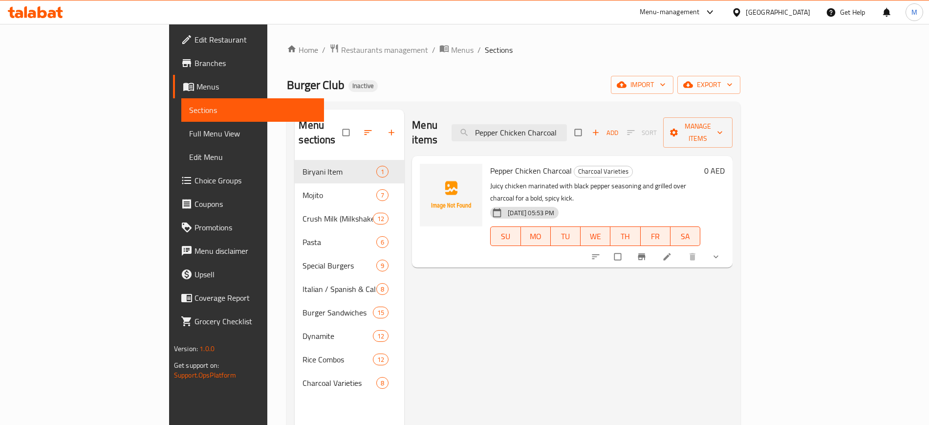
type input "Pepper Chicken Charcoal"
click at [609, 246] on button "sort-choices" at bounding box center [596, 257] width 23 height 22
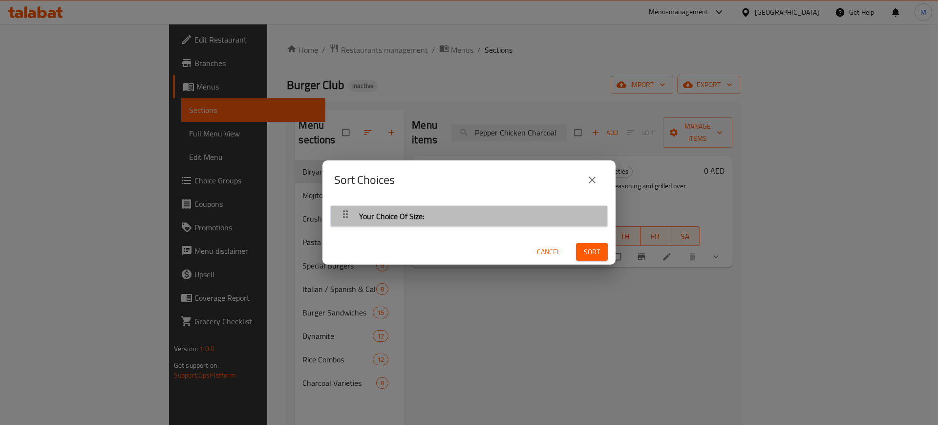
click at [474, 218] on div "Your Choice Of Size:" at bounding box center [469, 215] width 267 height 23
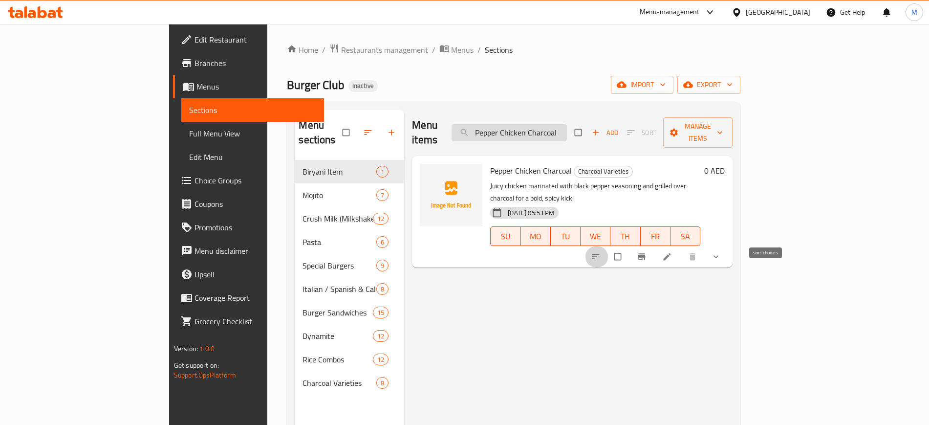
click at [567, 124] on input "Pepper Chicken Charcoal" at bounding box center [509, 132] width 115 height 17
paste input "Red Sauce Prawns Pasta"
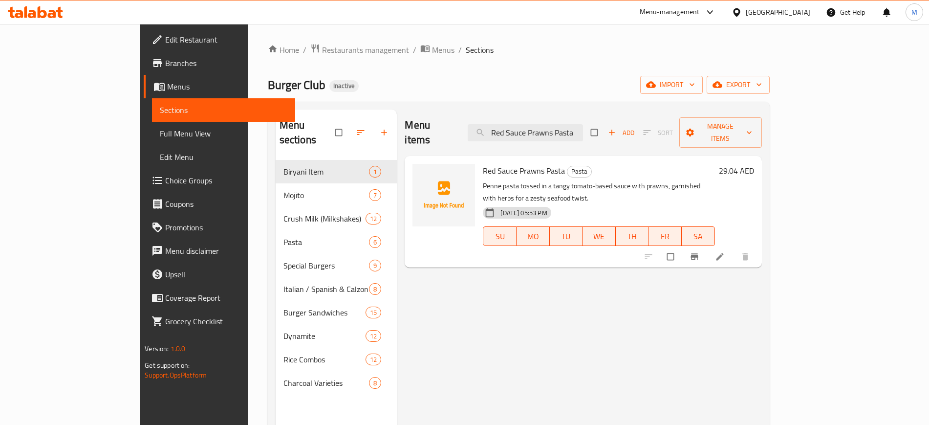
paste input "Malabar Dum Biryani"
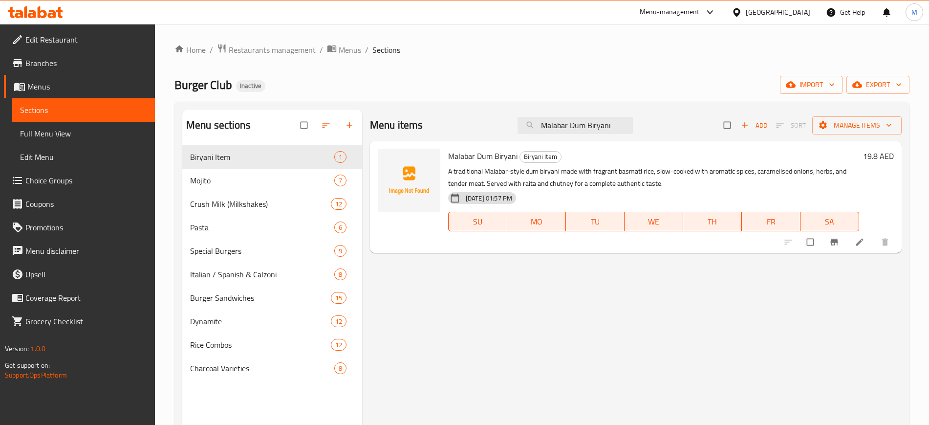
click at [530, 249] on div "Malabar Dum Biryani Biryani Item A traditional Malabar-style dum biryani made w…" at bounding box center [636, 196] width 532 height 111
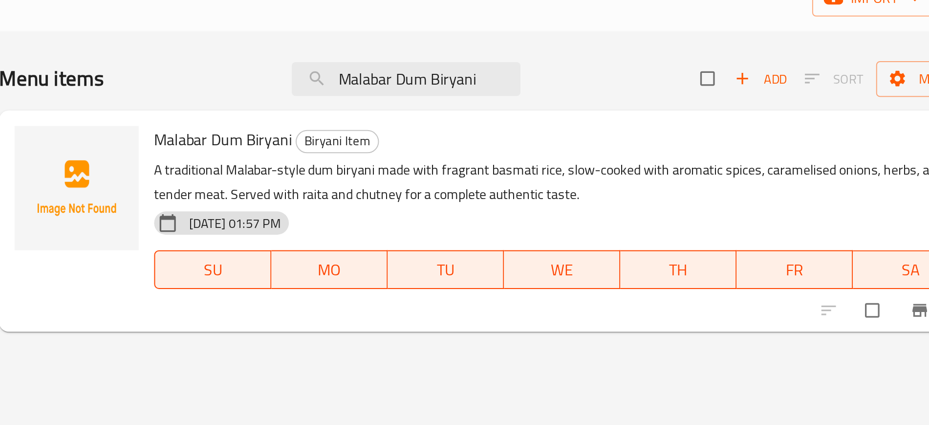
click at [504, 187] on p "A traditional Malabar-style dum biryani made with fragrant basmati rice, slow-c…" at bounding box center [653, 177] width 411 height 24
click at [583, 182] on p "A traditional Malabar-style dum biryani made with fragrant basmati rice, slow-c…" at bounding box center [653, 177] width 411 height 24
click at [663, 192] on div "09-10-2025 01:57 PM SU MO TU WE TH FR SA" at bounding box center [653, 214] width 419 height 53
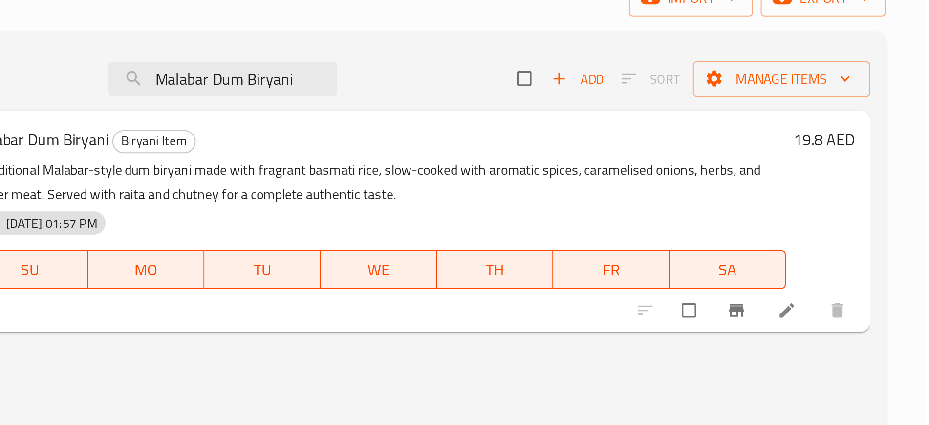
click at [701, 183] on p "A traditional Malabar-style dum biryani made with fragrant basmati rice, slow-c…" at bounding box center [653, 177] width 411 height 24
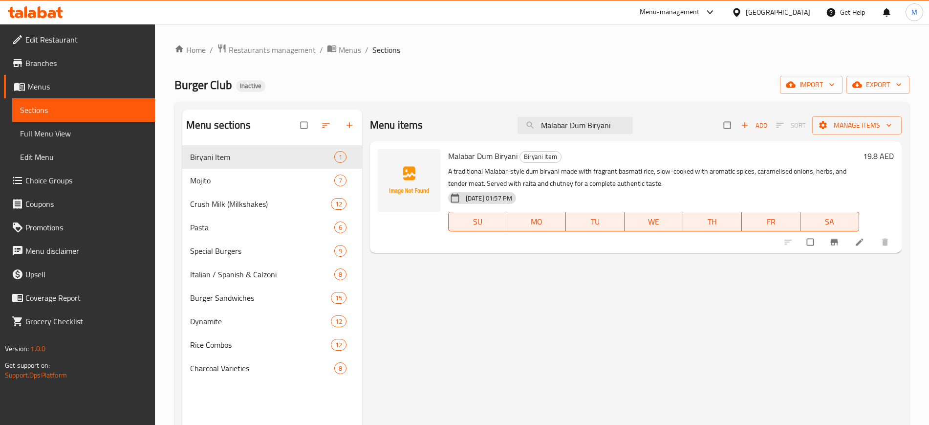
click at [499, 306] on div "Menu items Malabar Dum Biryani Add Sort Manage items Malabar Dum Biryani Biryan…" at bounding box center [632, 321] width 540 height 425
click at [594, 128] on input "Malabar Dum Biryani" at bounding box center [575, 125] width 115 height 17
paste input "ega Zinker Burger"
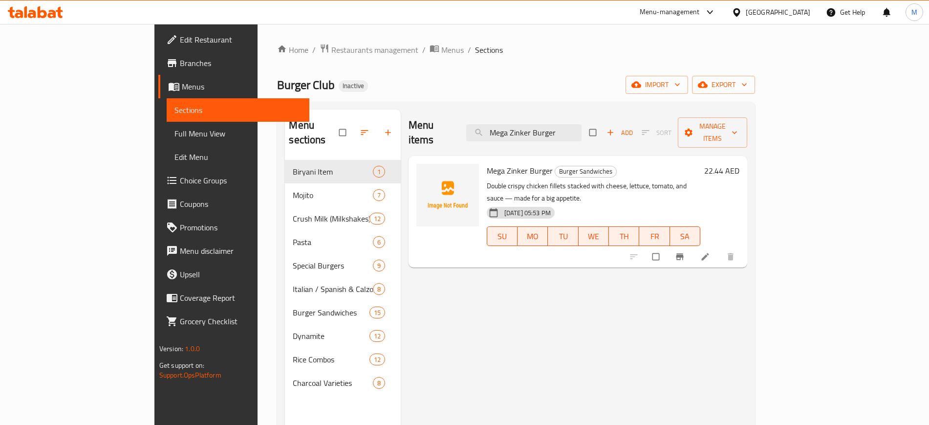
paste input "xican Chicken Charcoal"
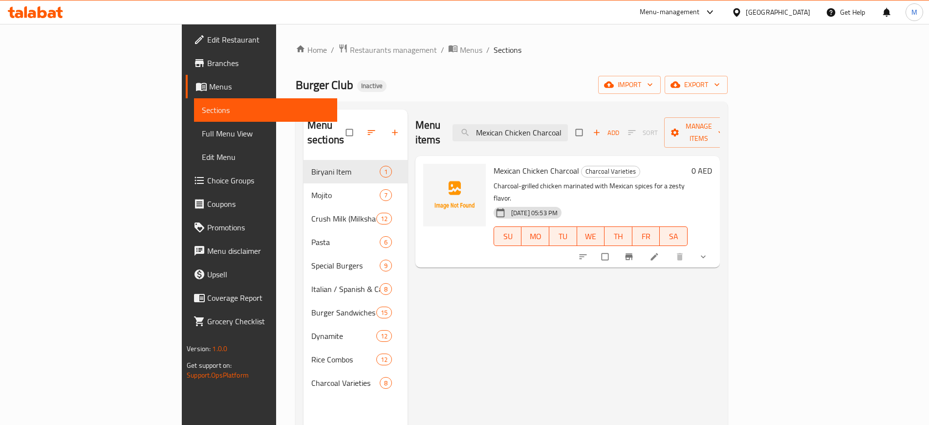
paste input "ighty Zinker Burger"
paste input "Grilled Chicken"
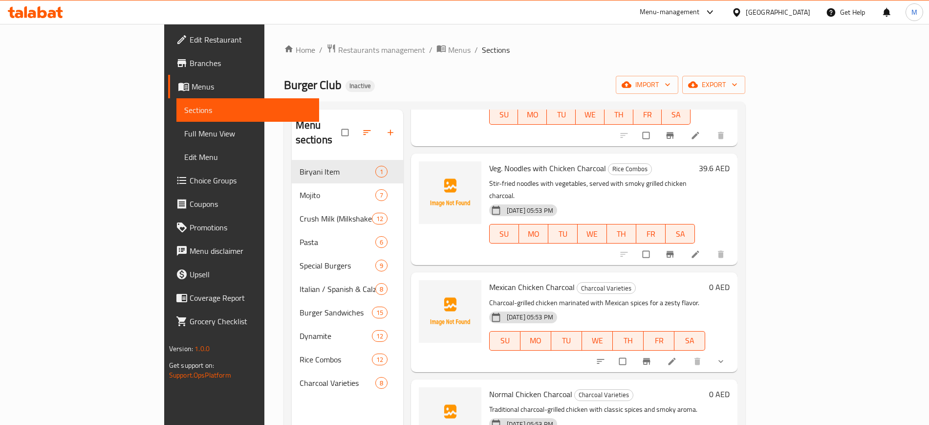
scroll to position [137, 0]
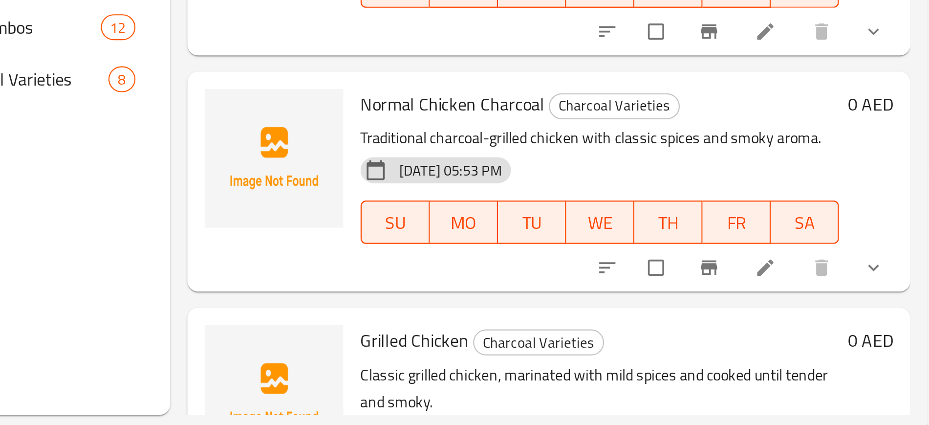
type input "Grilled Chicke"
click at [588, 396] on div "09-10-2025 05:53 PM SU MO TU WE TH FR SA" at bounding box center [597, 422] width 224 height 53
click at [553, 396] on div "09-10-2025 05:53 PM SU MO TU WE TH FR SA" at bounding box center [597, 422] width 224 height 53
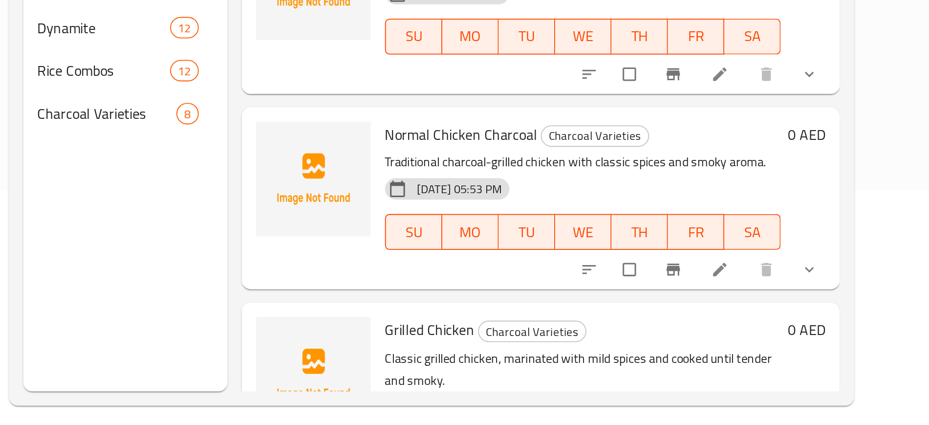
click at [579, 373] on p "Classic grilled chicken, marinated with mild spices and cooked until tender and…" at bounding box center [597, 385] width 216 height 24
click at [536, 373] on p "Classic grilled chicken, marinated with mild spices and cooked until tender and…" at bounding box center [597, 385] width 216 height 24
click at [489, 373] on p "Classic grilled chicken, marinated with mild spices and cooked until tender and…" at bounding box center [597, 385] width 216 height 24
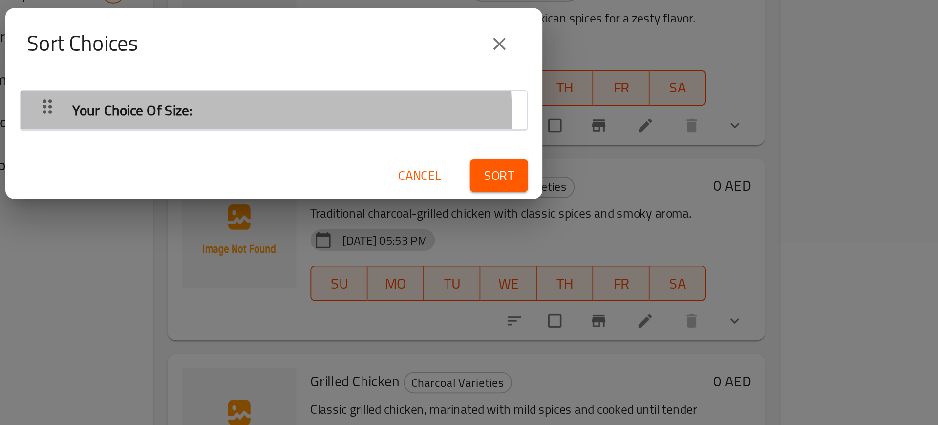
click at [345, 221] on div "button" at bounding box center [346, 215] width 20 height 23
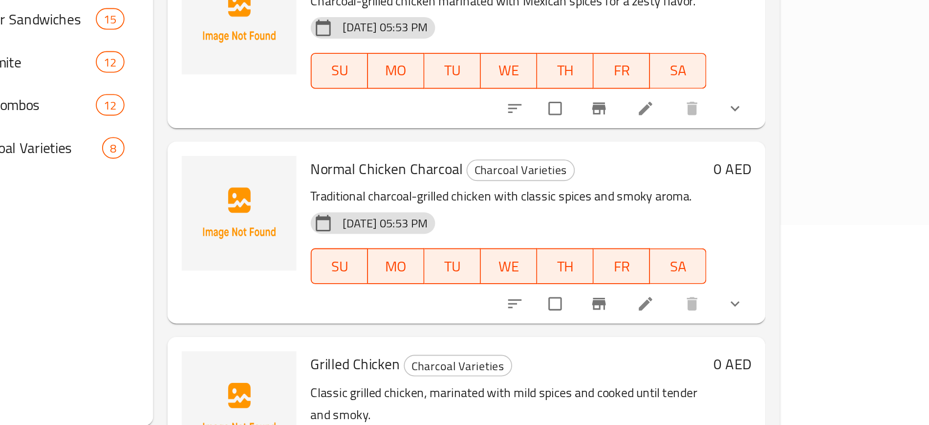
click at [535, 396] on div "[DATE] 05:53 PM" at bounding box center [513, 406] width 56 height 20
click at [566, 396] on div "09-10-2025 05:53 PM SU MO TU WE TH FR SA" at bounding box center [597, 422] width 224 height 53
click at [595, 396] on div "09-10-2025 05:53 PM SU MO TU WE TH FR SA" at bounding box center [597, 422] width 224 height 53
click at [520, 373] on p "Classic grilled chicken, marinated with mild spices and cooked until tender and…" at bounding box center [597, 385] width 216 height 24
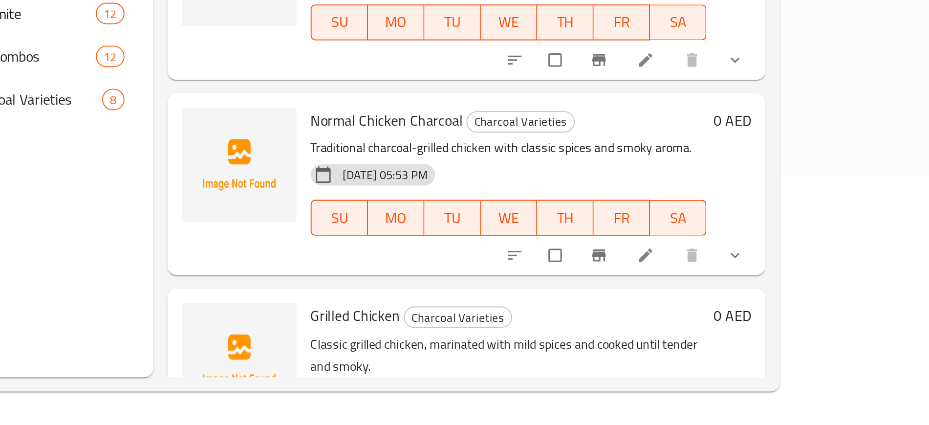
click at [547, 396] on div "09-10-2025 05:53 PM SU MO TU WE TH FR SA" at bounding box center [597, 422] width 224 height 53
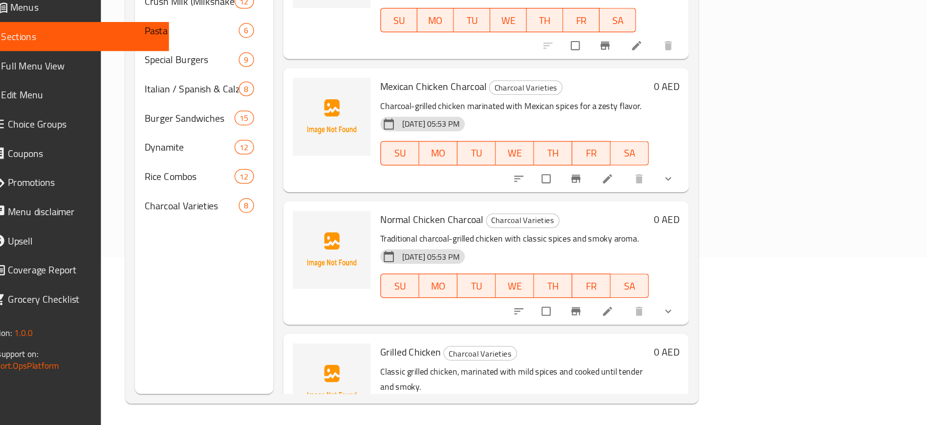
click at [682, 357] on h6 "Grilled Chicken Charcoal Varieties" at bounding box center [597, 364] width 216 height 14
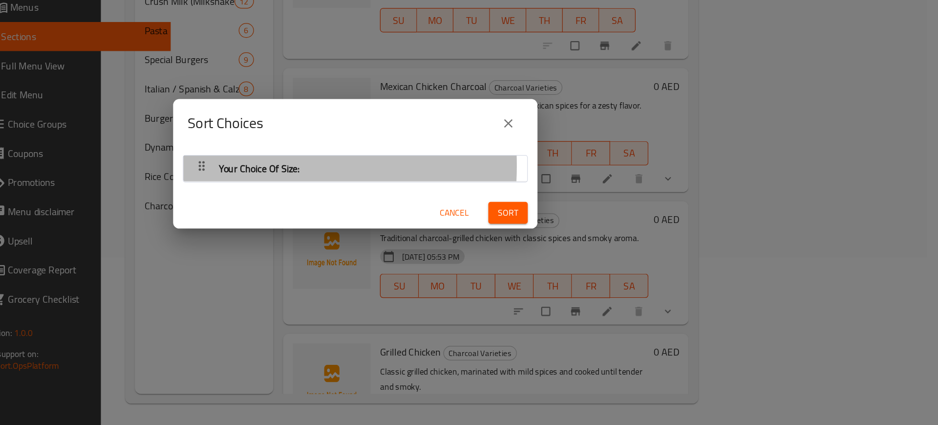
click at [358, 214] on div "Your Choice Of Size:" at bounding box center [391, 215] width 73 height 23
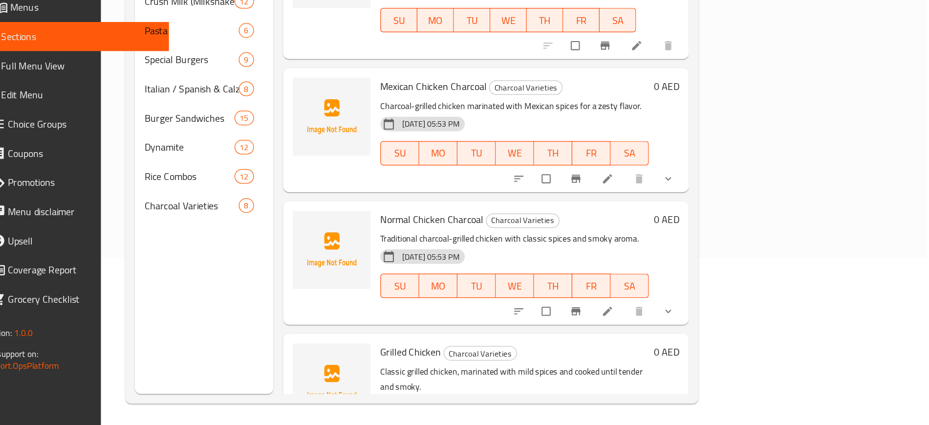
click at [523, 353] on div "Grilled Chicken Charcoal Varieties Classic grilled chicken, marinated with mild…" at bounding box center [597, 405] width 224 height 104
click at [541, 359] on span "Charcoal Varieties" at bounding box center [570, 364] width 58 height 11
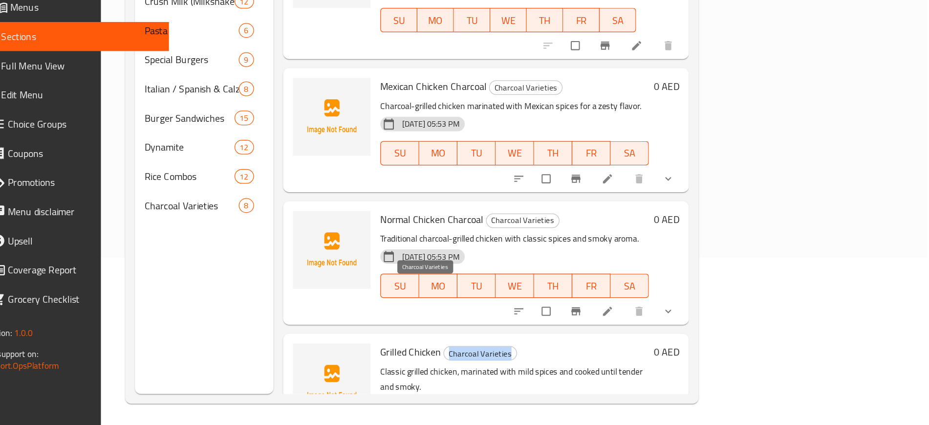
click at [541, 359] on span "Charcoal Varieties" at bounding box center [570, 364] width 58 height 11
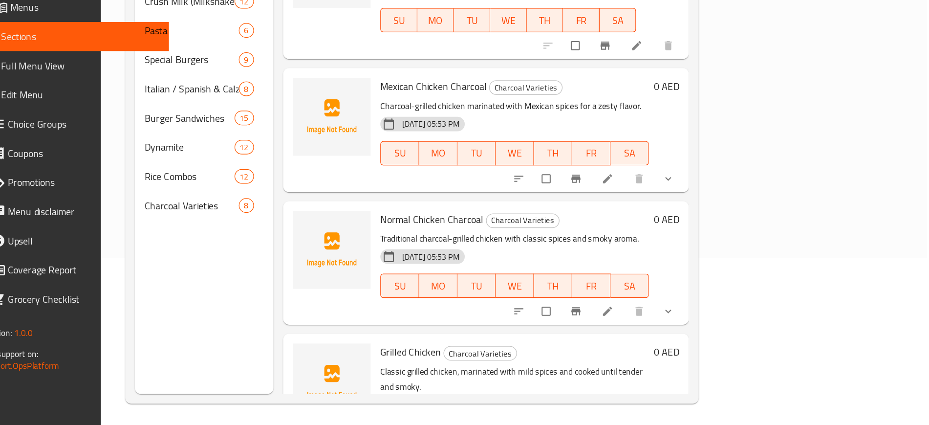
click at [489, 356] on span "Grilled Chicken" at bounding box center [513, 363] width 49 height 15
copy span "Grilled"
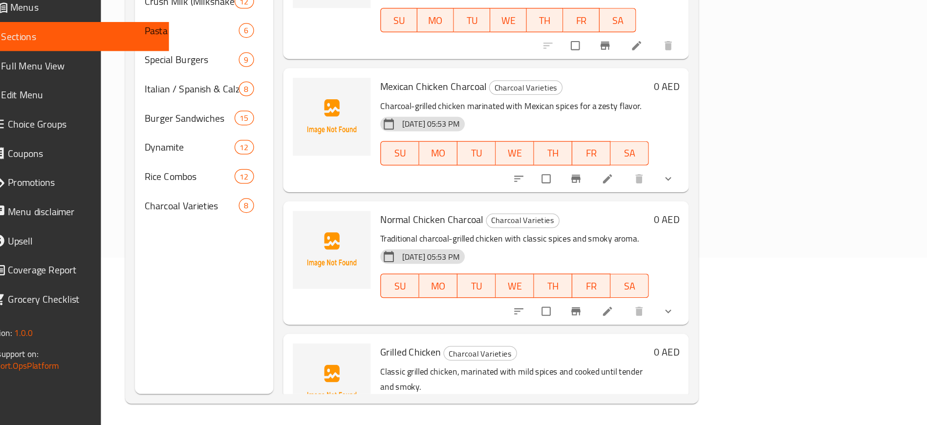
click at [547, 373] on p "Classic grilled chicken, marinated with mild spices and cooked until tender and…" at bounding box center [597, 385] width 216 height 24
click at [628, 373] on p "Classic grilled chicken, marinated with mild spices and cooked until tender and…" at bounding box center [597, 385] width 216 height 24
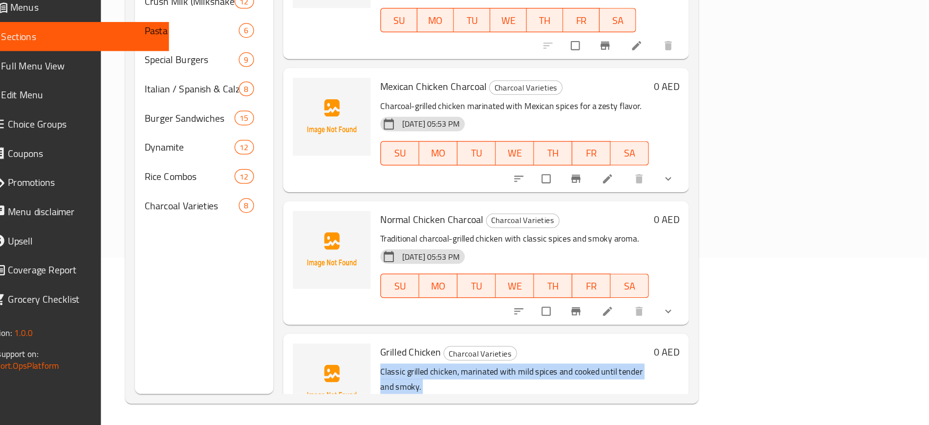
click at [628, 373] on p "Classic grilled chicken, marinated with mild spices and cooked until tender and…" at bounding box center [597, 385] width 216 height 24
click at [578, 373] on p "Classic grilled chicken, marinated with mild spices and cooked until tender and…" at bounding box center [597, 385] width 216 height 24
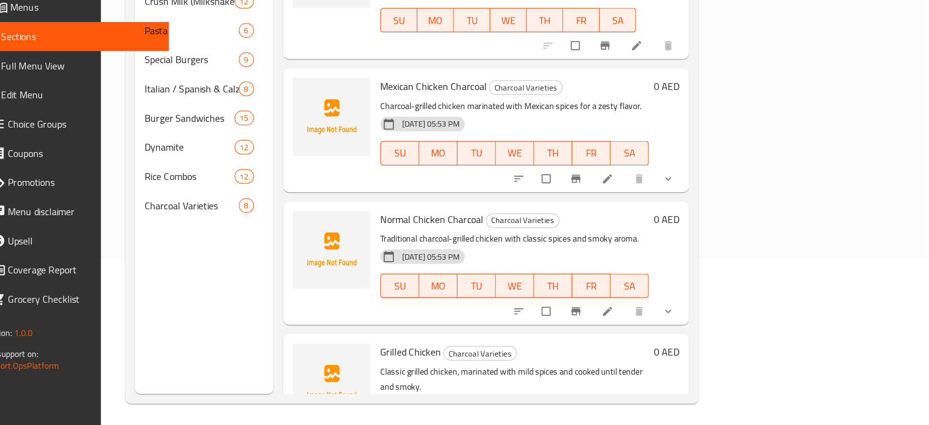
click at [553, 353] on div "Grilled Chicken Charcoal Varieties Classic grilled chicken, marinated with mild…" at bounding box center [597, 405] width 224 height 104
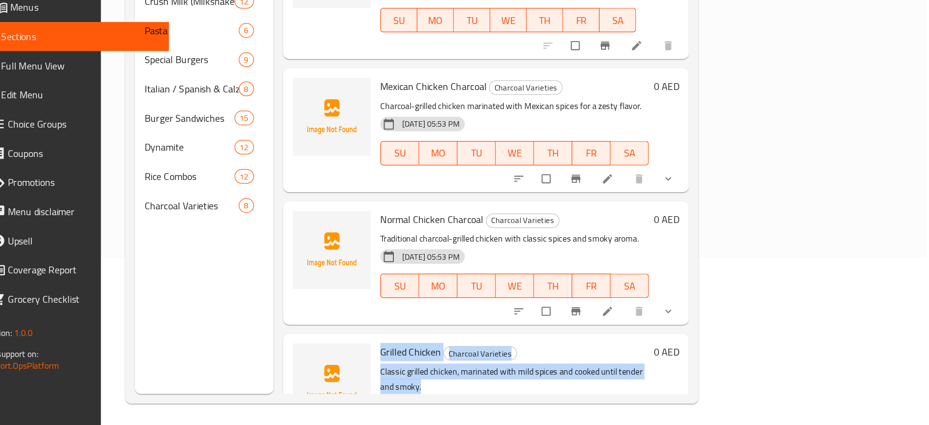
drag, startPoint x: 697, startPoint y: 328, endPoint x: 448, endPoint y: 315, distance: 249.1
click at [485, 353] on div "Grilled Chicken Charcoal Varieties Classic grilled chicken, marinated with mild…" at bounding box center [597, 405] width 224 height 104
drag, startPoint x: 449, startPoint y: 311, endPoint x: 728, endPoint y: 324, distance: 279.4
click at [709, 353] on div "Grilled Chicken Charcoal Varieties Classic grilled chicken, marinated with mild…" at bounding box center [597, 405] width 224 height 104
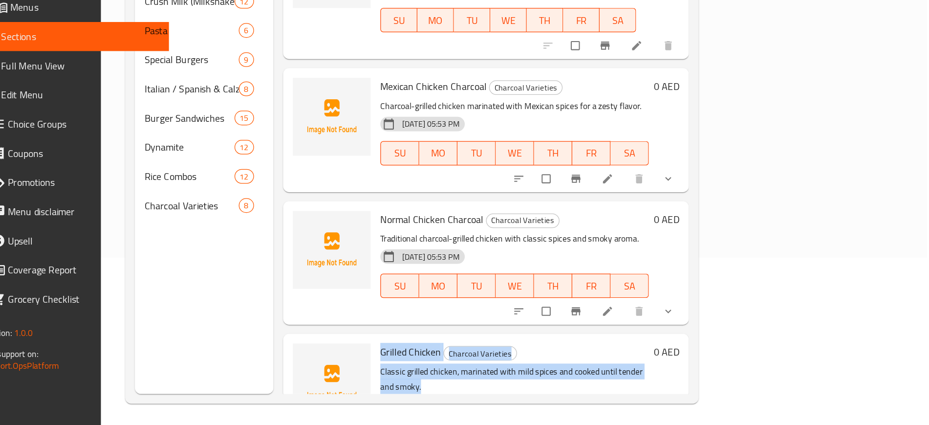
copy div "Grilled Chicken Charcoal Varieties Classic grilled chicken, marinated with mild…"
click at [665, 373] on p "Classic grilled chicken, marinated with mild spices and cooked until tender and…" at bounding box center [597, 385] width 216 height 24
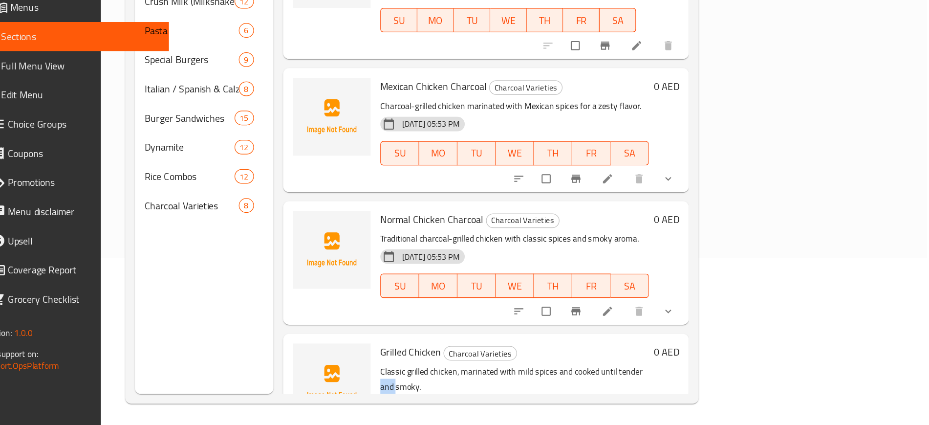
click at [665, 373] on p "Classic grilled chicken, marinated with mild spices and cooked until tender and…" at bounding box center [597, 385] width 216 height 24
click at [664, 373] on p "Classic grilled chicken, marinated with mild spices and cooked until tender and…" at bounding box center [597, 385] width 216 height 24
click at [694, 373] on p "Classic grilled chicken, marinated with mild spices and cooked until tender and…" at bounding box center [597, 385] width 216 height 24
click at [622, 373] on p "Classic grilled chicken, marinated with mild spices and cooked until tender and…" at bounding box center [597, 385] width 216 height 24
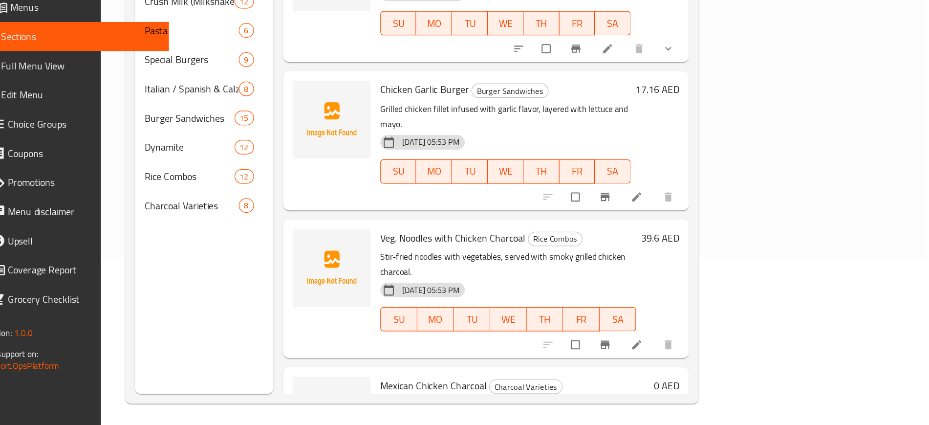
scroll to position [0, 0]
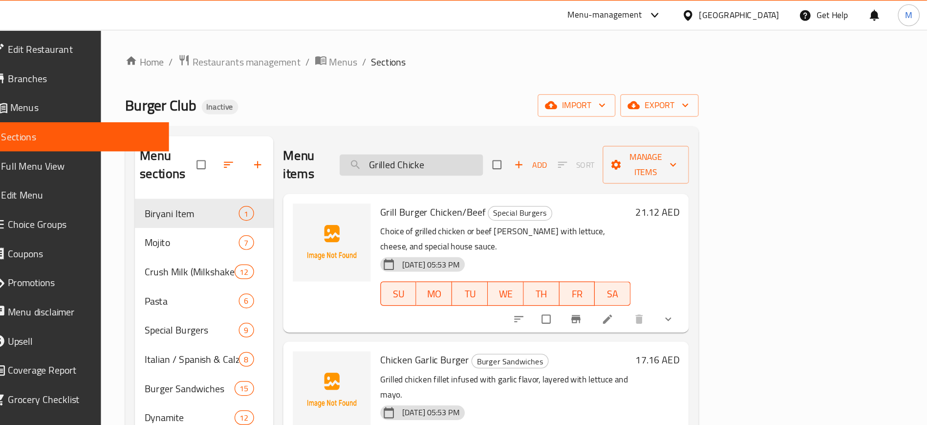
click at [572, 127] on input "Grilled Chicke" at bounding box center [514, 132] width 115 height 17
paste input "Chicken Lemon Burger"
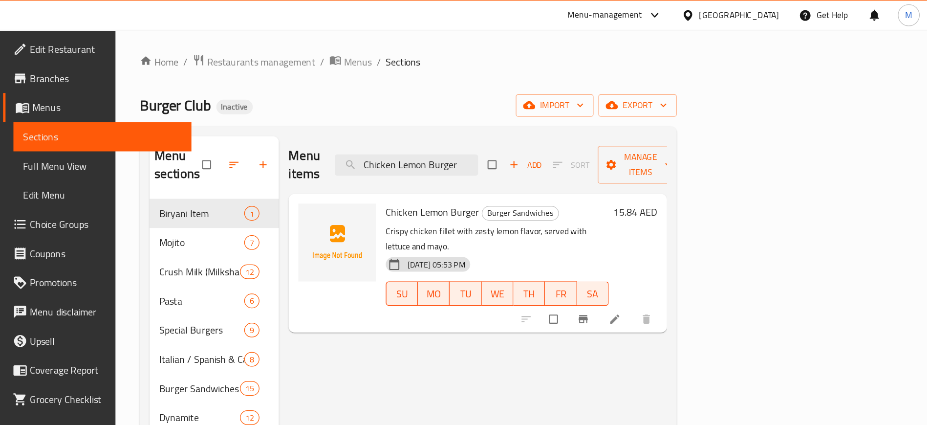
click at [527, 320] on div "Menu items Chicken Lemon Burger Add Sort Manage items Chicken Lemon Burger Burg…" at bounding box center [564, 321] width 312 height 425
click at [568, 130] on input "Chicken Lemon Burger" at bounding box center [510, 132] width 115 height 17
click at [716, 246] on div at bounding box center [656, 257] width 120 height 22
click at [720, 238] on div "Chicken Lemon Burger Burger Sandwiches Crispy chicken fillet with zesty lemon f…" at bounding box center [567, 211] width 305 height 111
click at [589, 180] on p "Crispy chicken fillet with zesty lemon flavor, served with lettuce and mayo." at bounding box center [583, 192] width 179 height 24
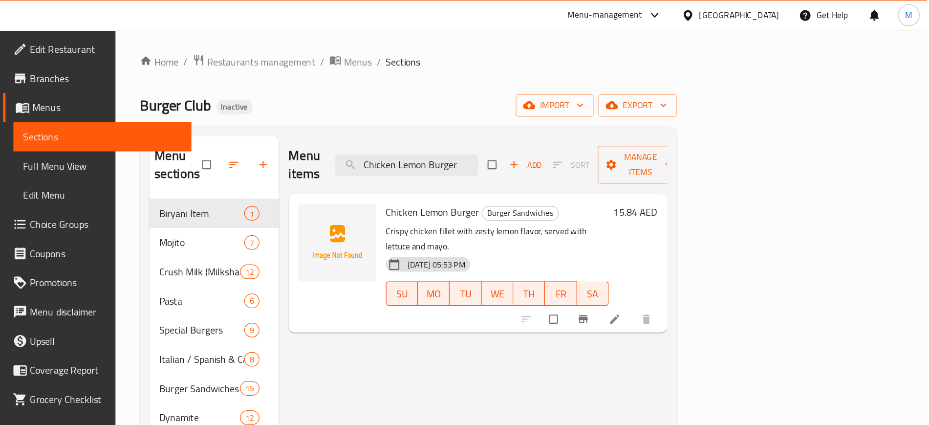
click at [591, 243] on div "Menu items Chicken Lemon Burger Add Sort Manage items Chicken Lemon Burger Burg…" at bounding box center [564, 321] width 312 height 425
click at [537, 203] on div "[DATE] 05:53 PM" at bounding box center [513, 213] width 47 height 20
click at [622, 180] on p "Crispy chicken fillet with zesty lemon flavor, served with lettuce and mayo." at bounding box center [583, 192] width 179 height 24
click at [554, 180] on p "Crispy chicken fillet with zesty lemon flavor, served with lettuce and mayo." at bounding box center [583, 192] width 179 height 24
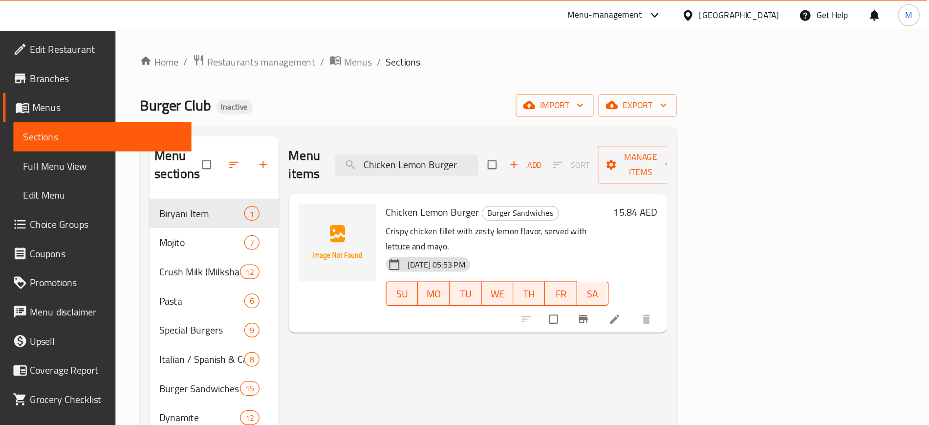
click at [507, 180] on p "Crispy chicken fillet with zesty lemon flavor, served with lettuce and mayo." at bounding box center [583, 192] width 179 height 24
click at [441, 173] on div at bounding box center [454, 212] width 70 height 104
drag, startPoint x: 448, startPoint y: 173, endPoint x: 659, endPoint y: 175, distance: 211.2
click at [659, 180] on p "Crispy chicken fillet with zesty lemon flavor, served with lettuce and mayo." at bounding box center [583, 192] width 179 height 24
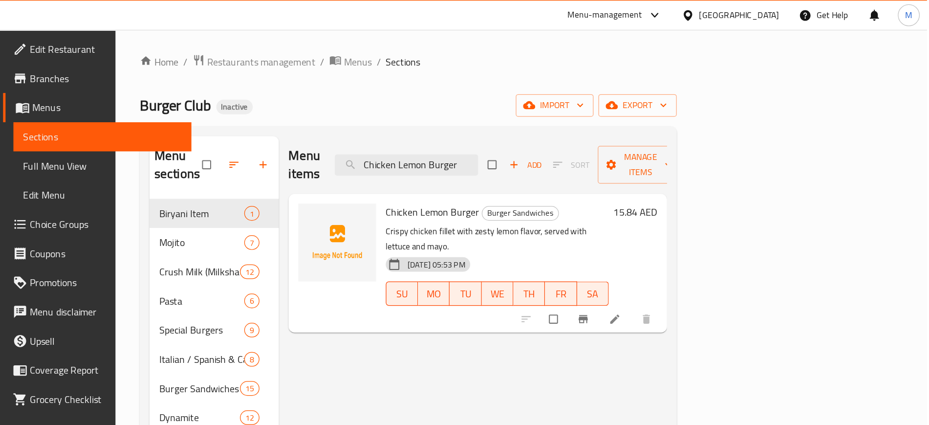
click at [665, 180] on p "Crispy chicken fillet with zesty lemon flavor, served with lettuce and mayo." at bounding box center [583, 192] width 179 height 24
drag, startPoint x: 658, startPoint y: 172, endPoint x: 449, endPoint y: 171, distance: 209.2
click at [494, 180] on p "Crispy chicken fillet with zesty lemon flavor, served with lettuce and mayo." at bounding box center [583, 192] width 179 height 24
click at [572, 180] on p "Crispy chicken fillet with zesty lemon flavor, served with lettuce and mayo." at bounding box center [583, 192] width 179 height 24
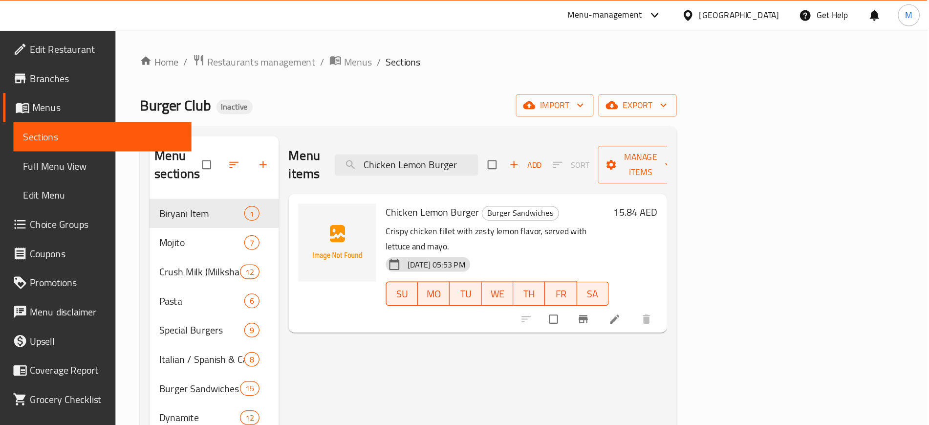
click at [490, 203] on div "[DATE] 05:53 PM" at bounding box center [513, 213] width 47 height 20
click at [716, 246] on div at bounding box center [656, 257] width 120 height 22
click at [568, 124] on input "Chicken Lemon Burger" at bounding box center [510, 132] width 115 height 17
paste input "reamy Chicken Pasta"
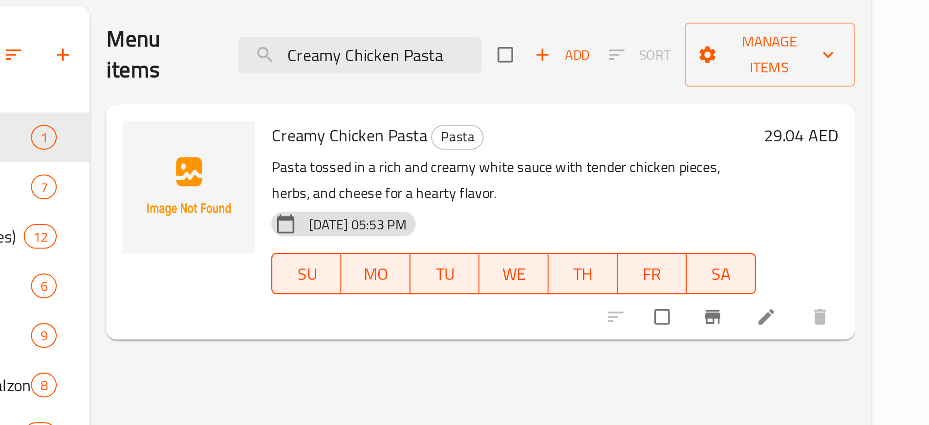
type input "Creamy Chicken Pasta"
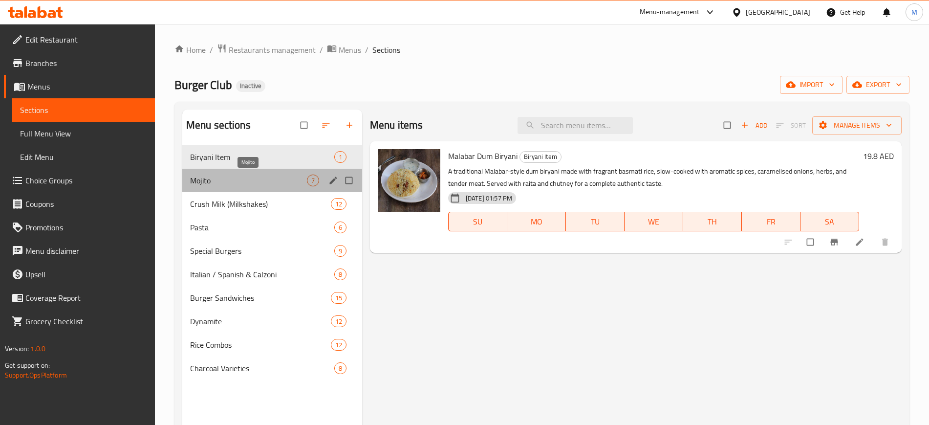
click at [272, 178] on span "Mojito" at bounding box center [248, 180] width 117 height 12
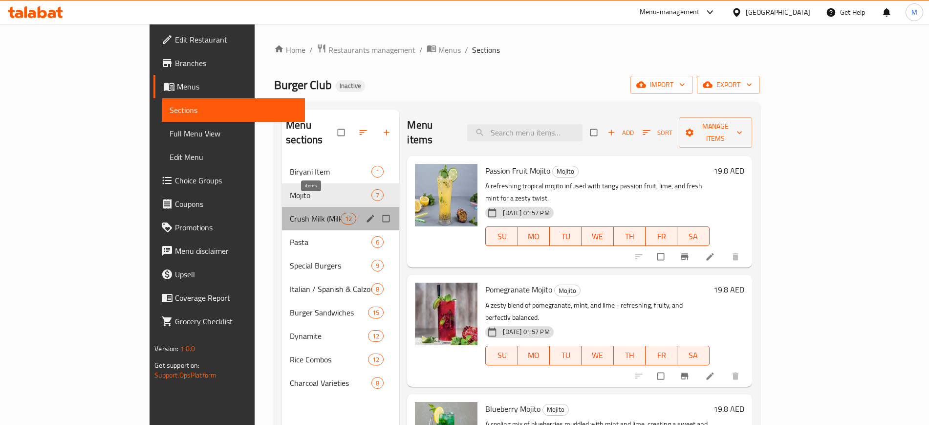
click at [341, 214] on span "12" at bounding box center [348, 218] width 15 height 9
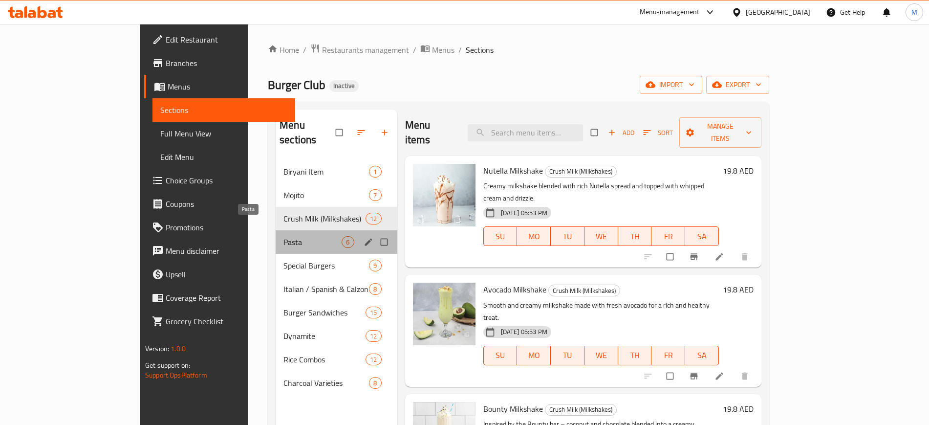
click at [300, 236] on span "Pasta" at bounding box center [312, 242] width 58 height 12
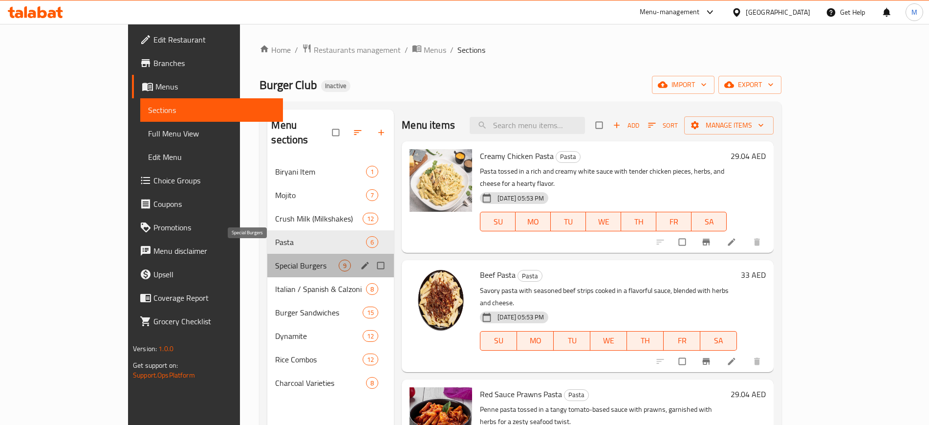
click at [288, 260] on span "Special Burgers" at bounding box center [307, 266] width 64 height 12
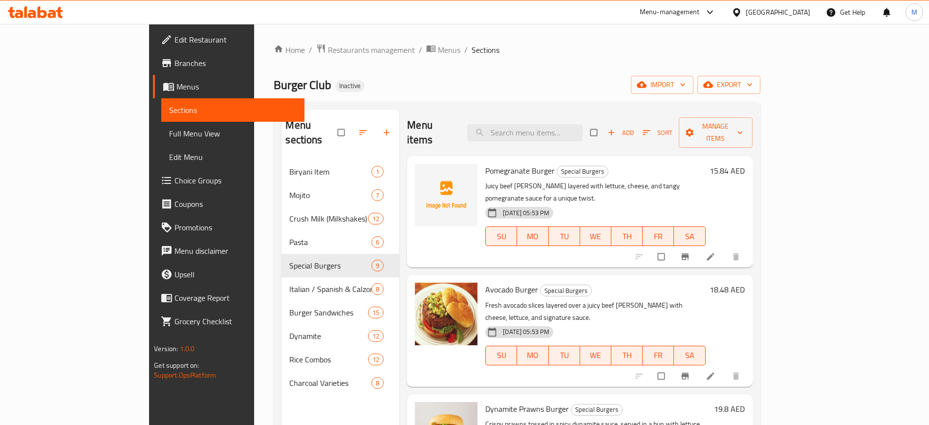
click at [475, 243] on div "Menu items Add Sort Manage items Pomegranate Burger Special Burgers Juicy beef …" at bounding box center [575, 321] width 353 height 425
click at [553, 275] on div "Avocado Burger Special Burgers Fresh avocado slices layered over a juicy beef […" at bounding box center [579, 330] width 345 height 111
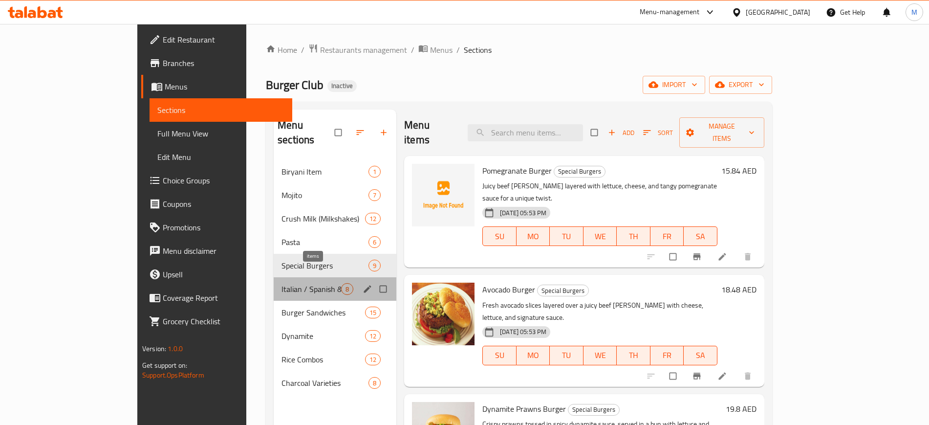
click at [342, 284] on span "8" at bounding box center [347, 288] width 11 height 9
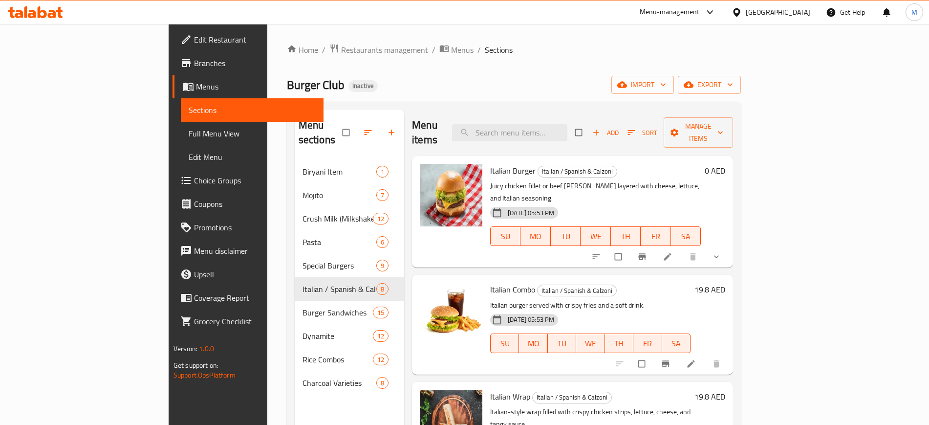
click at [455, 242] on div "Menu items Add Sort Manage items Italian Burger Italian / Spanish & Calzoni Jui…" at bounding box center [568, 321] width 329 height 425
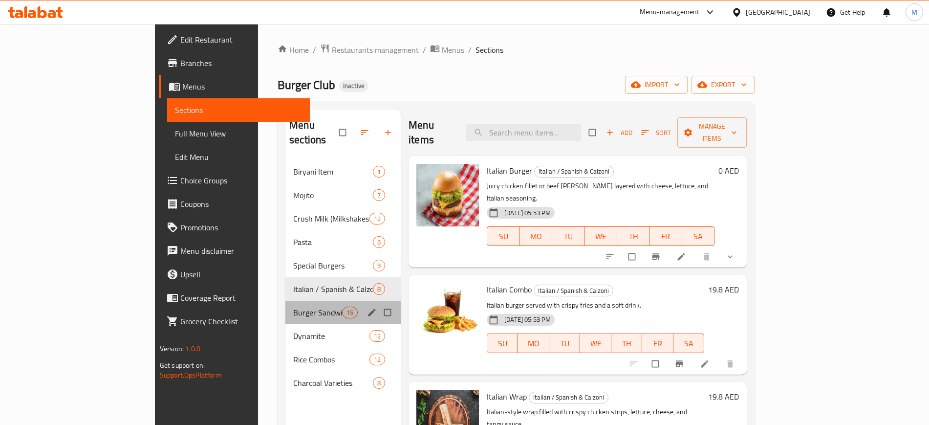
click at [285, 304] on div "Burger Sandwiches 15" at bounding box center [342, 312] width 115 height 23
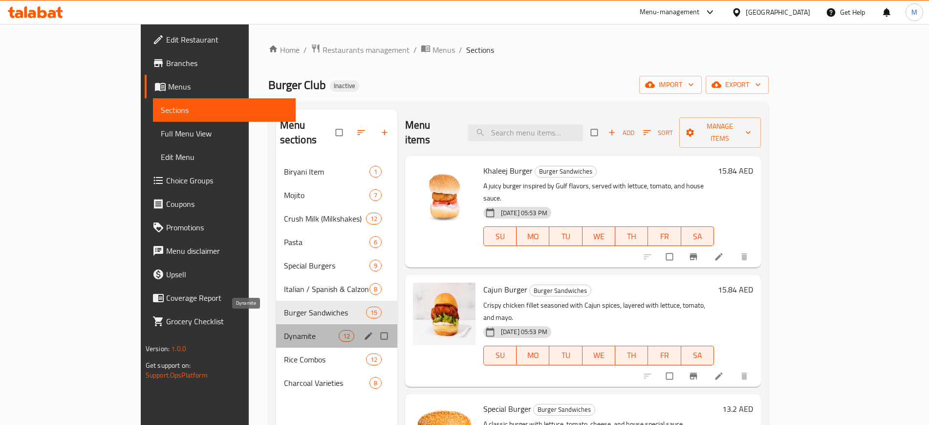
click at [290, 330] on span "Dynamite" at bounding box center [311, 336] width 55 height 12
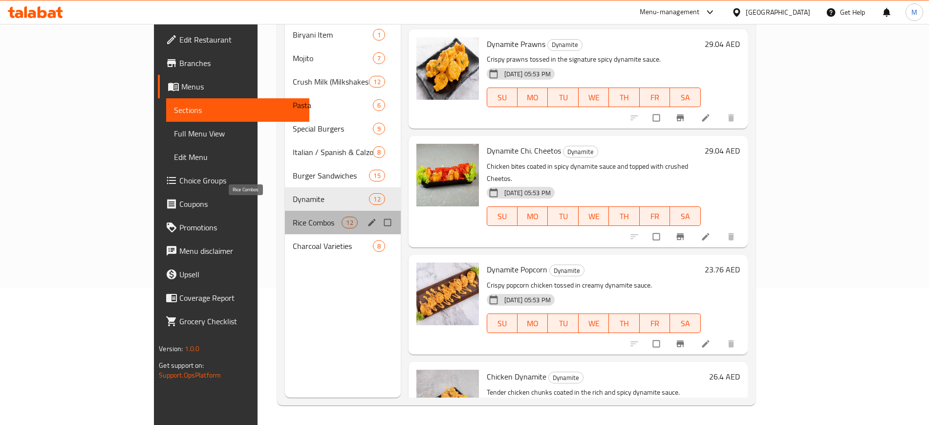
click at [293, 217] on span "Rice Combos" at bounding box center [317, 223] width 49 height 12
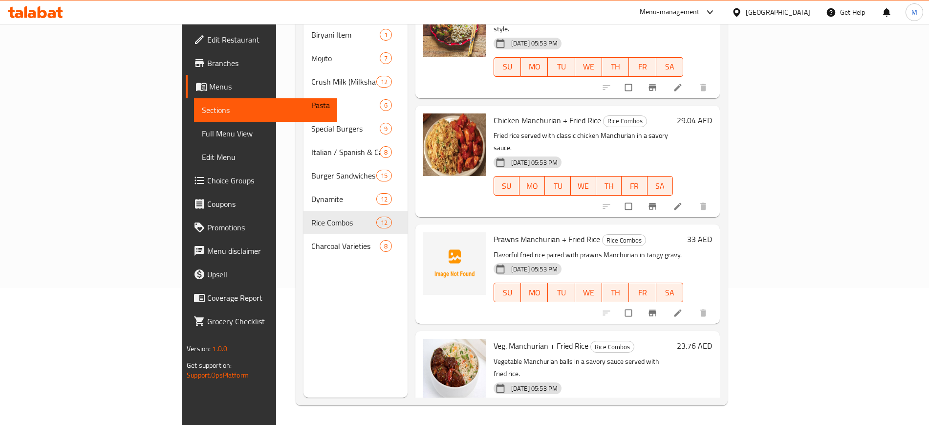
click at [494, 232] on span "Prawns Manchurian + Fried Rice" at bounding box center [547, 239] width 107 height 15
copy span "Prawns"
click at [427, 241] on span "upload picture" at bounding box center [437, 246] width 20 height 10
click at [304, 286] on div "Menu sections Biryani Item 1 Mojito 7 Crush Milk (Milkshakes) 12 Pasta 6 Specia…" at bounding box center [356, 185] width 104 height 425
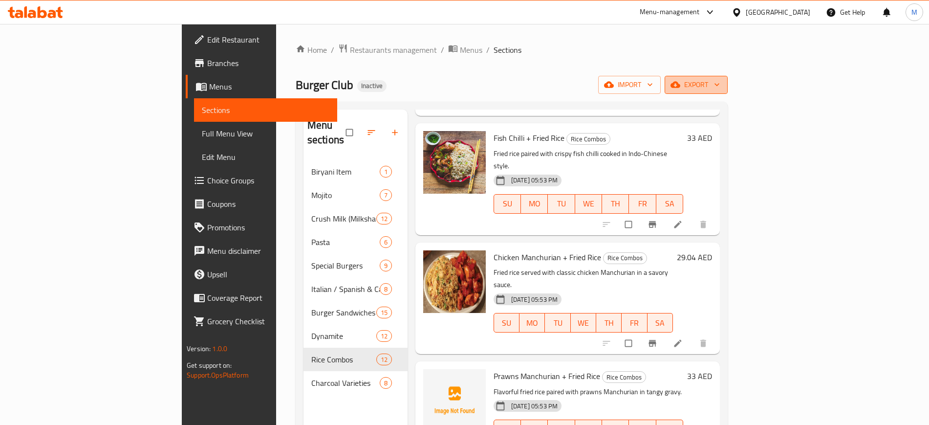
click at [680, 87] on icon "button" at bounding box center [676, 85] width 10 height 6
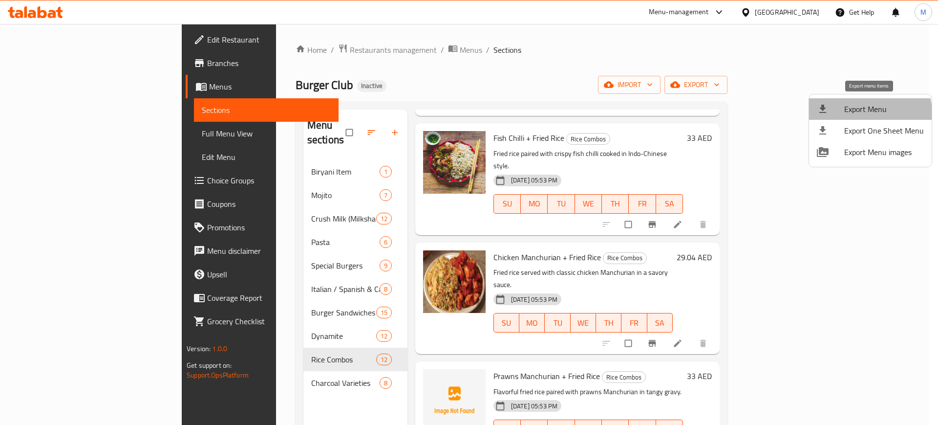
click at [868, 113] on span "Export Menu" at bounding box center [885, 109] width 80 height 12
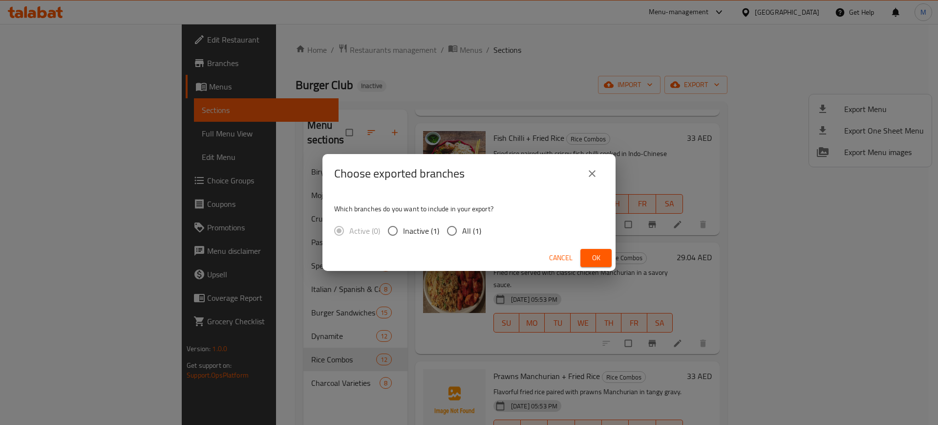
click at [463, 235] on span "All (1)" at bounding box center [471, 231] width 19 height 12
click at [462, 235] on input "All (1)" at bounding box center [452, 230] width 21 height 21
radio input "true"
click at [594, 252] on span "Ok" at bounding box center [596, 258] width 16 height 12
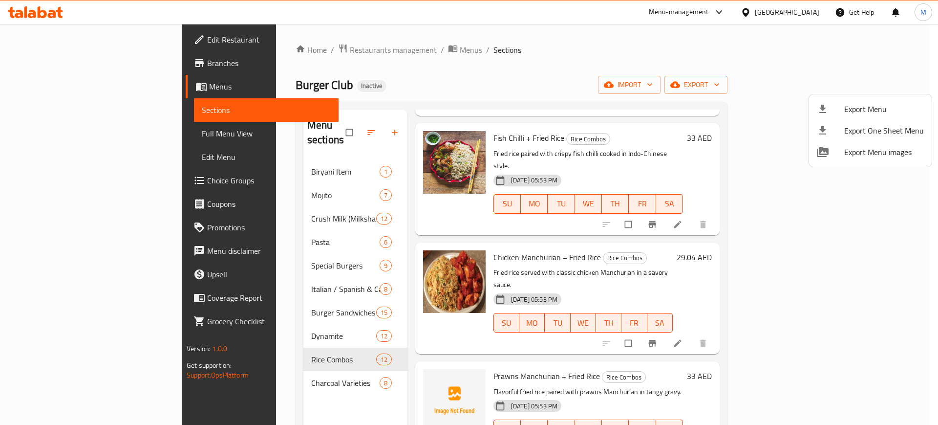
click at [369, 193] on div at bounding box center [469, 212] width 938 height 425
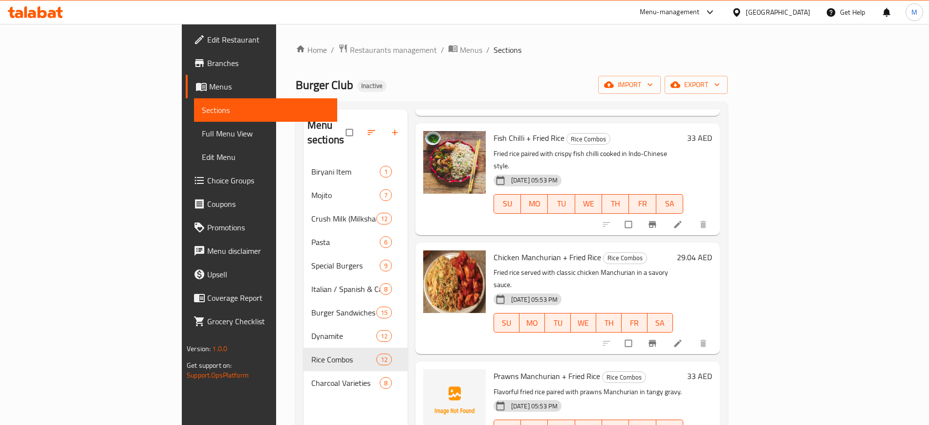
click at [408, 193] on div "Menu items Add Sort Manage items Ghee Rice with Beef Curry Rice Combos Fragrant…" at bounding box center [564, 321] width 312 height 425
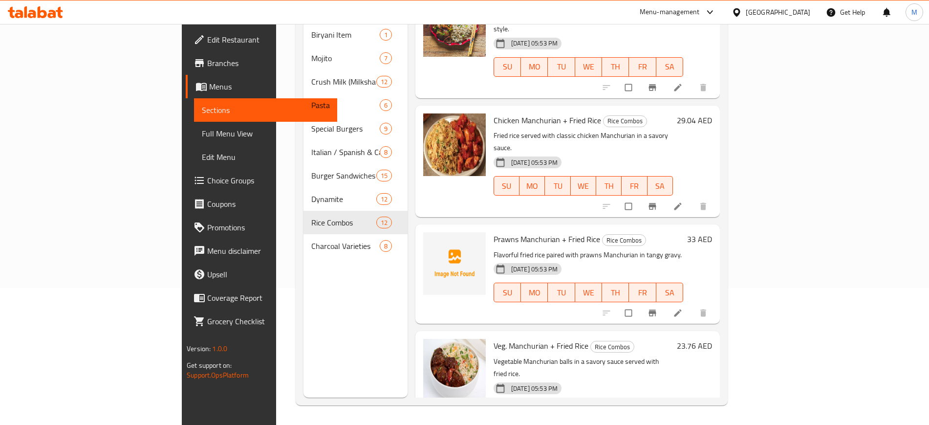
click at [626, 339] on h6 "Veg. Manchurian + Fried Rice Rice Combos" at bounding box center [583, 346] width 179 height 14
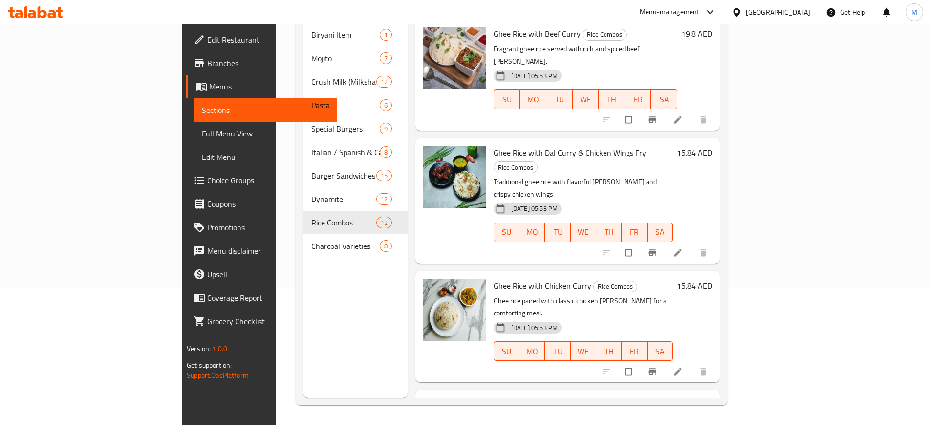
scroll to position [0, 0]
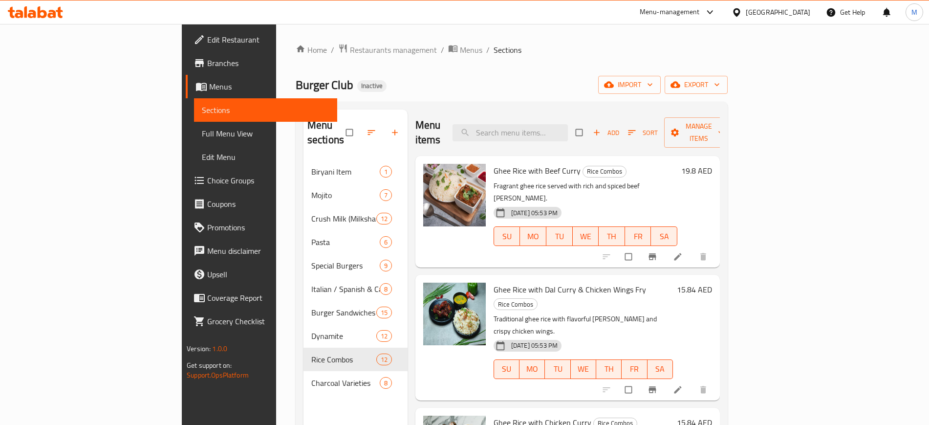
click at [422, 237] on div "Ghee Rice with Beef Curry Rice Combos Fragrant ghee rice served with rich and s…" at bounding box center [567, 211] width 305 height 111
click at [419, 235] on div at bounding box center [454, 212] width 70 height 104
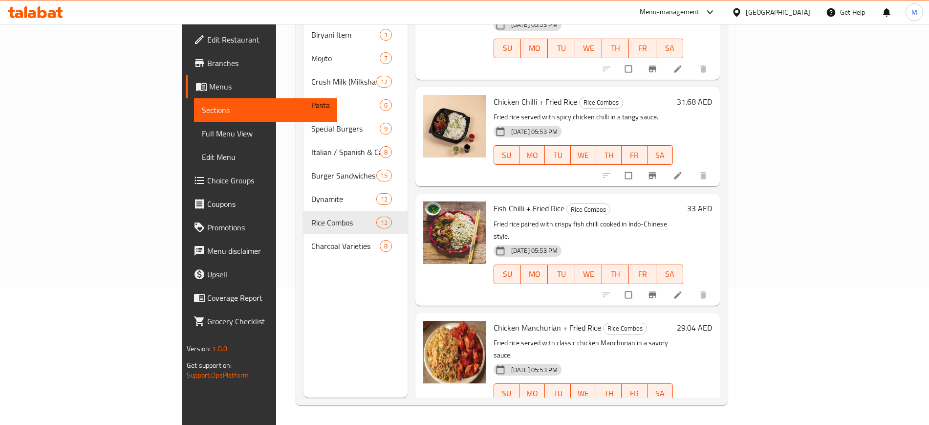
scroll to position [673, 0]
click at [532, 337] on p "Fried rice served with classic chicken Manchurian in a savory sauce." at bounding box center [583, 349] width 179 height 24
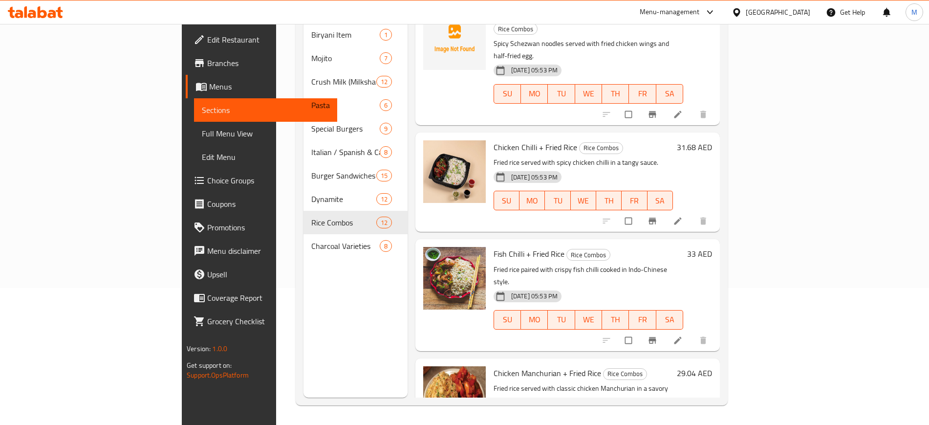
scroll to position [611, 0]
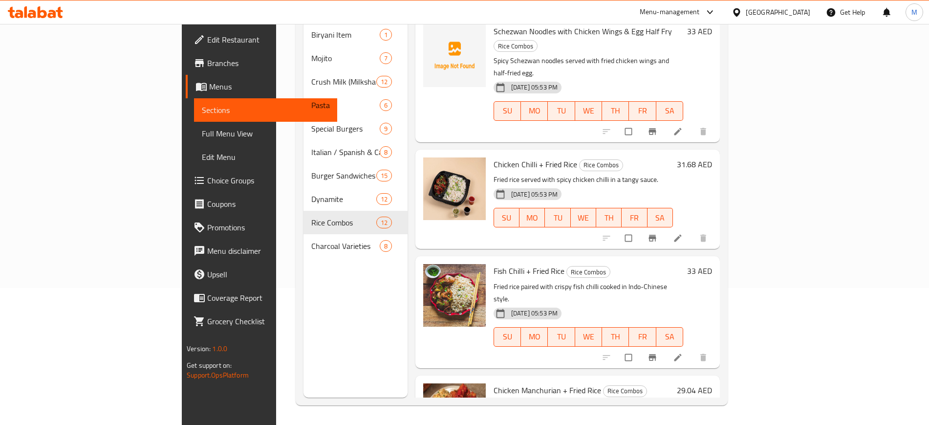
click at [494, 281] on p "Fried rice paired with crispy fish chilli cooked in Indo-Chinese style." at bounding box center [589, 293] width 190 height 24
click at [582, 264] on h6 "Fish Chilli + Fried Rice Rice Combos" at bounding box center [589, 271] width 190 height 14
click at [567, 266] on span "Rice Combos" at bounding box center [588, 271] width 43 height 11
click at [520, 264] on h6 "Fish Chilli + Fried Rice Rice Combos" at bounding box center [589, 271] width 190 height 14
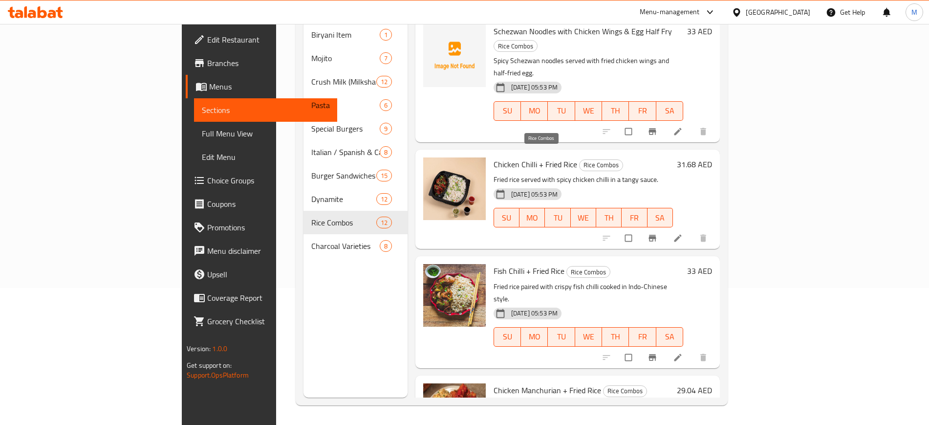
click at [567, 266] on span "Rice Combos" at bounding box center [588, 271] width 43 height 11
click at [588, 264] on h6 "Fish Chilli + Fried Rice Rice Combos" at bounding box center [589, 271] width 190 height 14
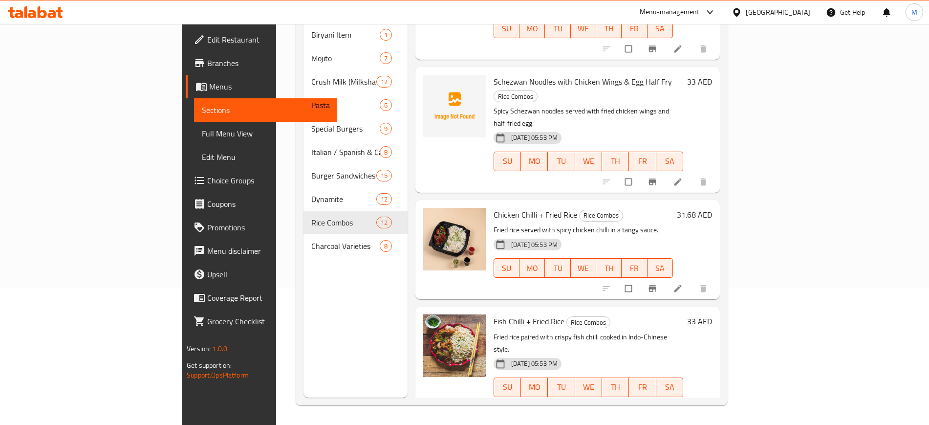
scroll to position [504, 0]
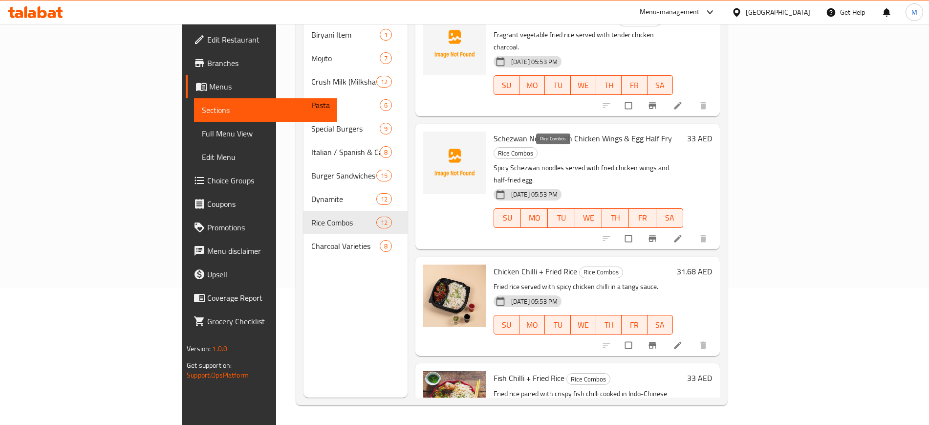
click at [580, 266] on span "Rice Combos" at bounding box center [601, 271] width 43 height 11
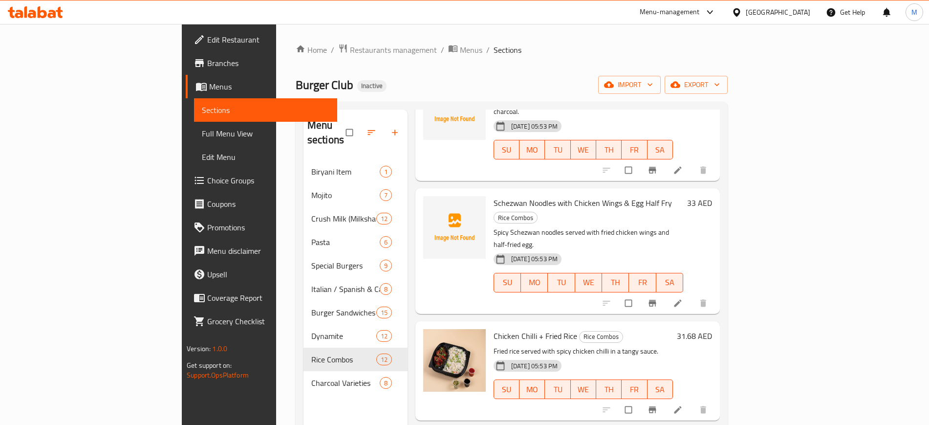
scroll to position [533, 0]
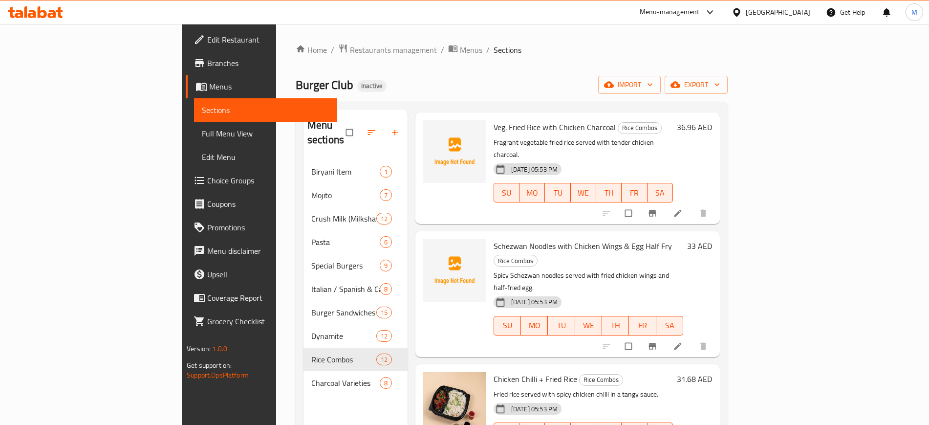
click at [494, 239] on span "Schezwan Noodles with Chicken Wings & Egg Half Fry" at bounding box center [583, 246] width 178 height 15
copy span "Schezwan"
click at [431, 248] on icon "upload picture" at bounding box center [436, 253] width 10 height 10
click at [202, 134] on span "Full Menu View" at bounding box center [265, 134] width 127 height 12
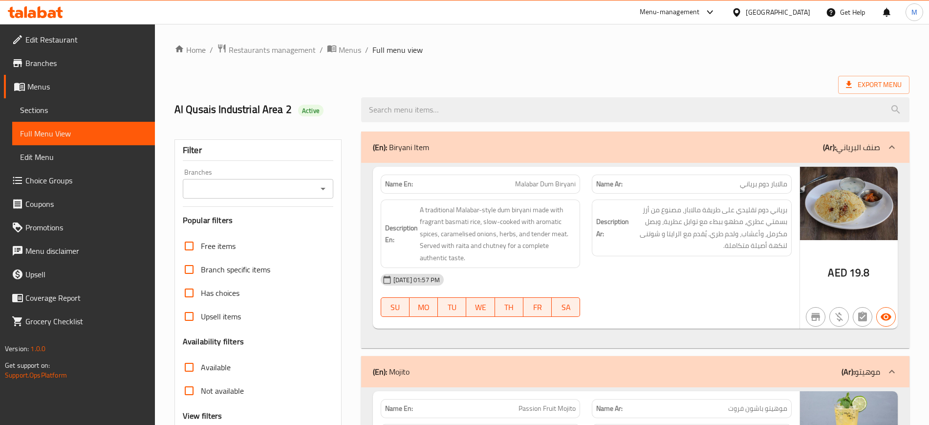
click at [370, 264] on div "Name En: Malabar Dum Biryani Name Ar: مالابار دوم برياني Description En: A trad…" at bounding box center [635, 256] width 548 height 186
click at [708, 48] on ol "Home / Restaurants management / Menus / Full menu view" at bounding box center [541, 50] width 735 height 13
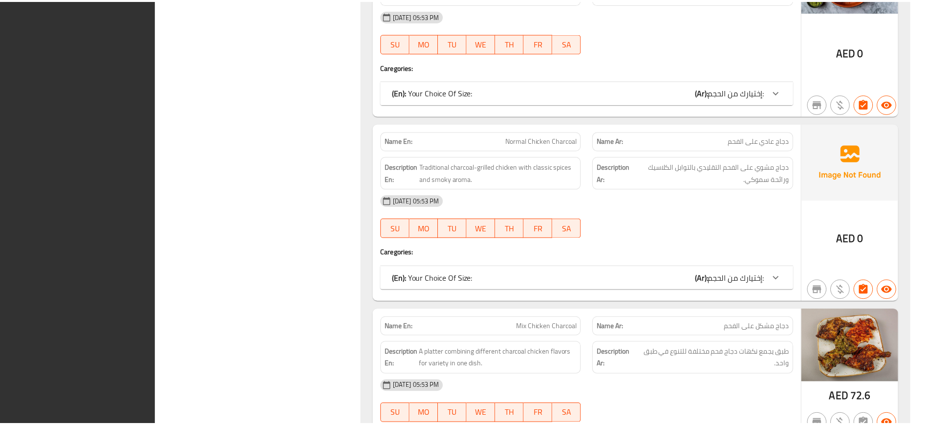
scroll to position [12933, 0]
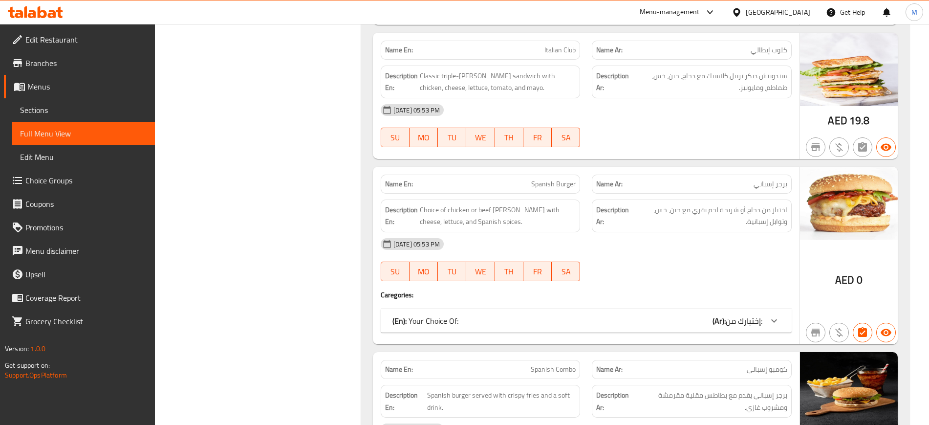
scroll to position [0, 0]
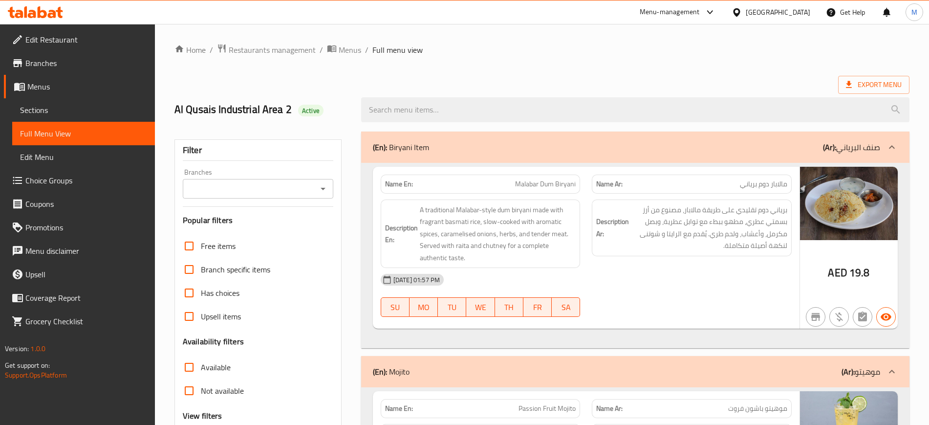
click at [378, 86] on div "Export Menu" at bounding box center [541, 85] width 735 height 18
click at [348, 120] on div "Al Qusais Industrial Area 2 Active" at bounding box center [262, 110] width 187 height 44
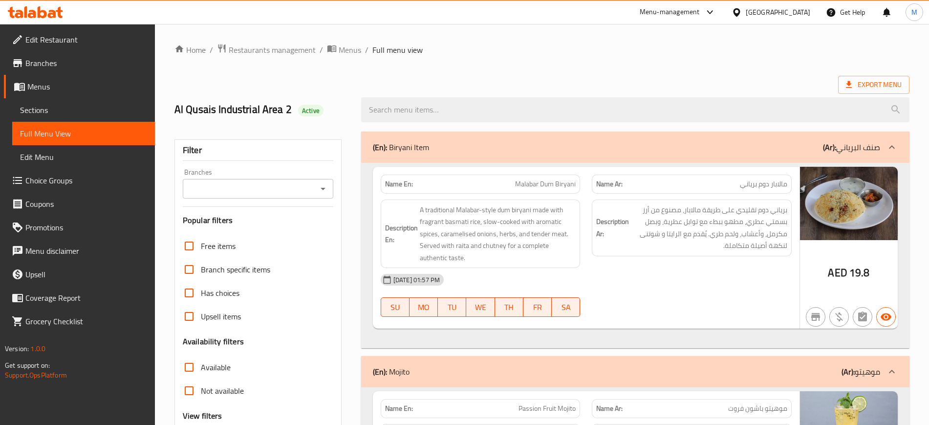
click at [363, 165] on div "Name En: Malabar Dum Biryani Name Ar: مالابار دوم برياني Description En: A trad…" at bounding box center [635, 256] width 548 height 186
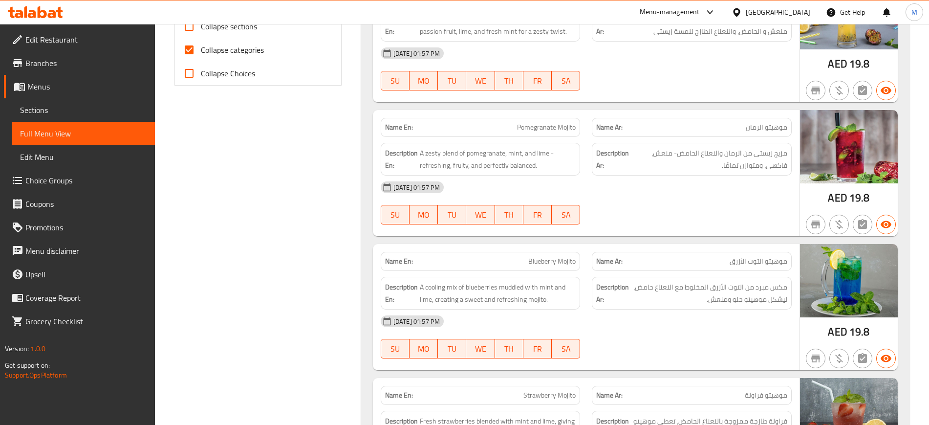
scroll to position [414, 0]
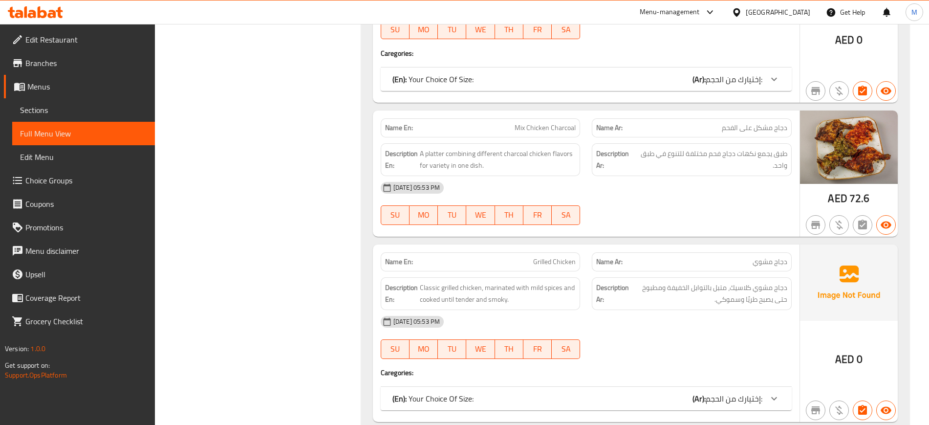
scroll to position [0, 0]
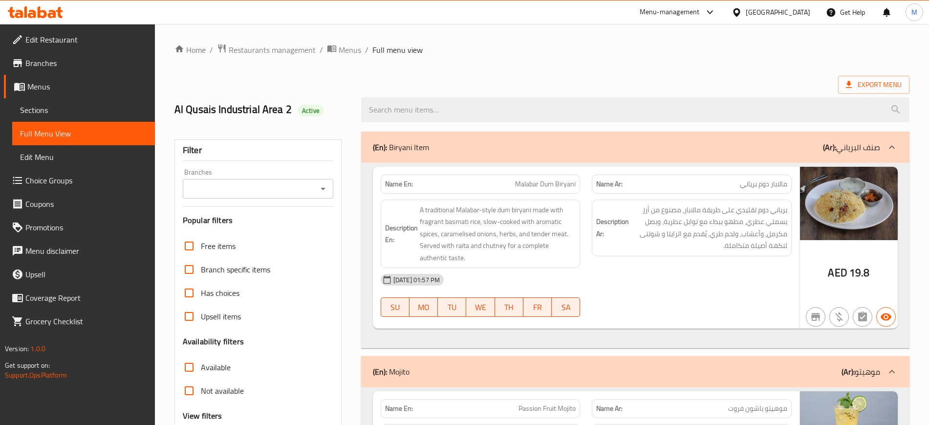
click at [628, 80] on div "Export Menu" at bounding box center [541, 85] width 735 height 18
click at [68, 44] on span "Edit Restaurant" at bounding box center [86, 40] width 122 height 12
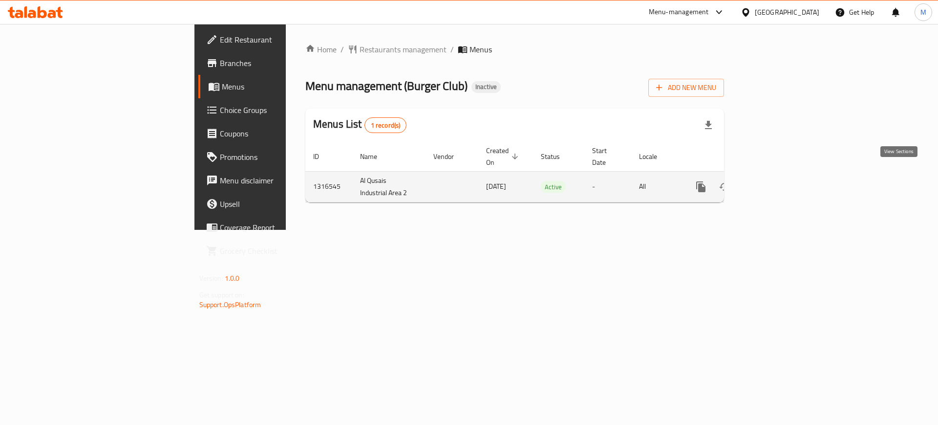
click at [778, 181] on icon "enhanced table" at bounding box center [772, 187] width 12 height 12
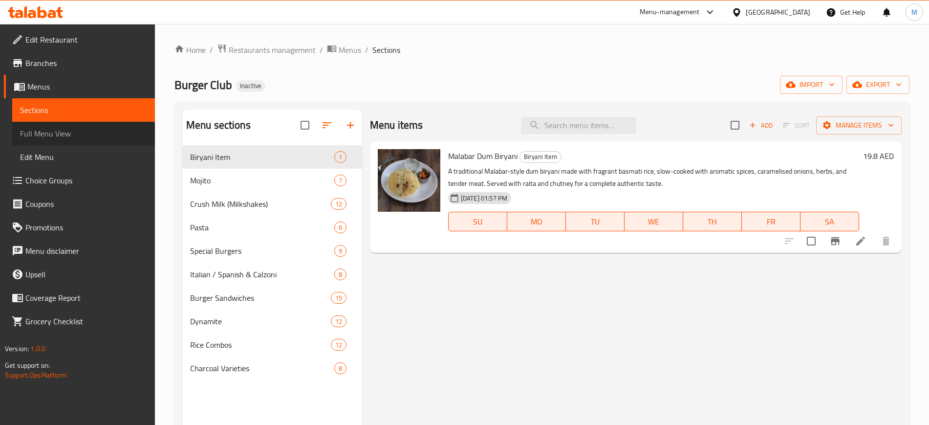
click at [128, 124] on link "Full Menu View" at bounding box center [83, 133] width 143 height 23
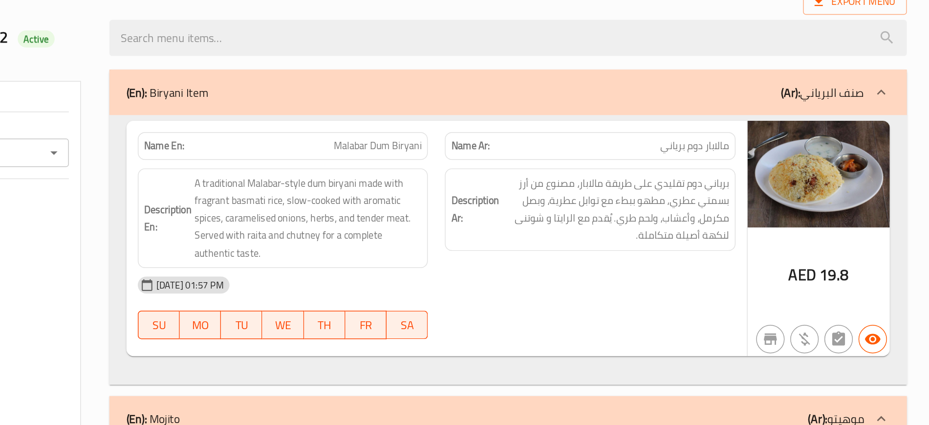
click at [774, 268] on div "[DATE] 01:57 PM" at bounding box center [586, 279] width 423 height 23
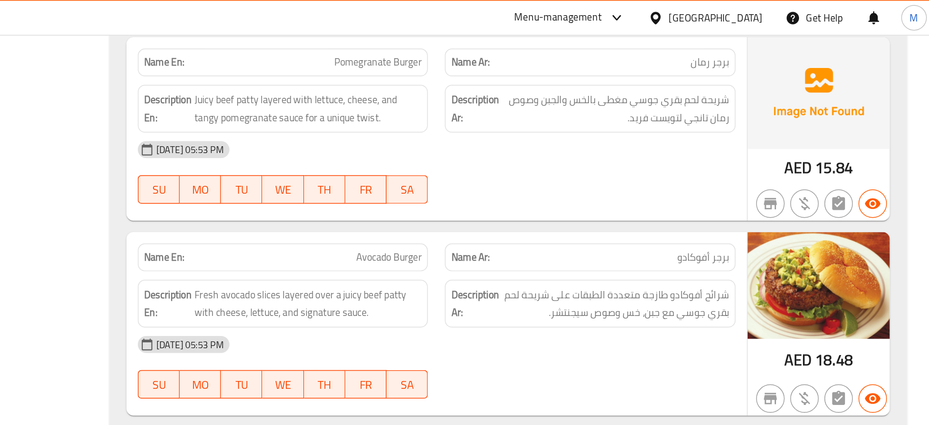
scroll to position [3902, 0]
